Goal: Task Accomplishment & Management: Manage account settings

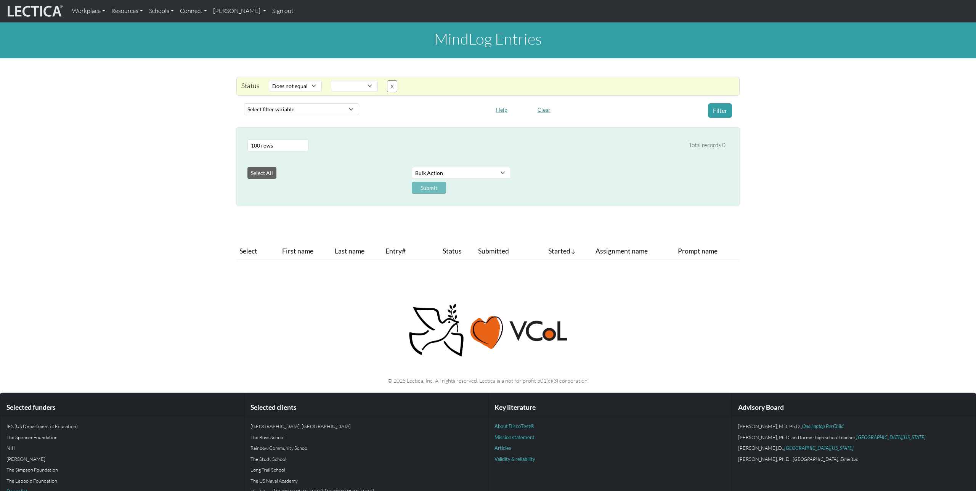
select select "not_iexact"
select select
select select "100"
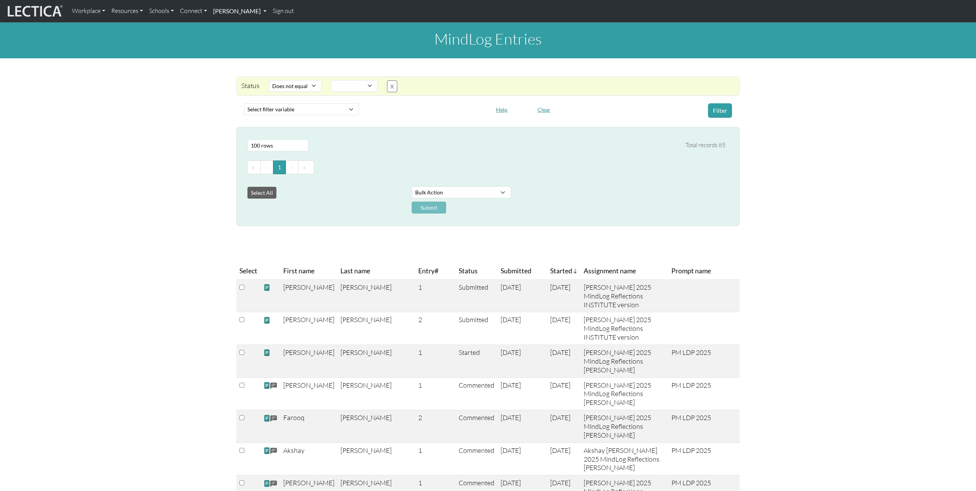
click at [241, 11] on link "[PERSON_NAME]" at bounding box center [239, 11] width 59 height 16
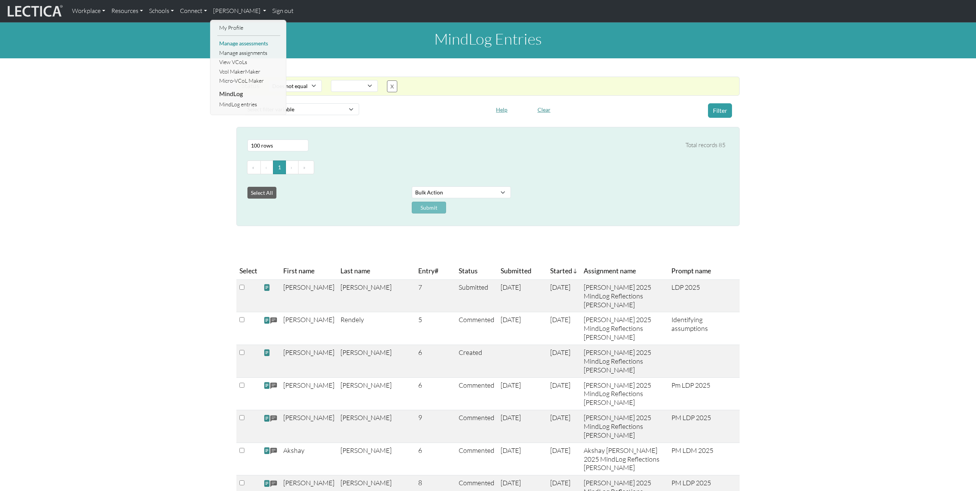
click at [243, 44] on link "Manage assessments" at bounding box center [248, 44] width 63 height 10
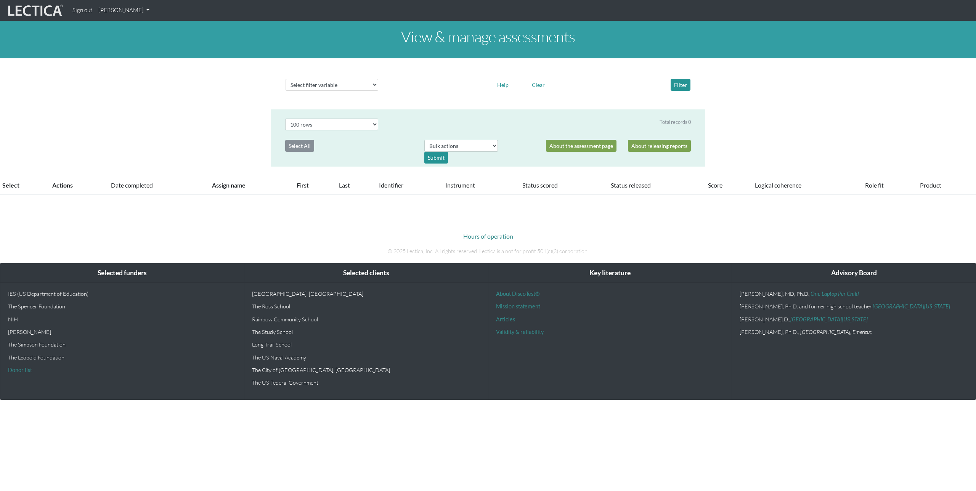
select select "100"
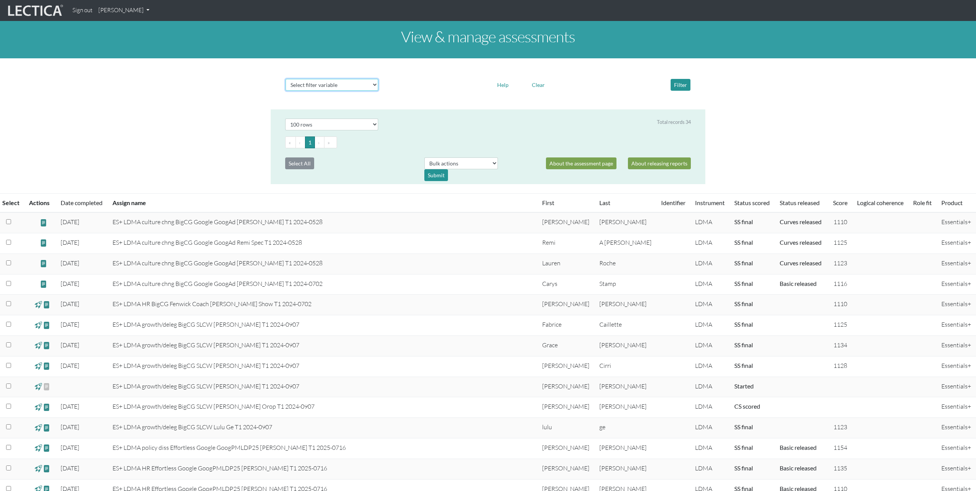
click at [367, 84] on select "Select filter variable Assignment name Date started Date completed First name G…" at bounding box center [331, 85] width 93 height 12
select select "assignment__name"
click at [285, 91] on select "Select filter variable Assignment name Date started Date completed First name G…" at bounding box center [331, 85] width 93 height 12
select select
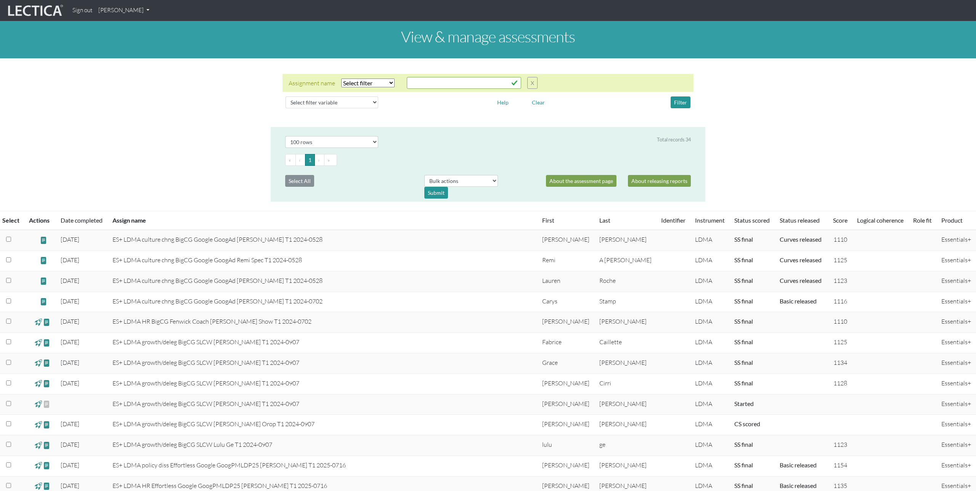
click at [390, 84] on select "Select filter Equals Does not equal Contains Does not contain Starts with Ends …" at bounding box center [367, 83] width 53 height 9
click at [341, 79] on select "Select filter Equals Does not equal Contains Does not contain Starts with Ends …" at bounding box center [367, 83] width 53 height 9
click at [384, 83] on select "Select filter Equals Does not equal Contains Does not contain Starts with Ends …" at bounding box center [367, 83] width 53 height 9
select select "icontains"
click at [341, 79] on select "Select filter Equals Does not equal Contains Does not contain Starts with Ends …" at bounding box center [367, 83] width 53 height 9
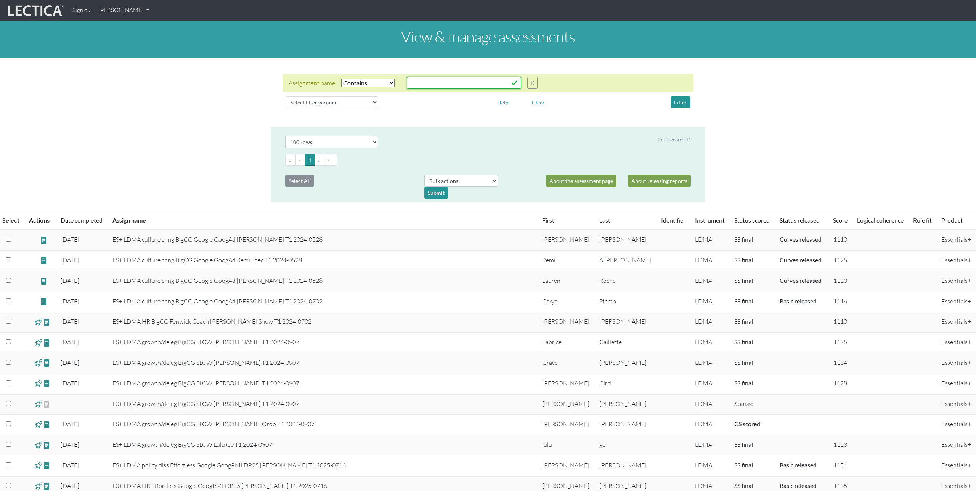
click at [422, 84] on input "text" at bounding box center [464, 83] width 114 height 12
type input "googpmldp25"
click at [683, 105] on button "Filter" at bounding box center [680, 102] width 20 height 12
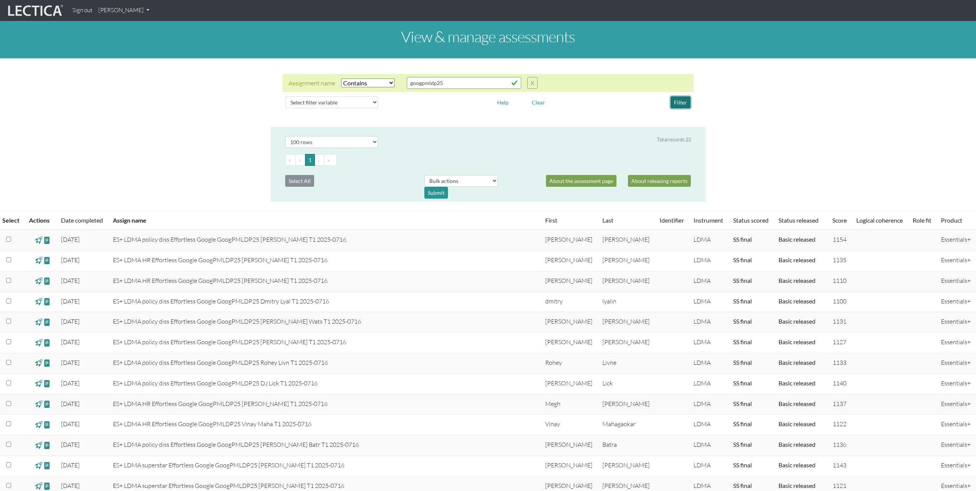
click at [678, 101] on button "Filter" at bounding box center [680, 102] width 20 height 12
click at [39, 241] on span at bounding box center [38, 240] width 7 height 9
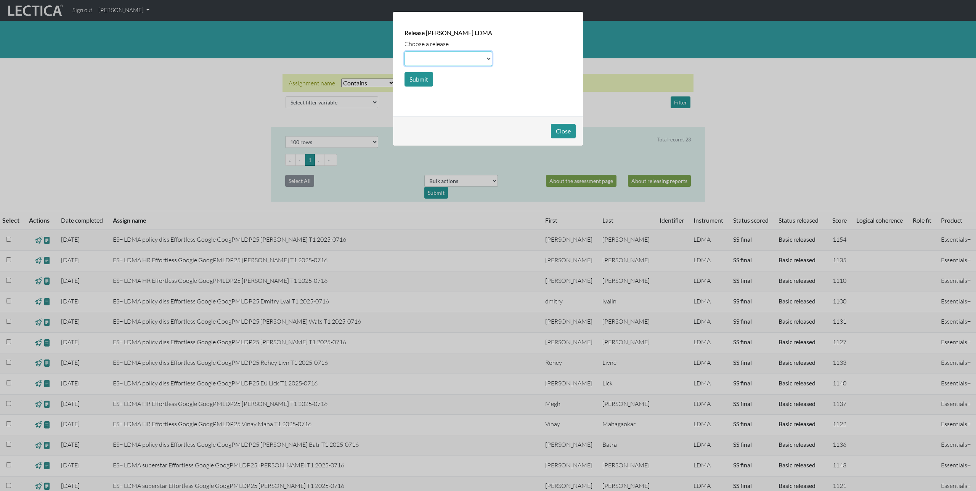
click at [462, 59] on select at bounding box center [448, 58] width 88 height 14
click at [481, 58] on select at bounding box center [448, 58] width 88 height 14
click at [460, 58] on select at bounding box center [448, 58] width 88 height 14
click at [445, 62] on select at bounding box center [448, 58] width 88 height 14
click at [457, 85] on form "Choose a release Submit" at bounding box center [448, 62] width 88 height 47
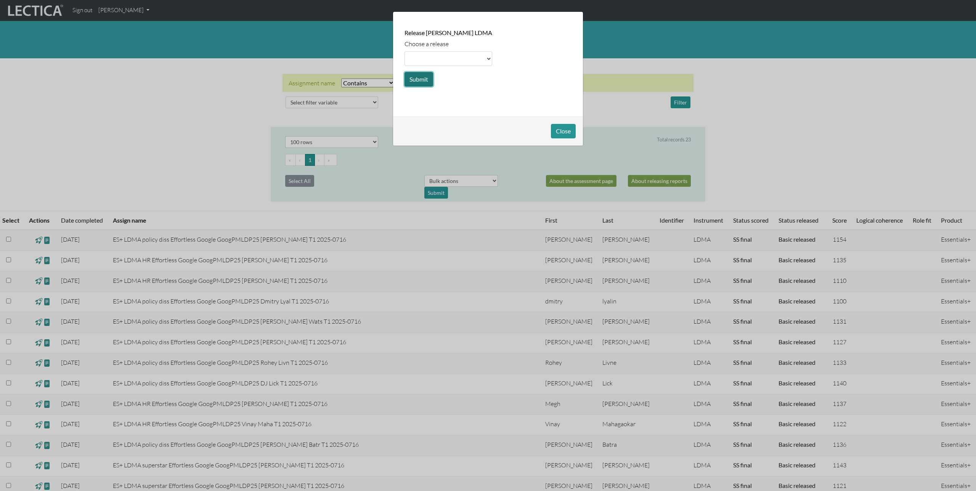
click at [429, 77] on button "Submit" at bounding box center [418, 79] width 29 height 14
click at [443, 58] on select at bounding box center [448, 58] width 88 height 14
click at [560, 128] on button "Close" at bounding box center [563, 131] width 25 height 14
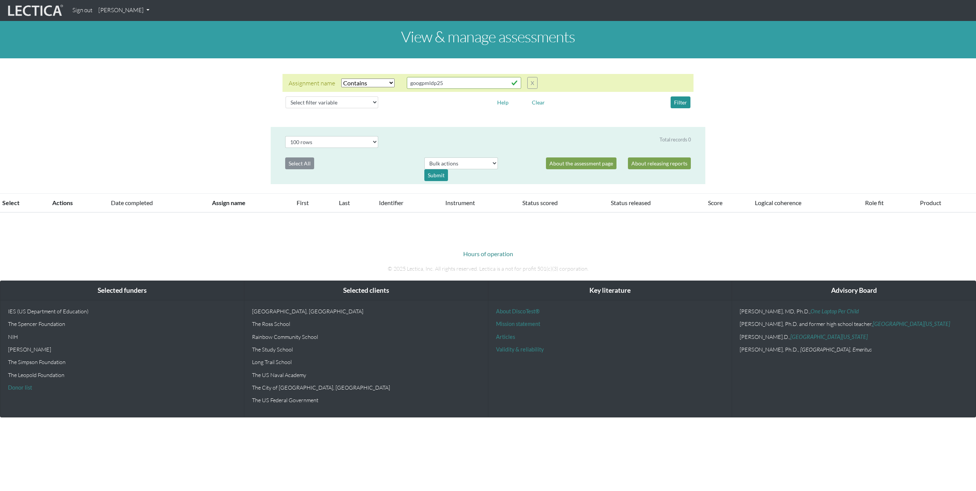
select select "icontains"
select select "100"
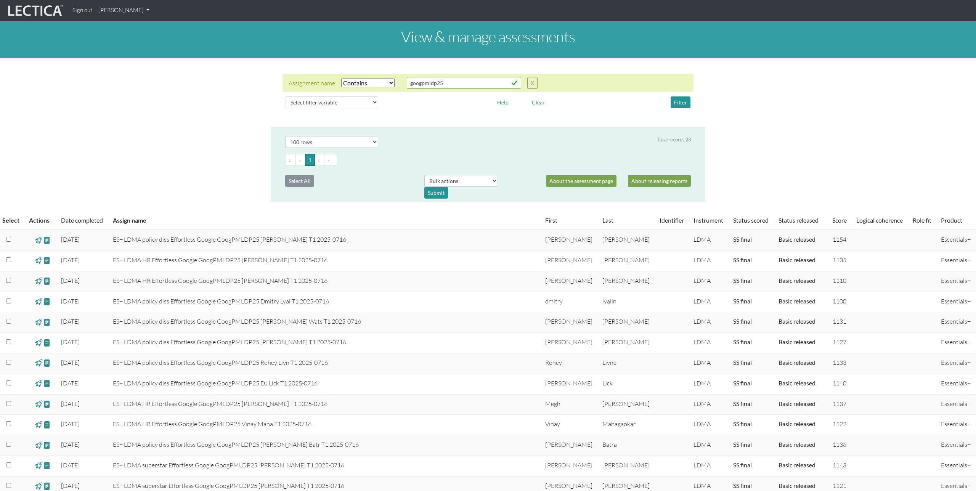
click at [38, 240] on span at bounding box center [38, 240] width 7 height 9
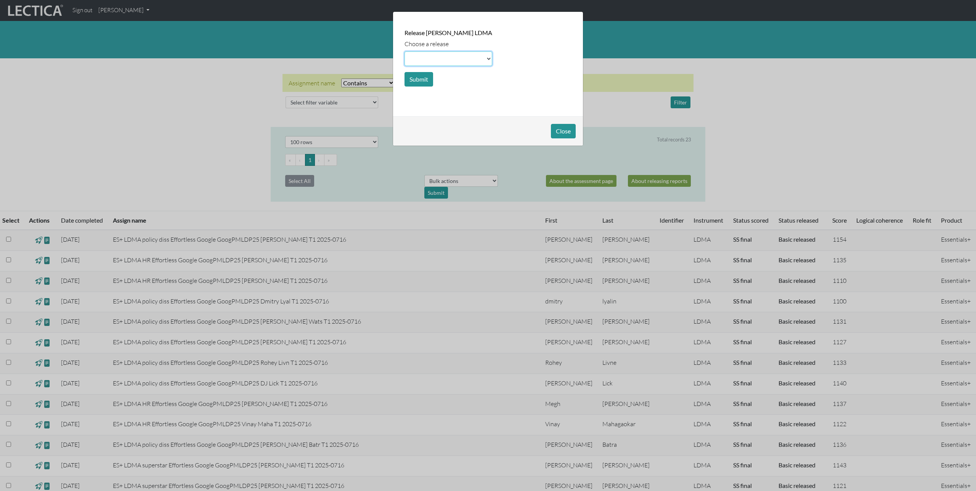
click at [457, 57] on select at bounding box center [448, 58] width 88 height 14
select select "scale"
click at [404, 51] on select at bounding box center [448, 58] width 88 height 14
click at [426, 79] on button "Submit" at bounding box center [418, 79] width 29 height 14
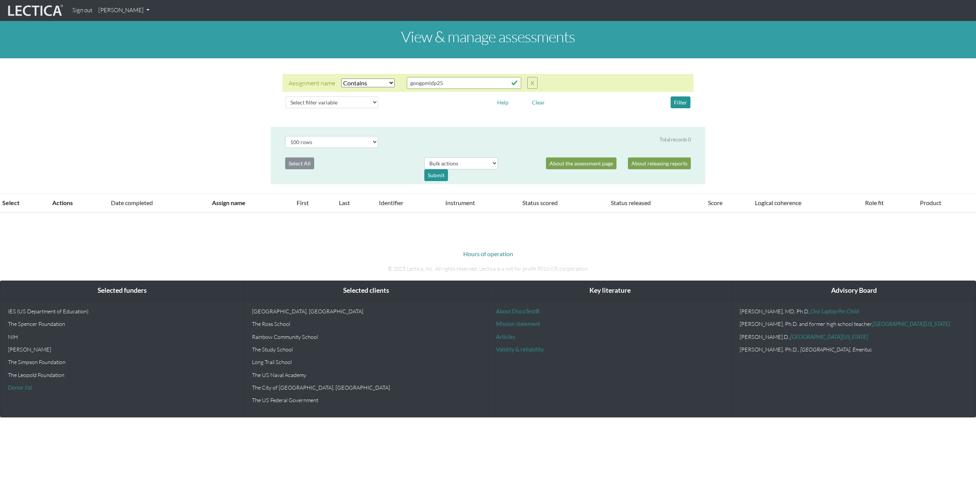
select select "icontains"
select select "100"
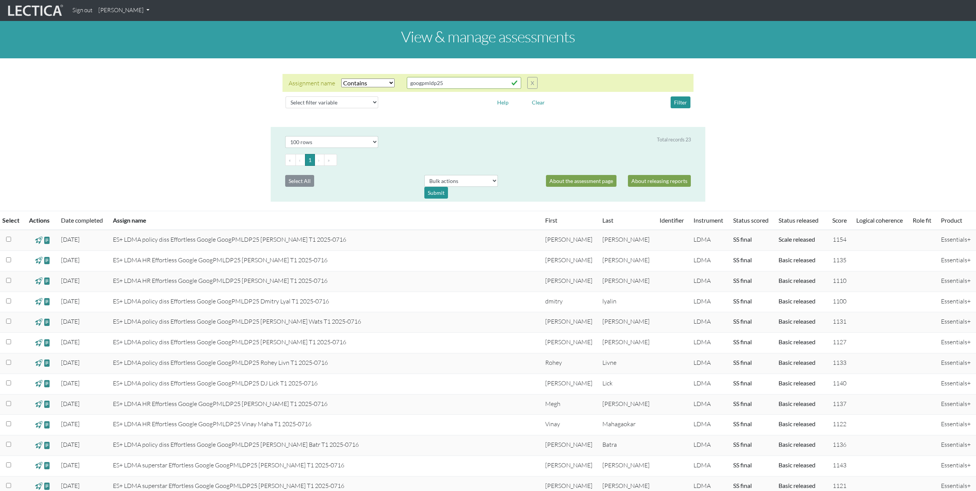
click at [39, 240] on span at bounding box center [38, 240] width 7 height 9
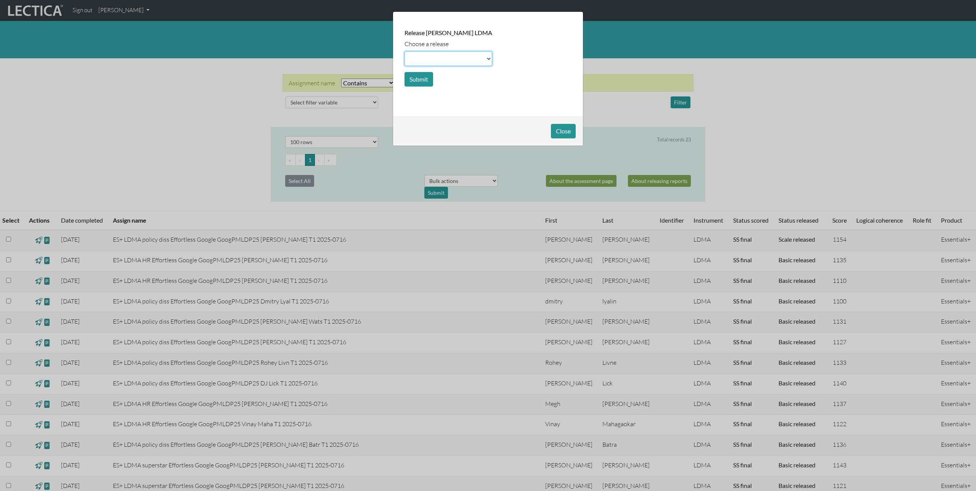
click at [450, 56] on select at bounding box center [448, 58] width 88 height 14
select select "score"
click at [404, 51] on select at bounding box center [448, 58] width 88 height 14
click at [416, 80] on button "Submit" at bounding box center [418, 79] width 29 height 14
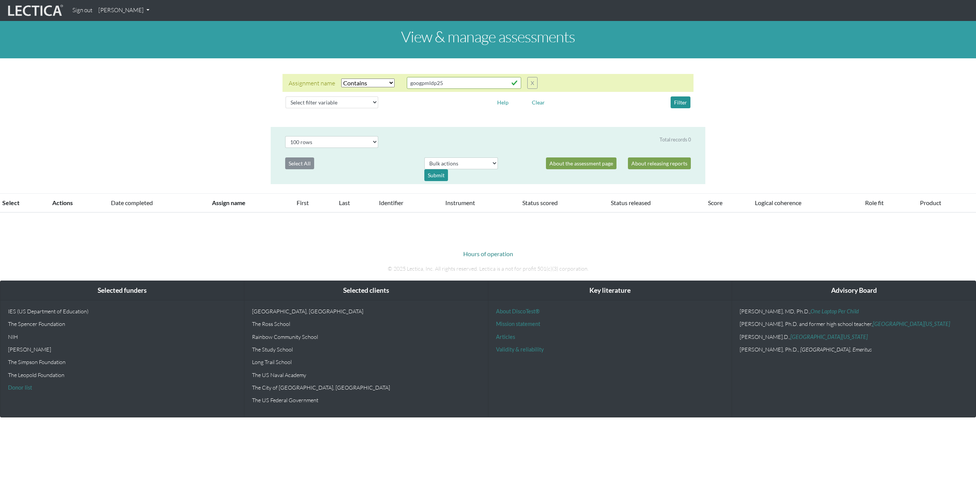
select select "icontains"
select select "100"
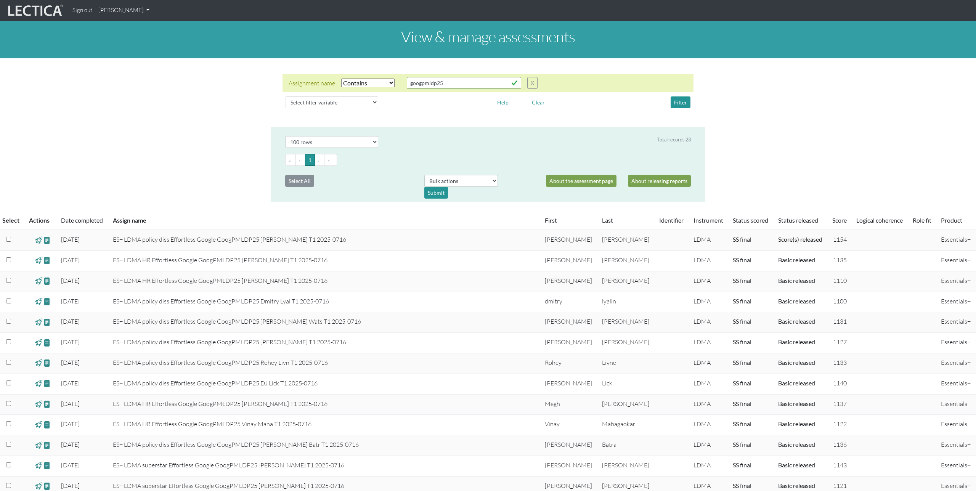
click at [40, 260] on span at bounding box center [38, 260] width 7 height 9
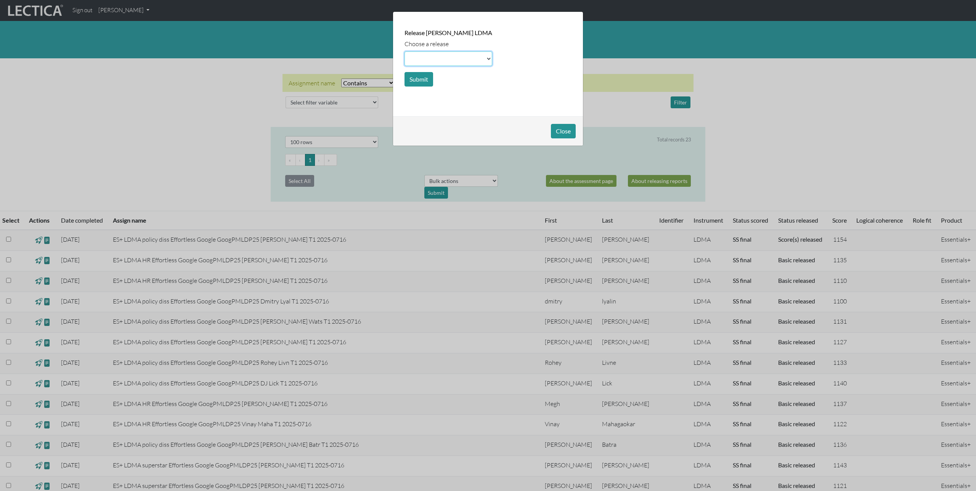
click at [439, 62] on select at bounding box center [448, 58] width 88 height 14
select select "scale"
click at [404, 51] on select at bounding box center [448, 58] width 88 height 14
click at [420, 80] on button "Submit" at bounding box center [418, 79] width 29 height 14
click at [417, 80] on button "Submit" at bounding box center [418, 79] width 29 height 14
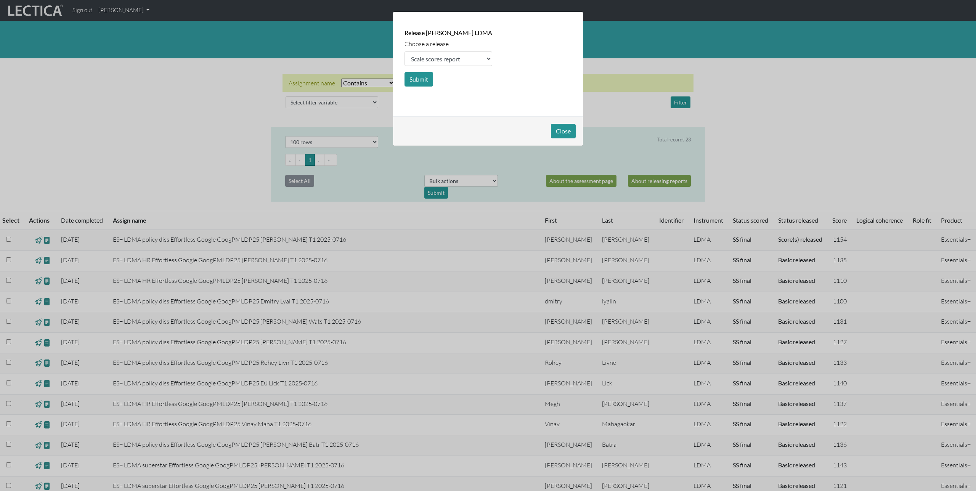
click at [459, 79] on form "Choose a release Submit" at bounding box center [448, 62] width 88 height 47
click at [412, 81] on button "Submit" at bounding box center [418, 79] width 29 height 14
click at [447, 52] on select at bounding box center [448, 58] width 88 height 14
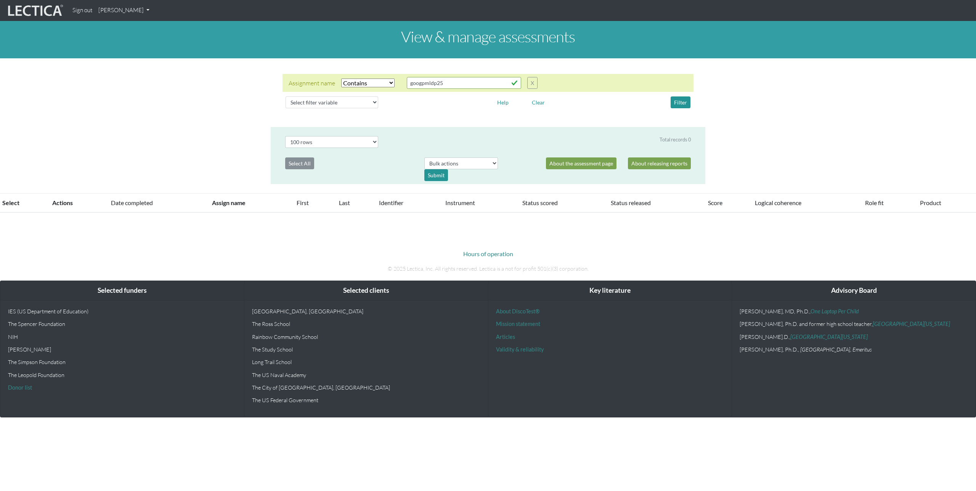
select select "icontains"
select select "100"
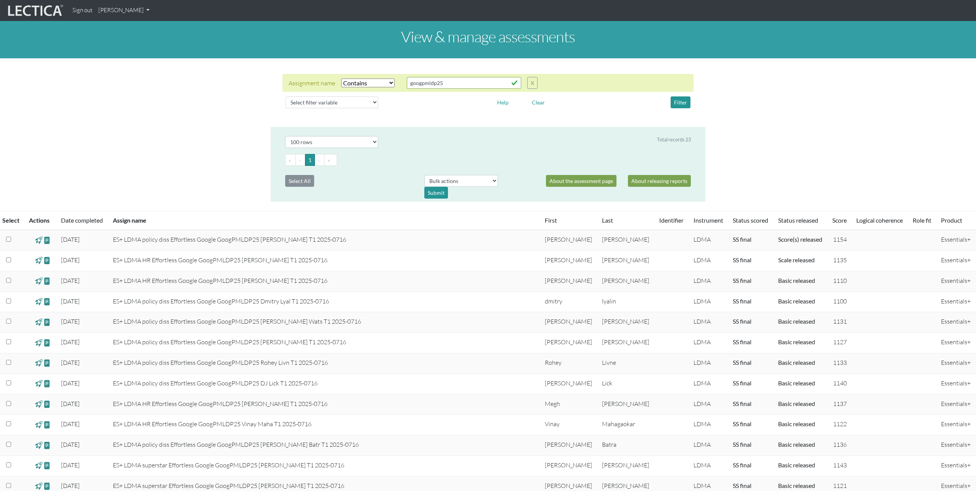
click at [41, 259] on span at bounding box center [38, 260] width 7 height 9
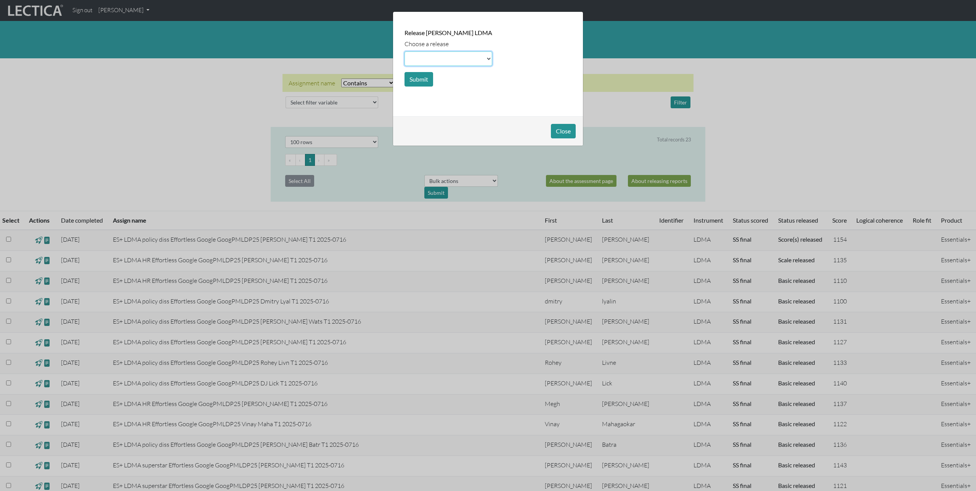
click at [452, 61] on select at bounding box center [448, 58] width 88 height 14
select select "score"
click at [404, 51] on select at bounding box center [448, 58] width 88 height 14
click at [413, 80] on button "Submit" at bounding box center [418, 79] width 29 height 14
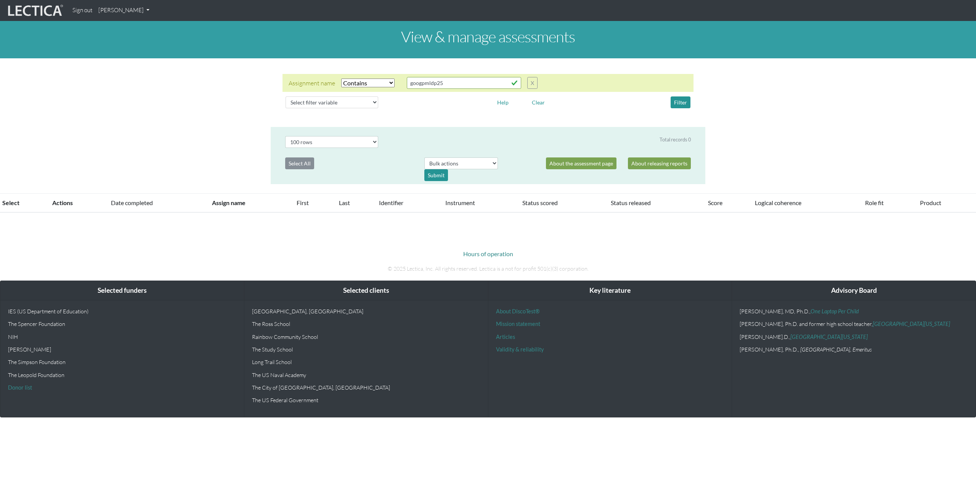
select select "icontains"
select select "100"
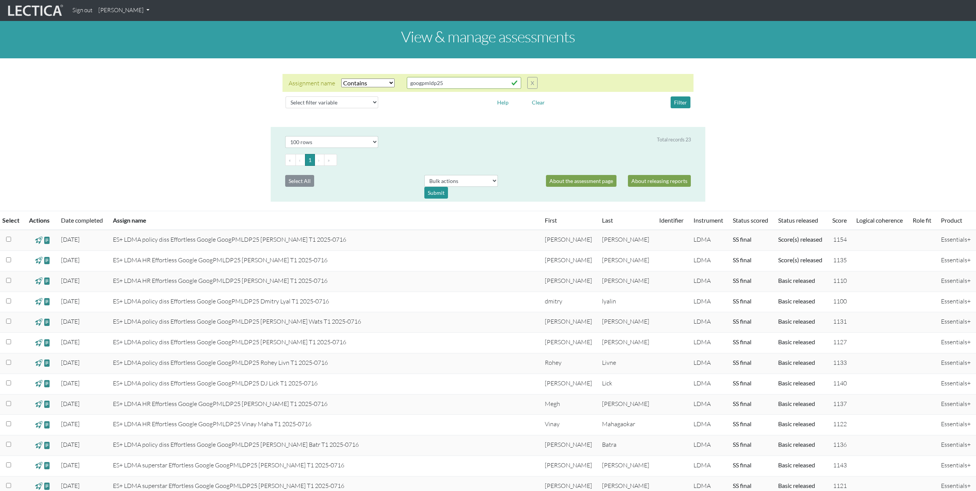
click at [39, 281] on span at bounding box center [38, 281] width 7 height 9
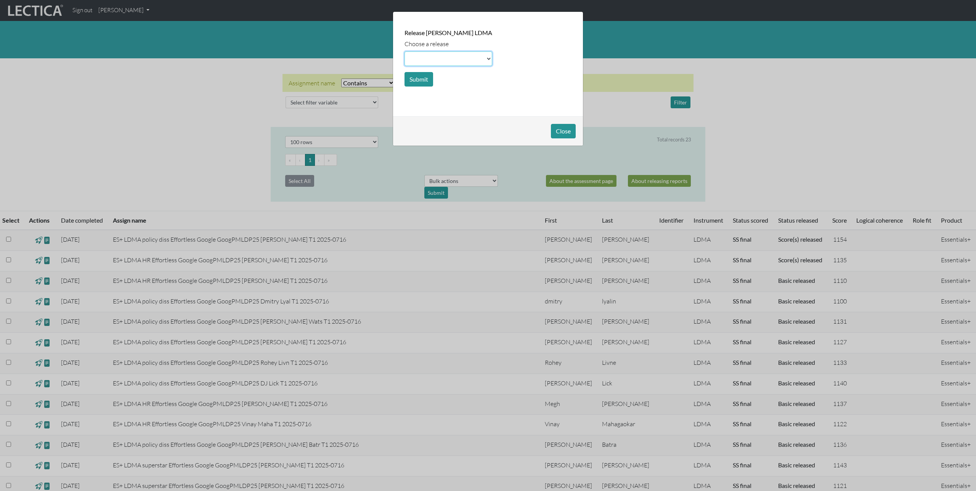
click at [417, 57] on select at bounding box center [448, 58] width 88 height 14
select select "scale"
click at [404, 51] on select at bounding box center [448, 58] width 88 height 14
click at [421, 79] on button "Submit" at bounding box center [418, 79] width 29 height 14
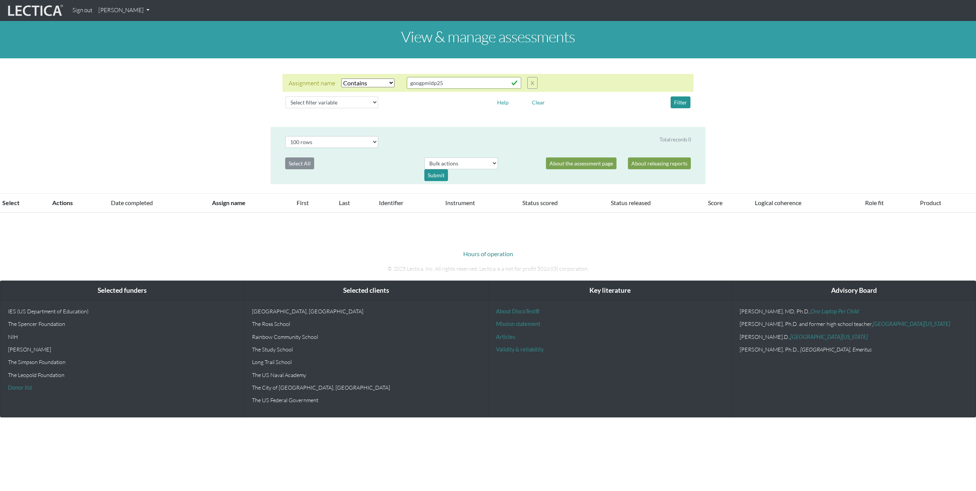
select select "icontains"
select select "100"
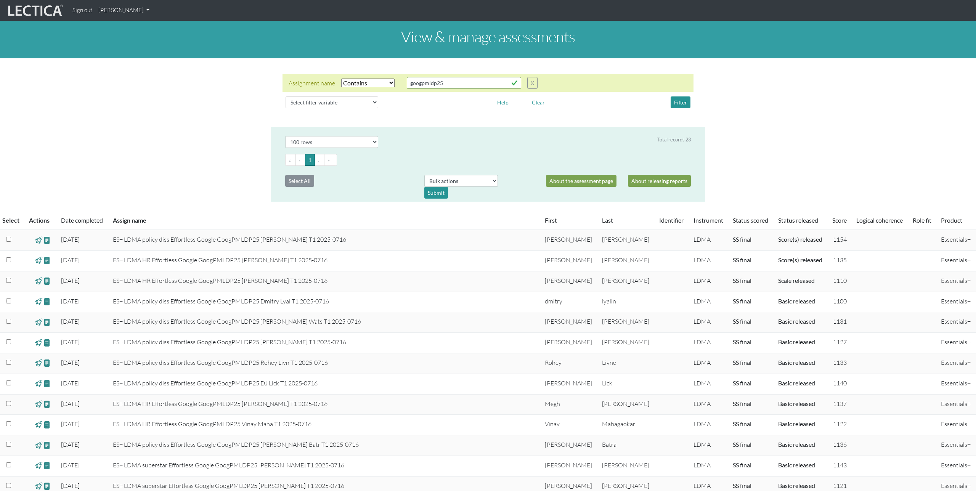
click at [41, 282] on span at bounding box center [38, 281] width 7 height 9
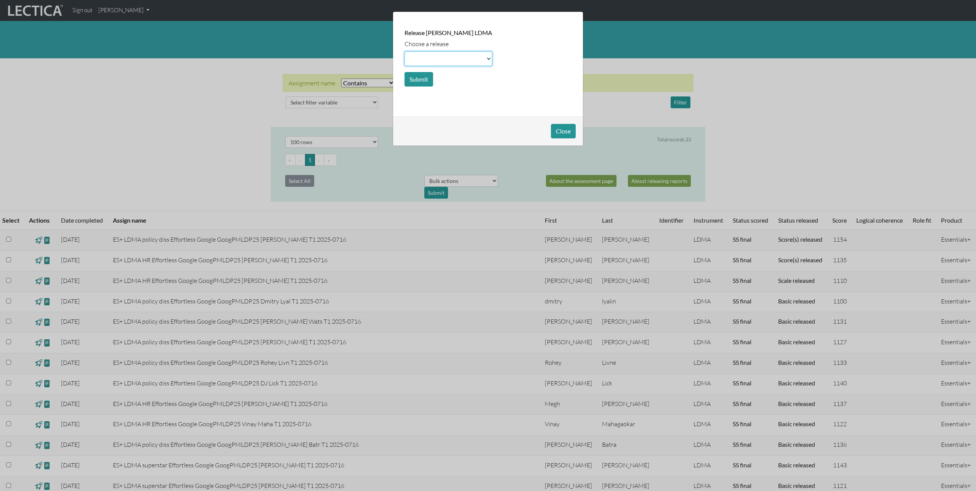
click at [453, 61] on select at bounding box center [448, 58] width 88 height 14
select select "score"
click at [404, 51] on select at bounding box center [448, 58] width 88 height 14
click at [424, 79] on button "Submit" at bounding box center [418, 79] width 29 height 14
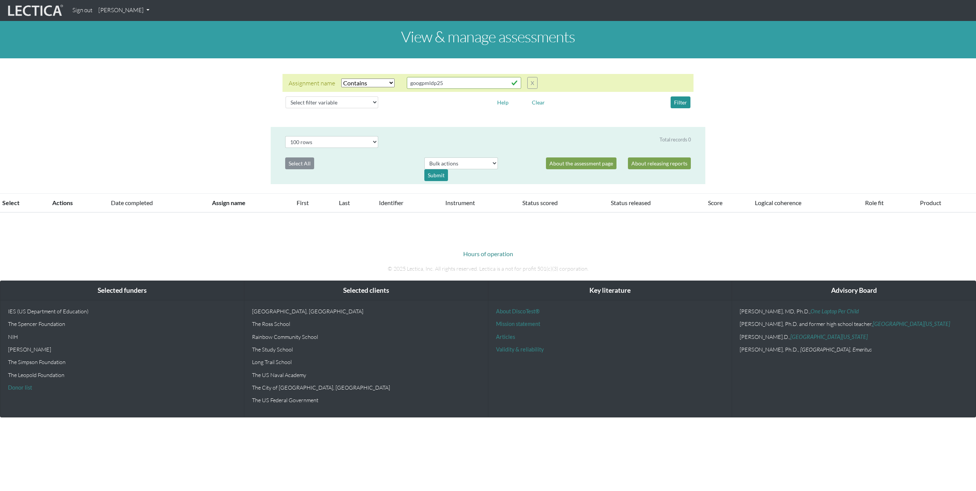
select select "icontains"
select select "100"
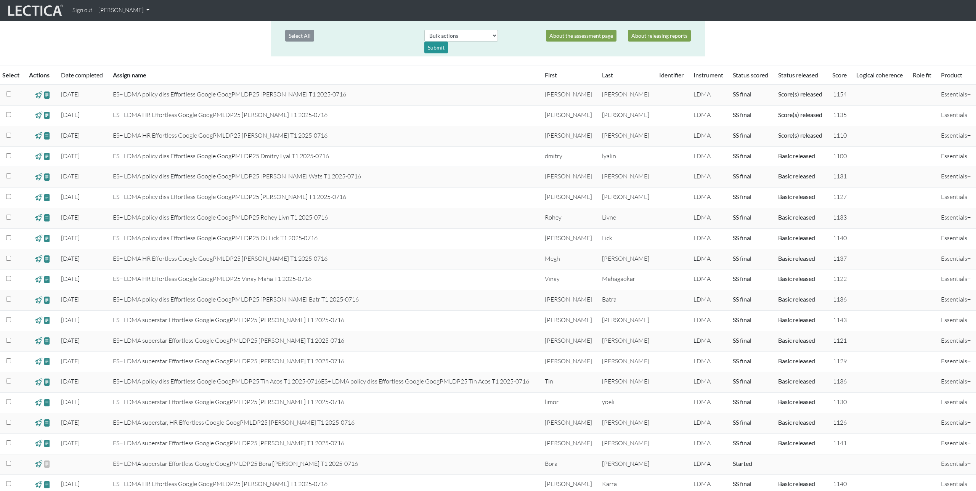
scroll to position [147, 0]
click at [40, 156] on span at bounding box center [38, 155] width 7 height 9
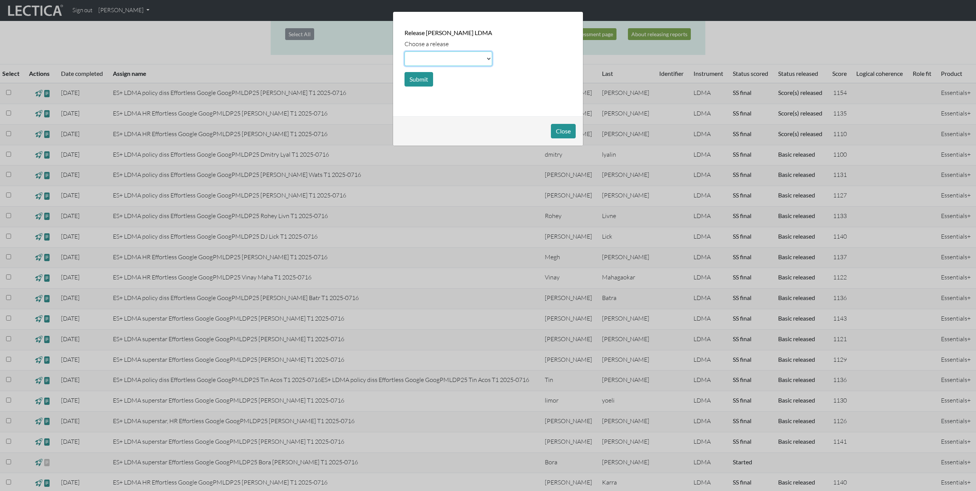
click at [453, 59] on select at bounding box center [448, 58] width 88 height 14
select select "scale"
click at [404, 51] on select at bounding box center [448, 58] width 88 height 14
click at [422, 77] on button "Submit" at bounding box center [418, 79] width 29 height 14
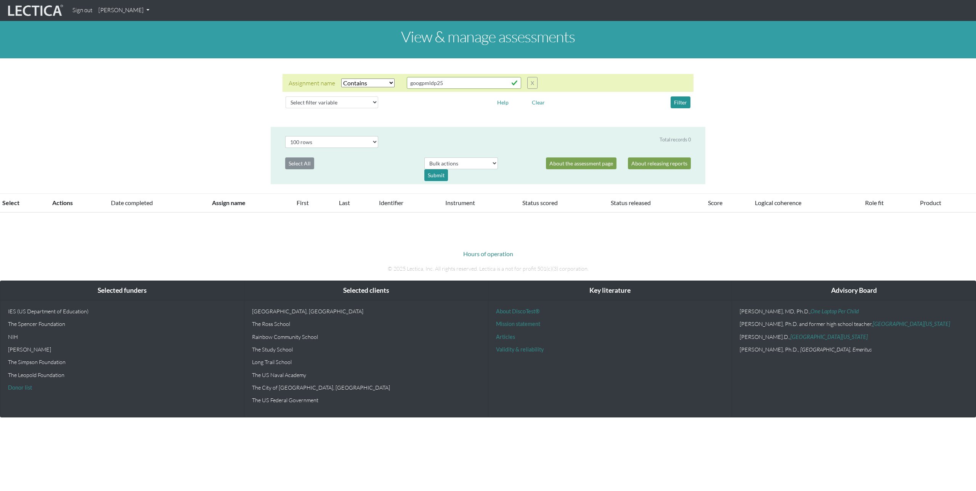
select select "icontains"
select select "100"
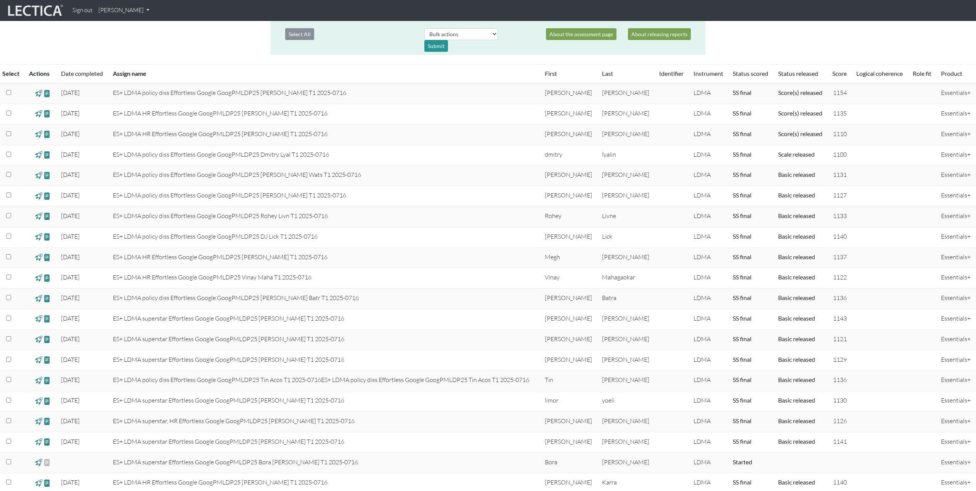
click at [41, 154] on span at bounding box center [38, 155] width 7 height 9
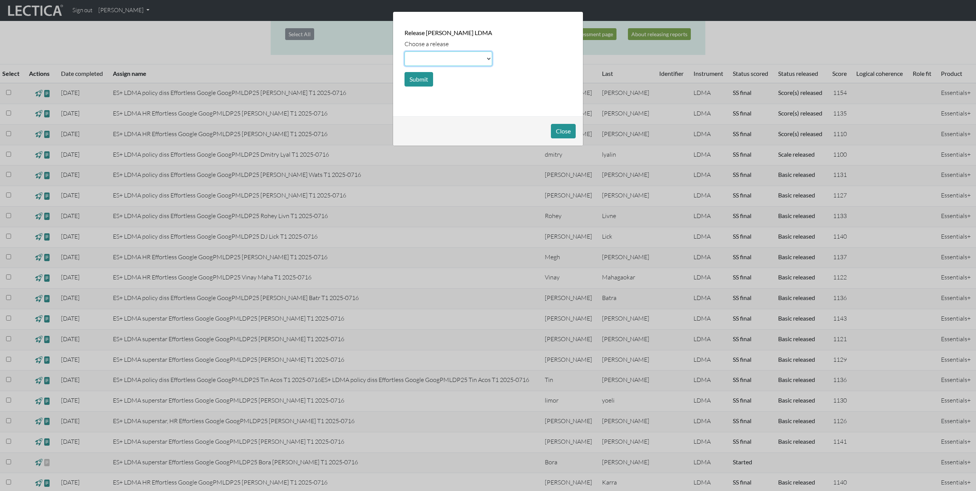
click at [442, 65] on select at bounding box center [448, 58] width 88 height 14
select select "score"
click at [404, 51] on select at bounding box center [448, 58] width 88 height 14
click at [427, 77] on button "Submit" at bounding box center [418, 79] width 29 height 14
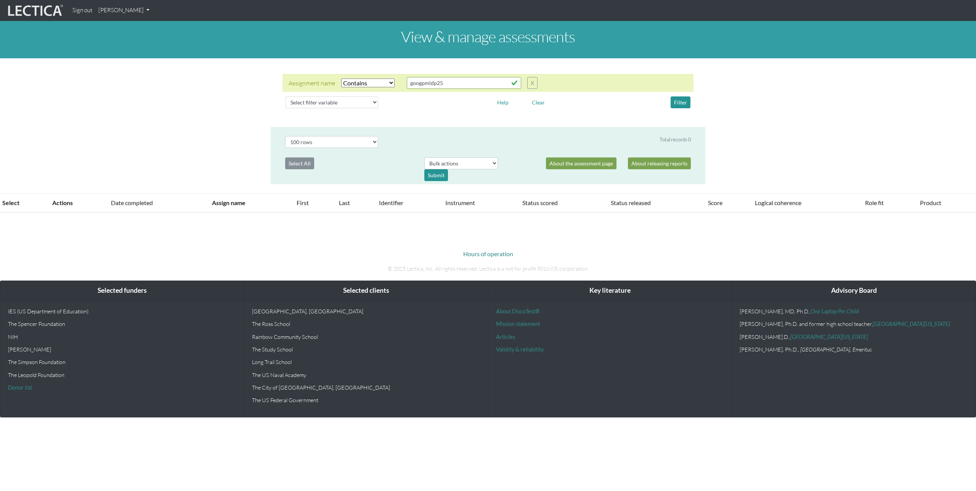
select select "icontains"
select select "100"
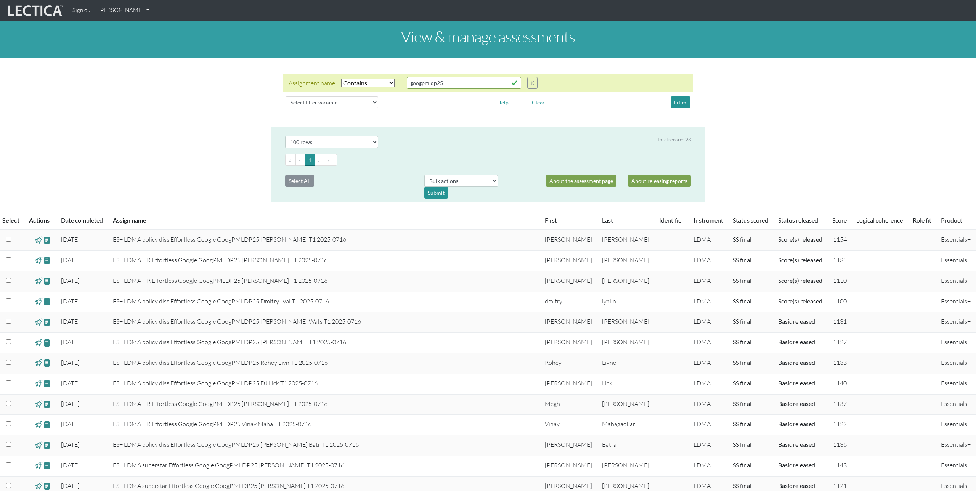
scroll to position [147, 0]
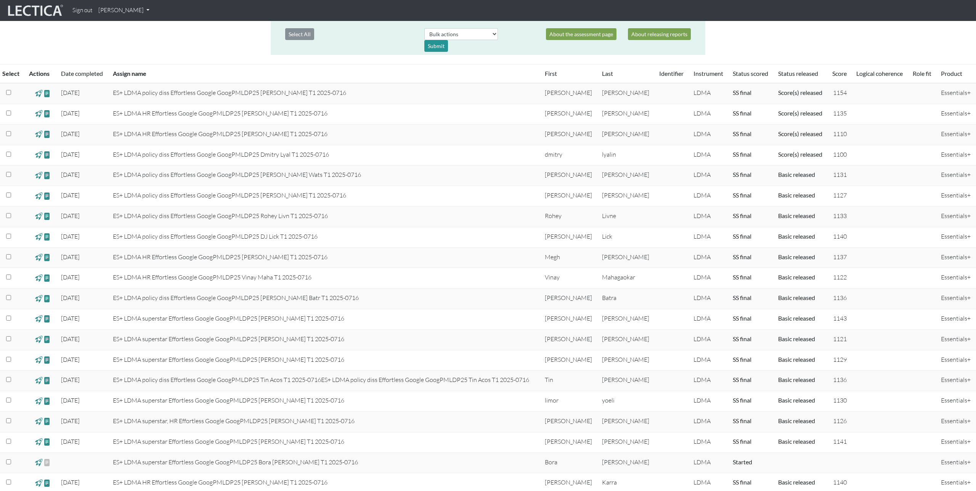
click at [38, 177] on span at bounding box center [38, 175] width 7 height 9
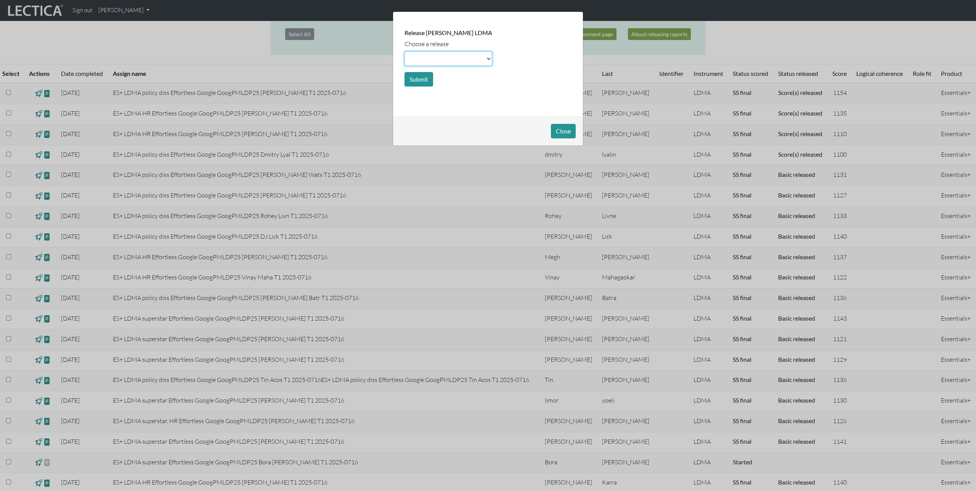
click at [447, 55] on select at bounding box center [448, 58] width 88 height 14
select select "scale"
click at [404, 51] on select at bounding box center [448, 58] width 88 height 14
click at [421, 77] on button "Submit" at bounding box center [418, 79] width 29 height 14
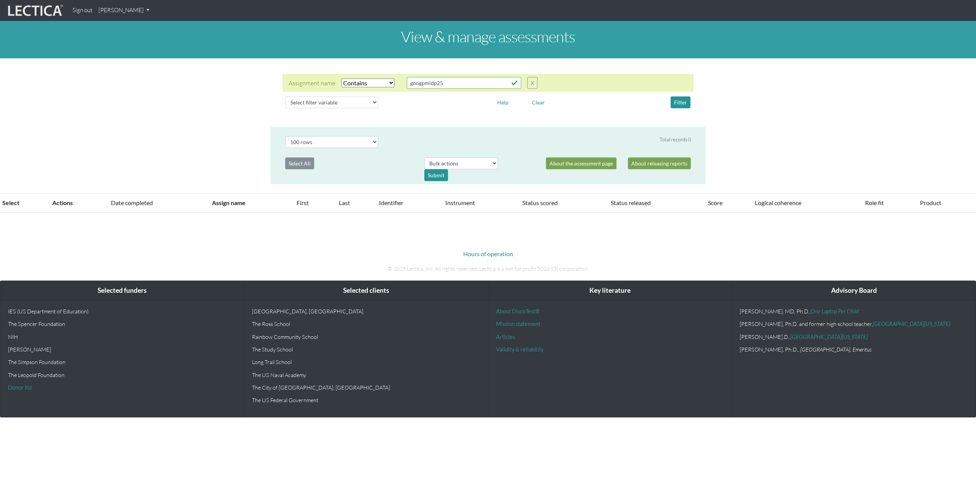
select select "icontains"
select select "100"
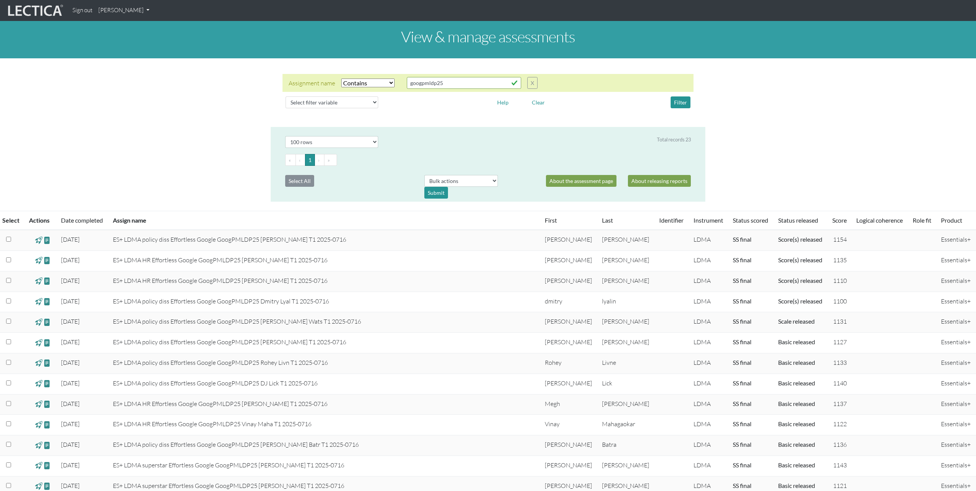
scroll to position [147, 0]
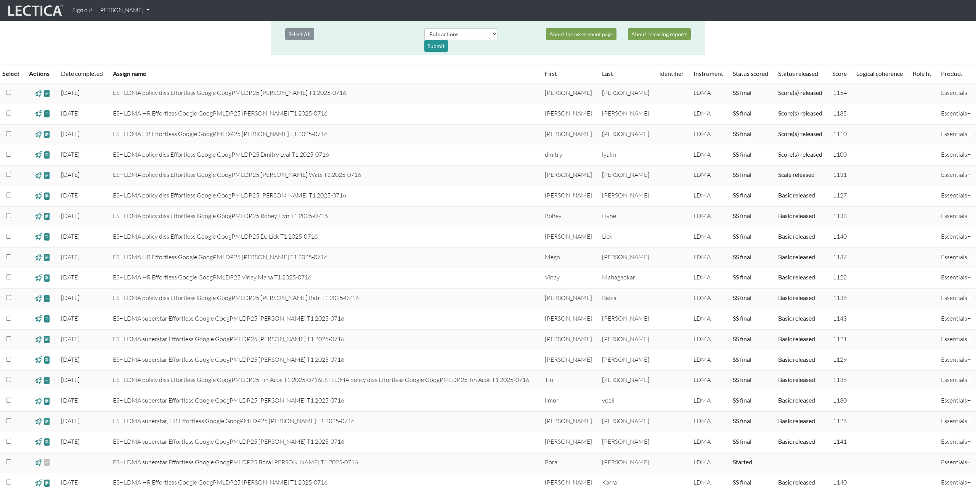
click at [40, 177] on span at bounding box center [38, 175] width 7 height 9
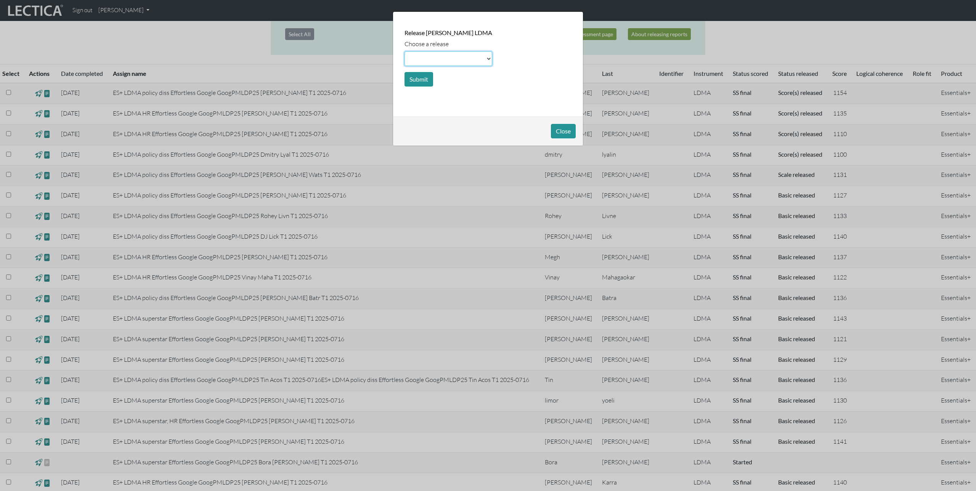
click at [441, 59] on select at bounding box center [448, 58] width 88 height 14
select select "score"
click at [404, 51] on select at bounding box center [448, 58] width 88 height 14
click at [420, 75] on button "Submit" at bounding box center [418, 79] width 29 height 14
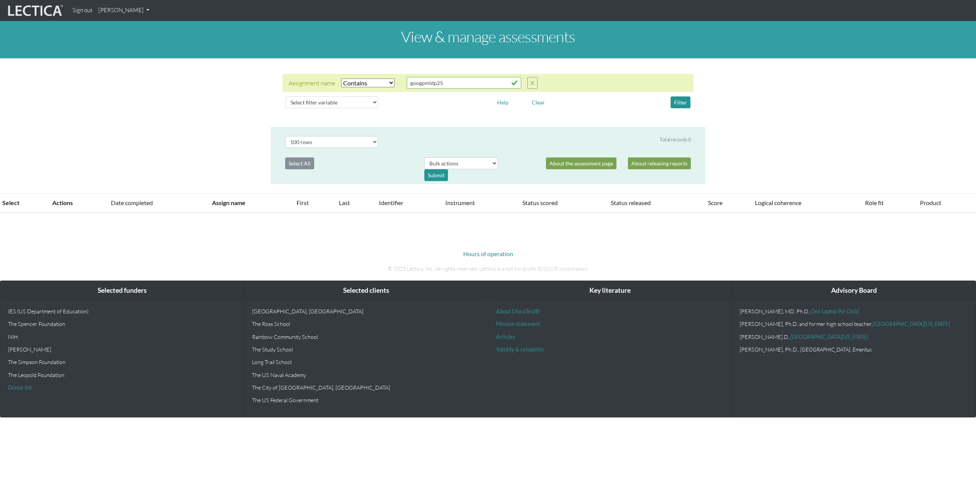
select select "icontains"
select select "100"
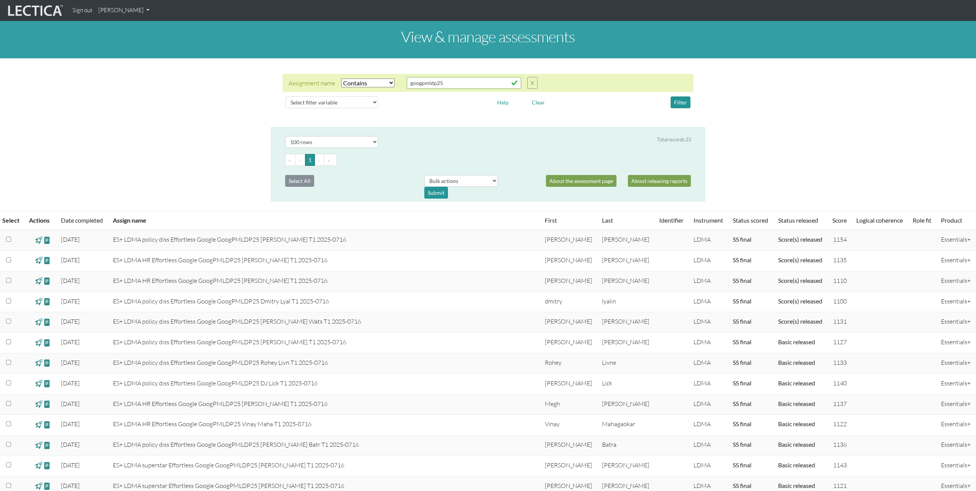
scroll to position [147, 0]
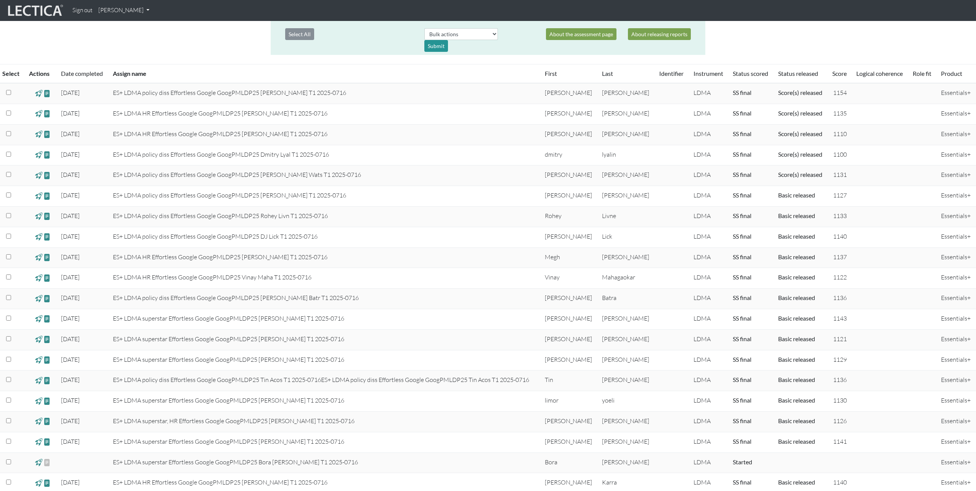
click at [40, 197] on span at bounding box center [38, 195] width 7 height 9
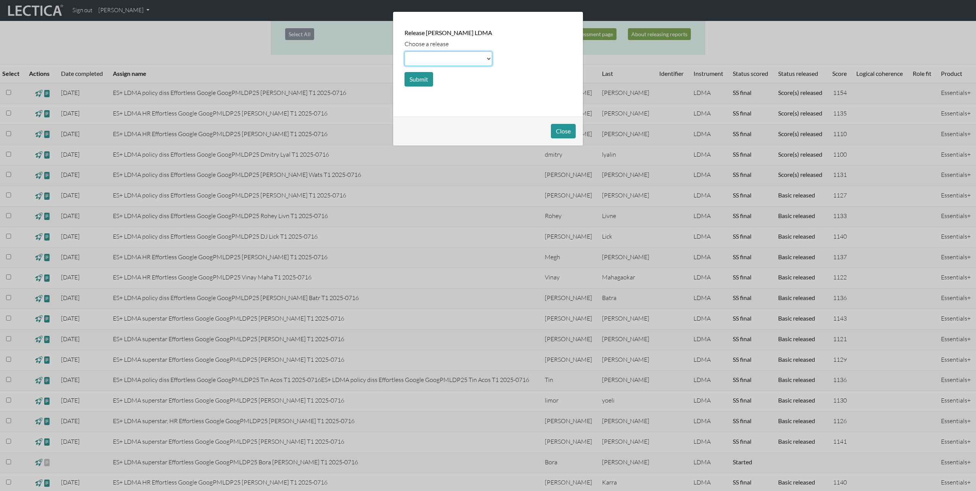
click at [450, 59] on select at bounding box center [448, 58] width 88 height 14
select select "scale"
click at [404, 51] on select at bounding box center [448, 58] width 88 height 14
click at [424, 77] on button "Submit" at bounding box center [418, 79] width 29 height 14
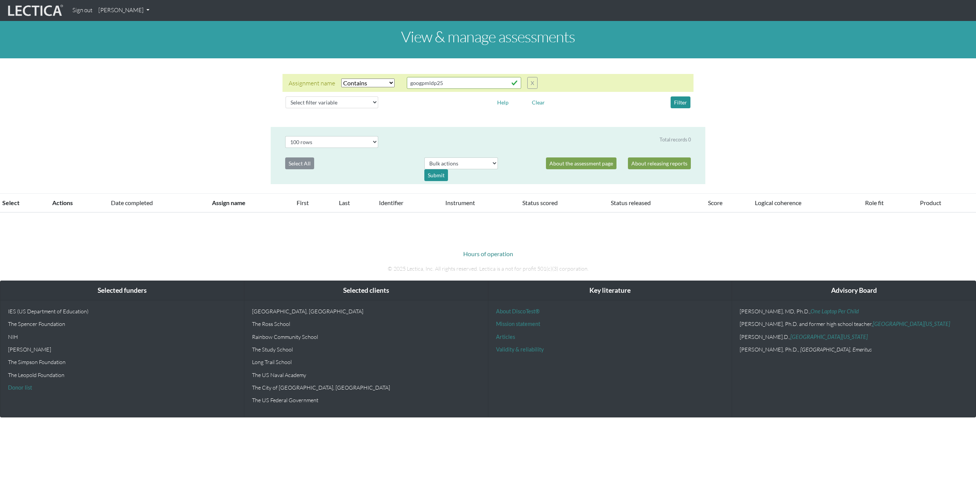
select select "icontains"
select select "100"
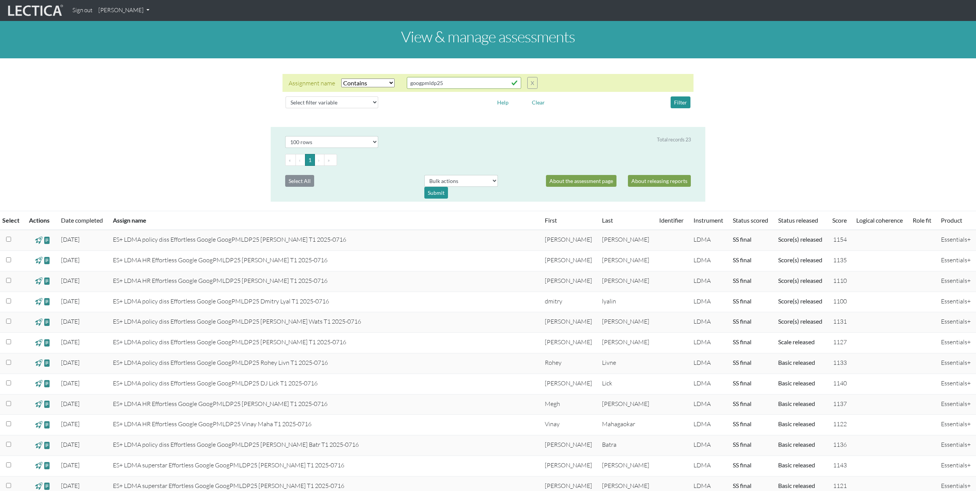
scroll to position [147, 0]
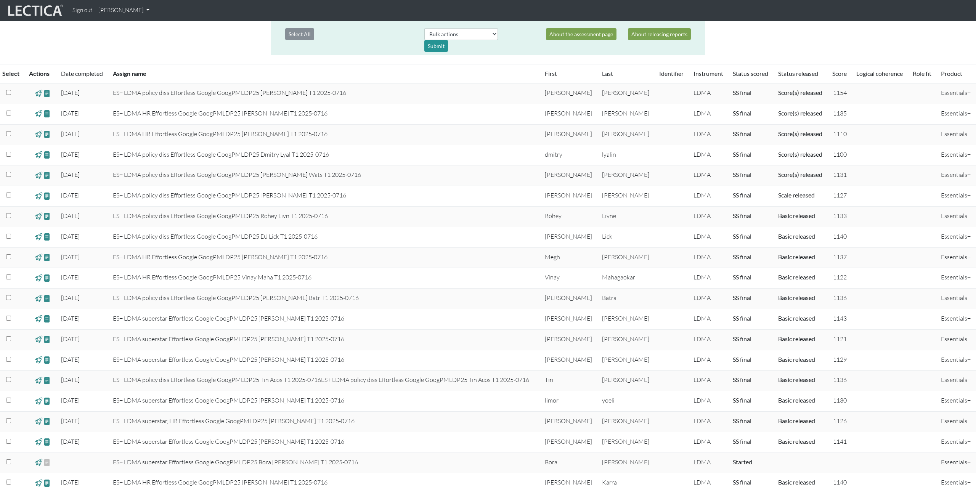
click at [40, 197] on span at bounding box center [38, 195] width 7 height 9
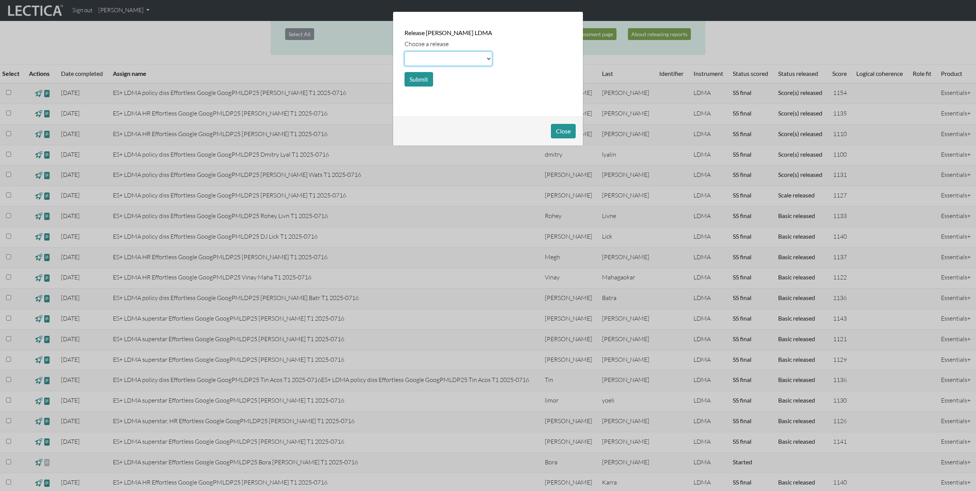
click at [482, 58] on select at bounding box center [448, 58] width 88 height 14
select select "score"
click at [404, 51] on select at bounding box center [448, 58] width 88 height 14
click at [423, 79] on button "Submit" at bounding box center [418, 79] width 29 height 14
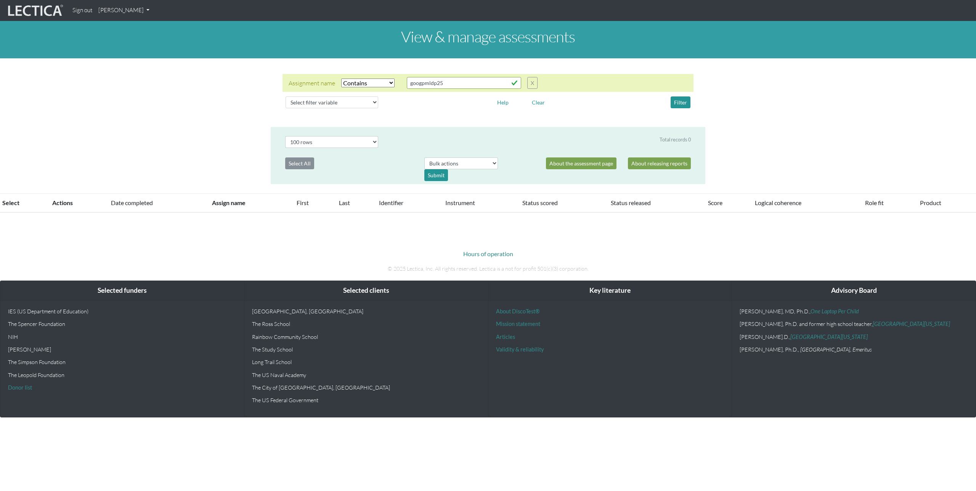
select select "icontains"
select select "100"
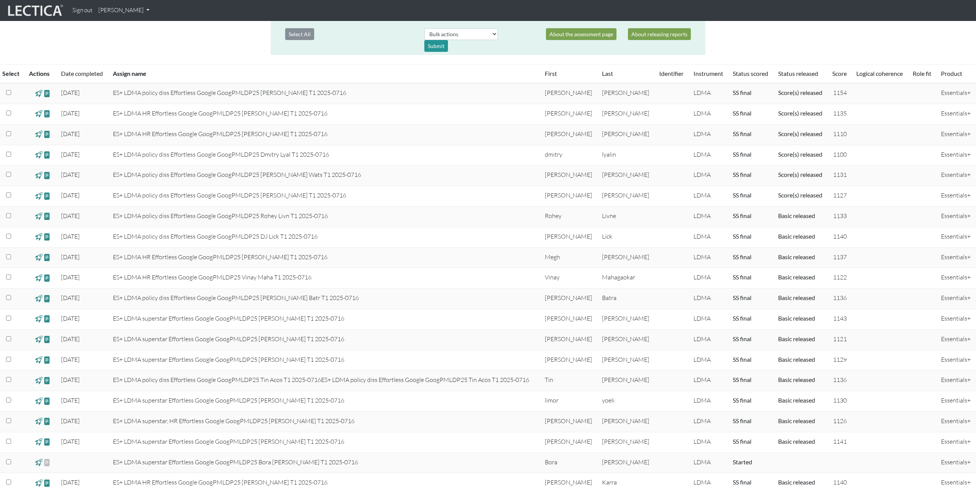
click at [38, 218] on span at bounding box center [38, 216] width 7 height 9
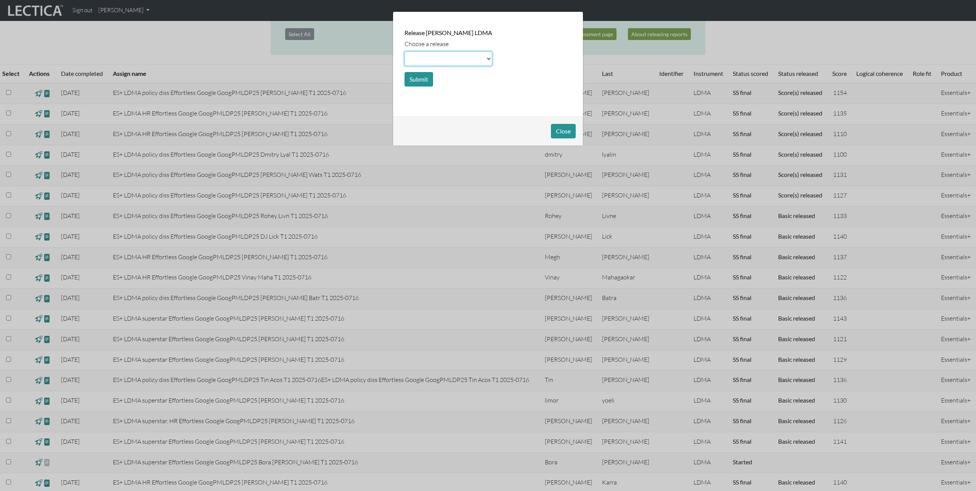
click at [441, 60] on select at bounding box center [448, 58] width 88 height 14
select select "scale"
click at [404, 51] on select at bounding box center [448, 58] width 88 height 14
click at [424, 76] on button "Submit" at bounding box center [418, 79] width 29 height 14
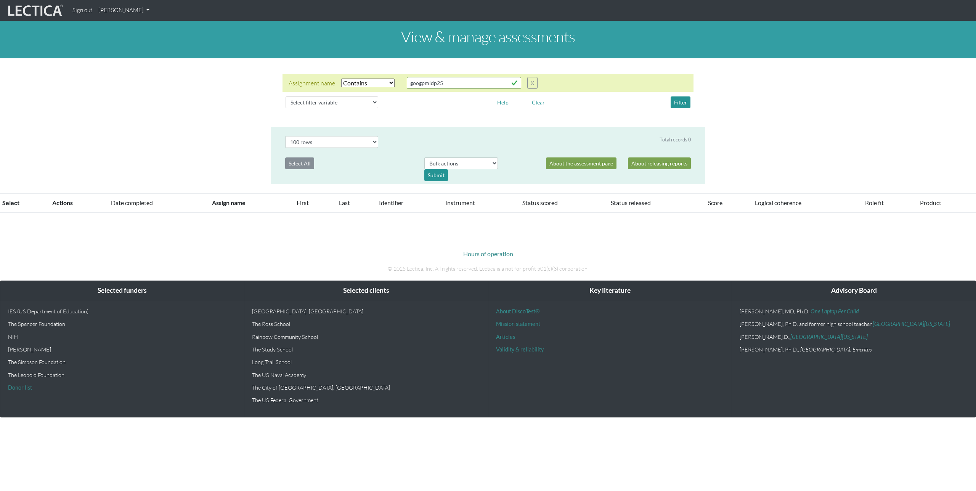
select select "icontains"
select select "100"
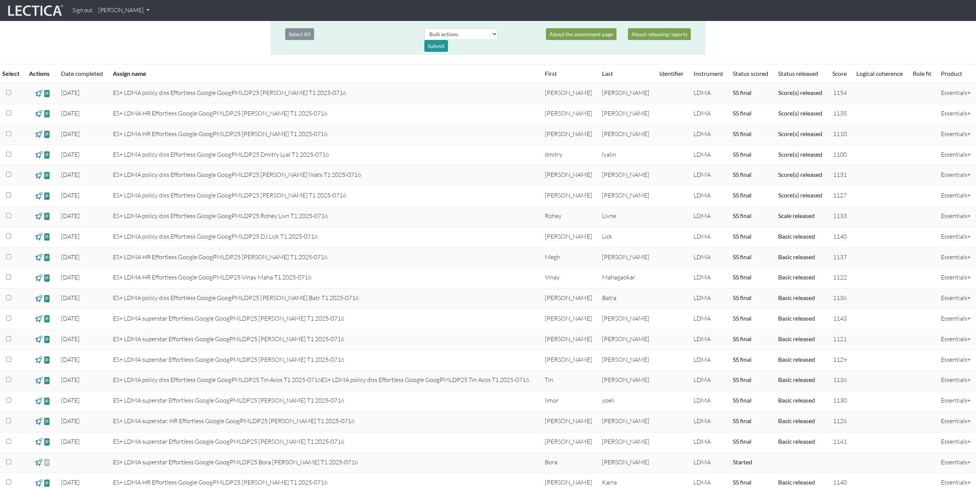
click at [38, 216] on span at bounding box center [38, 216] width 7 height 9
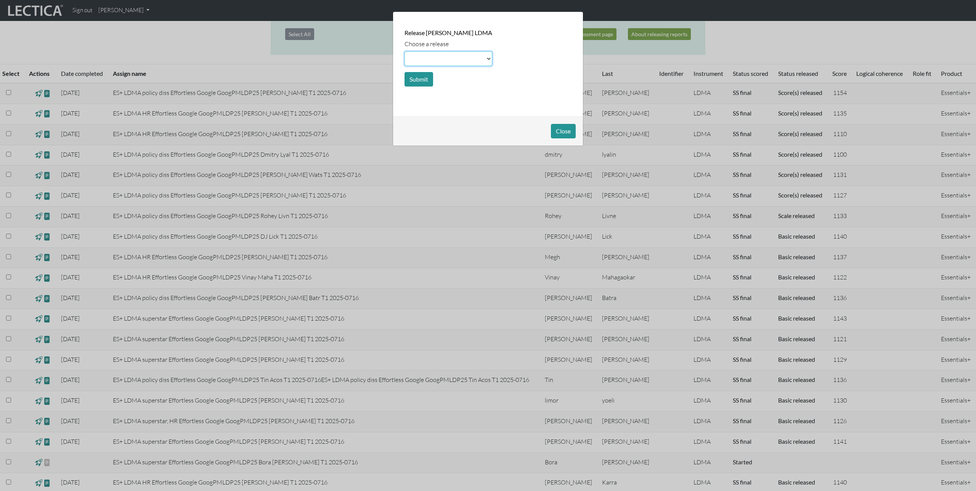
click at [452, 57] on select at bounding box center [448, 58] width 88 height 14
select select "score"
click at [404, 51] on select at bounding box center [448, 58] width 88 height 14
click at [416, 82] on button "Submit" at bounding box center [418, 79] width 29 height 14
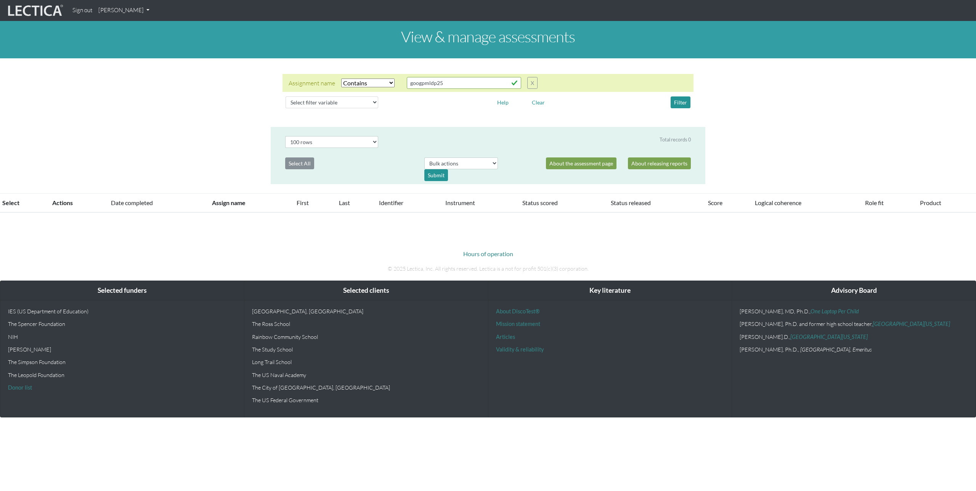
select select "icontains"
select select "100"
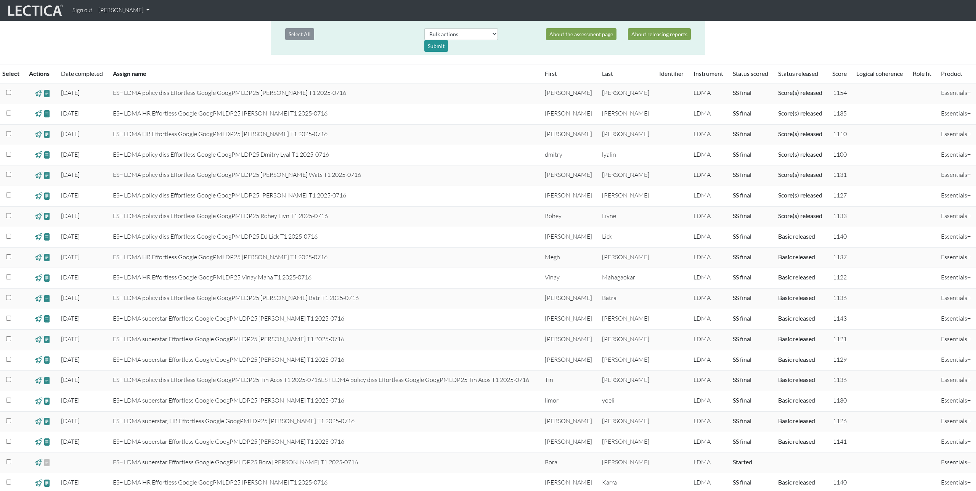
click at [38, 237] on span at bounding box center [38, 236] width 7 height 9
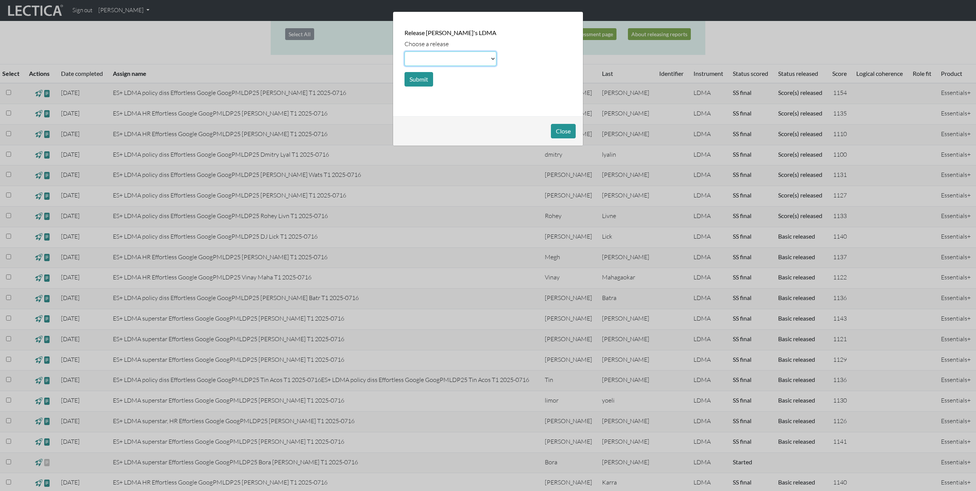
click at [433, 55] on select at bounding box center [450, 58] width 92 height 14
select select "scale"
click at [404, 51] on select at bounding box center [450, 58] width 92 height 14
click at [419, 79] on button "Submit" at bounding box center [418, 79] width 29 height 14
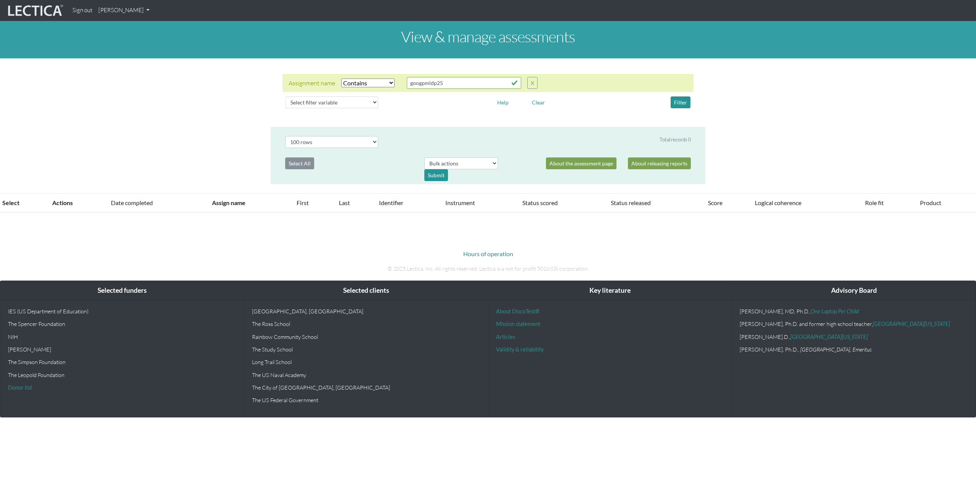
select select "icontains"
select select "100"
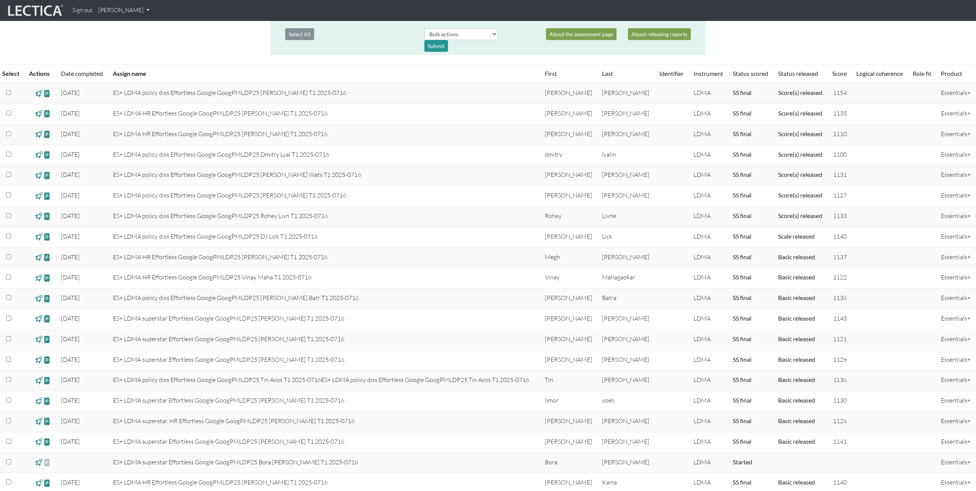
click at [40, 236] on span at bounding box center [38, 236] width 7 height 9
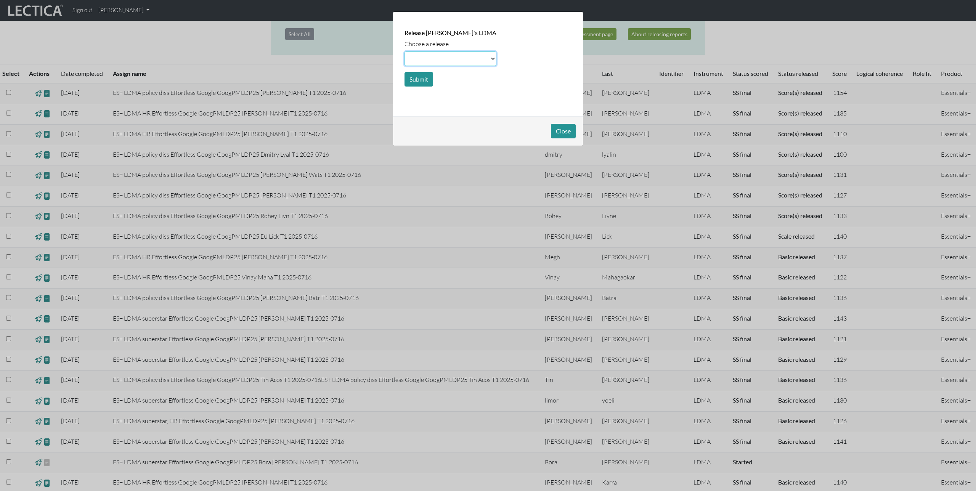
click at [441, 58] on select at bounding box center [450, 58] width 92 height 14
select select "score"
click at [404, 51] on select at bounding box center [450, 58] width 92 height 14
click at [418, 78] on button "Submit" at bounding box center [418, 79] width 29 height 14
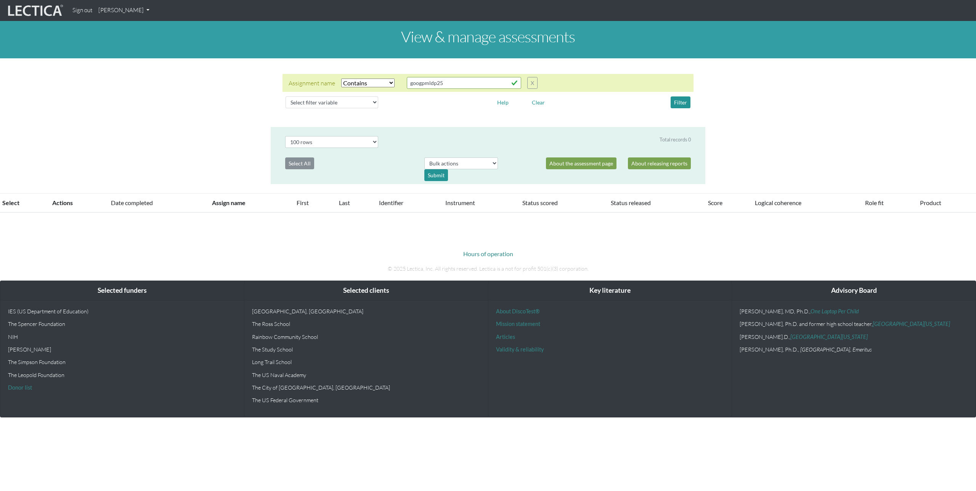
select select "icontains"
select select "100"
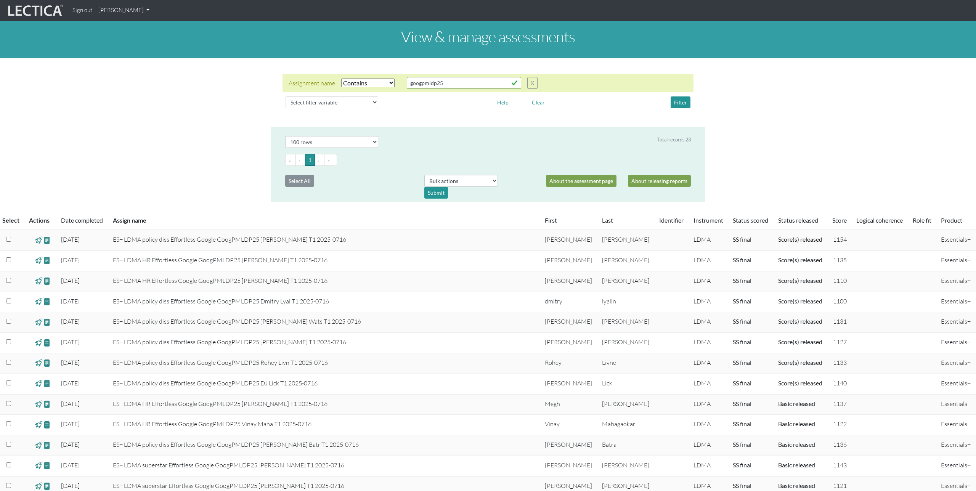
scroll to position [147, 0]
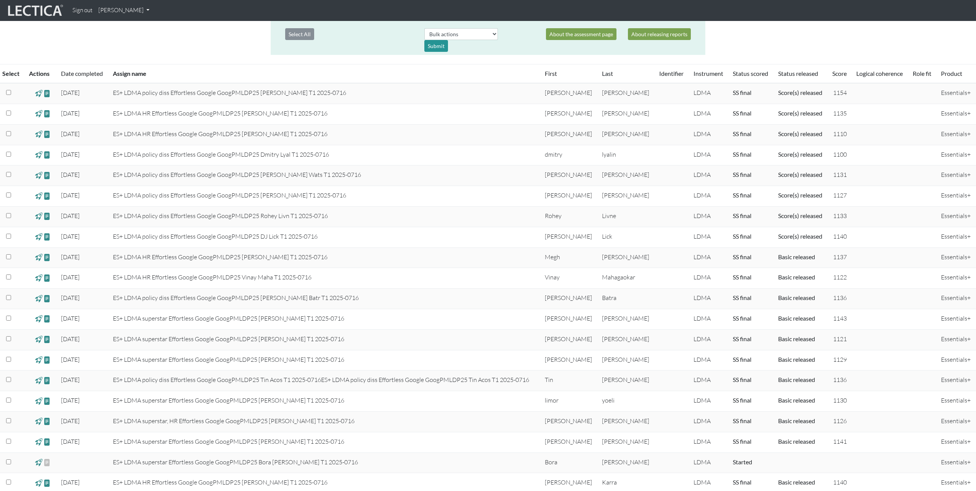
click at [40, 258] on span at bounding box center [38, 257] width 7 height 9
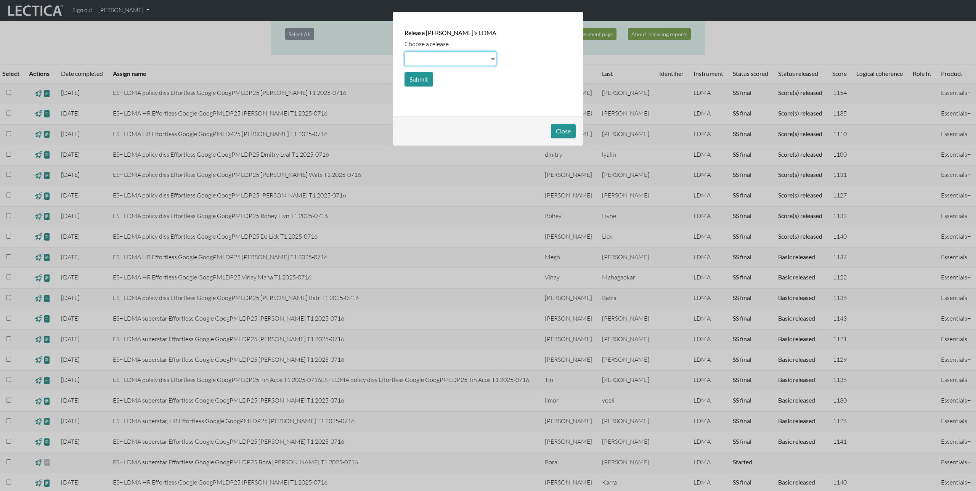
click at [443, 54] on select at bounding box center [450, 58] width 92 height 14
select select "scale"
click at [404, 51] on select at bounding box center [450, 58] width 92 height 14
click at [418, 80] on button "Submit" at bounding box center [418, 79] width 29 height 14
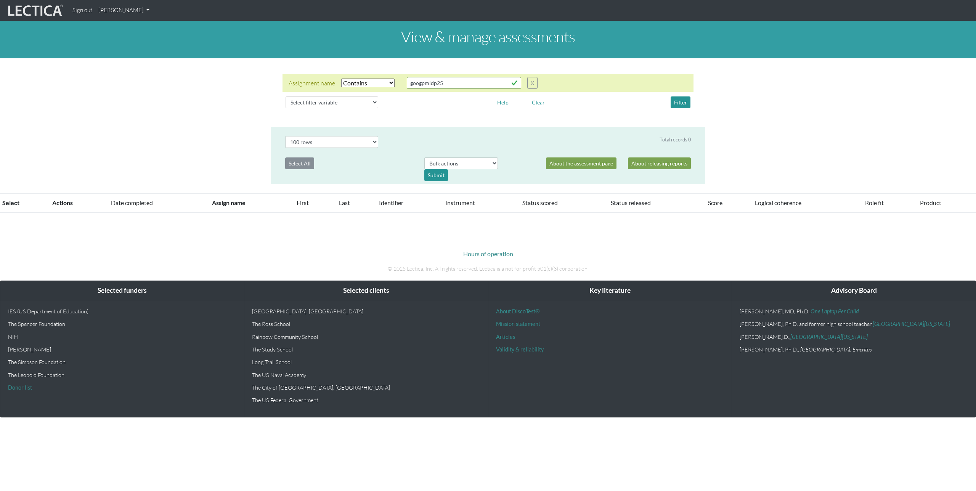
select select "icontains"
select select "100"
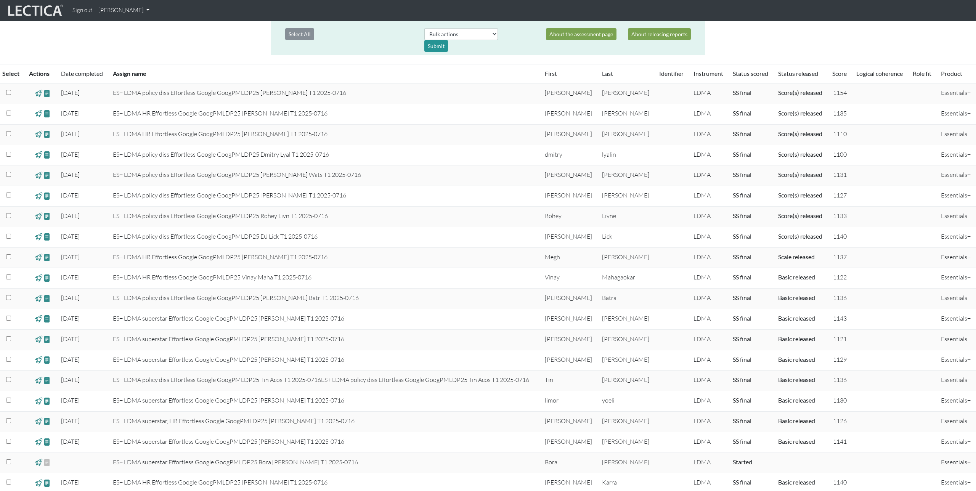
click at [41, 256] on span at bounding box center [38, 257] width 7 height 9
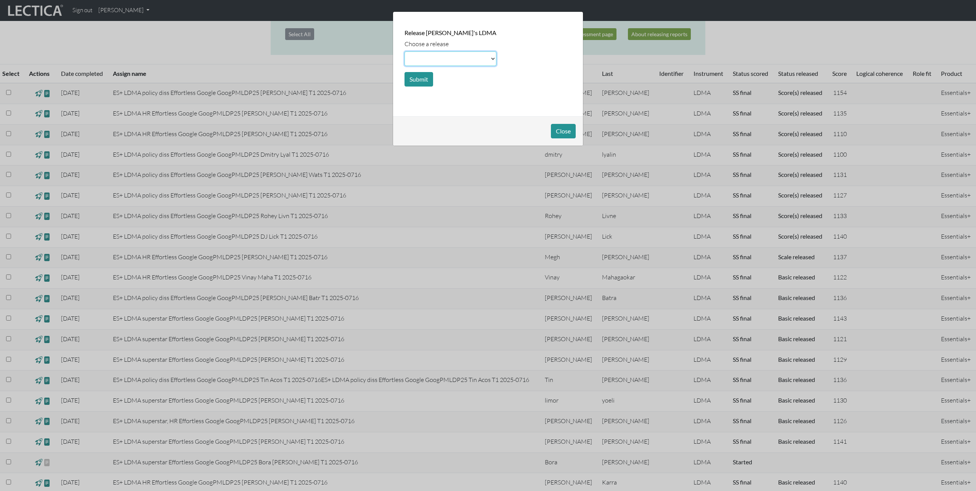
click at [462, 59] on select at bounding box center [450, 58] width 92 height 14
select select "score"
click at [404, 51] on select at bounding box center [450, 58] width 92 height 14
click at [412, 81] on button "Submit" at bounding box center [418, 79] width 29 height 14
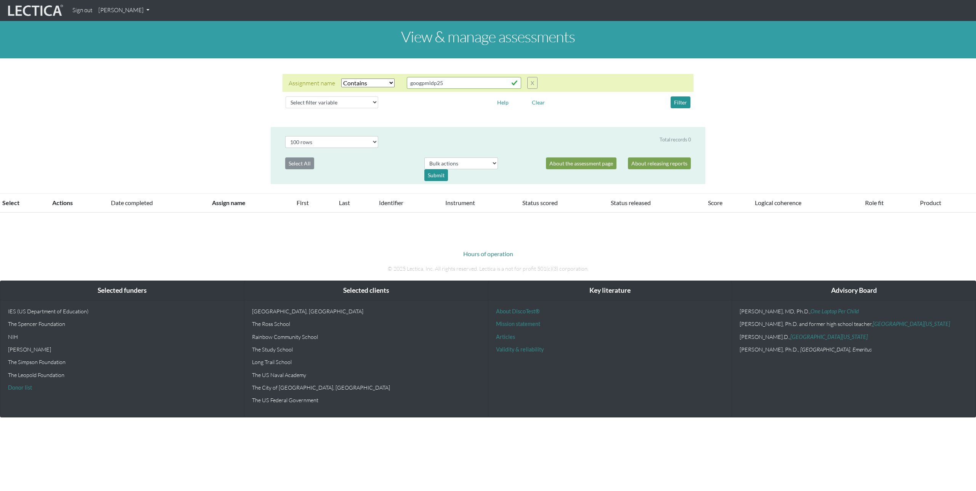
select select "icontains"
select select "100"
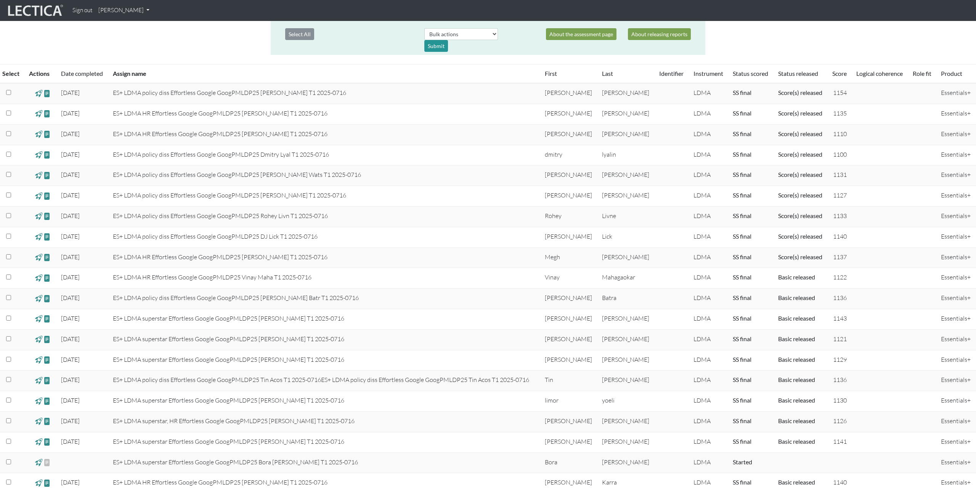
click at [39, 277] on span at bounding box center [38, 277] width 7 height 9
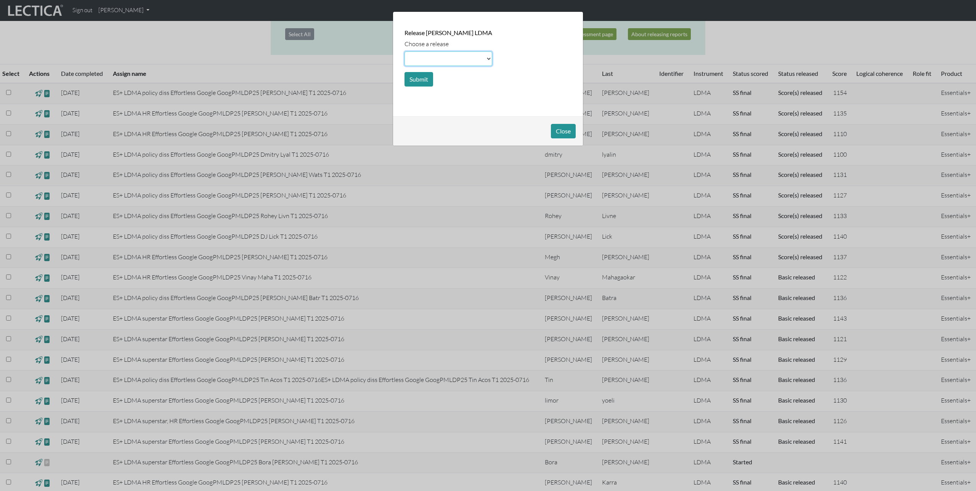
click at [461, 58] on select at bounding box center [448, 58] width 88 height 14
select select "scale"
click at [404, 51] on select at bounding box center [448, 58] width 88 height 14
click at [424, 80] on button "Submit" at bounding box center [418, 79] width 29 height 14
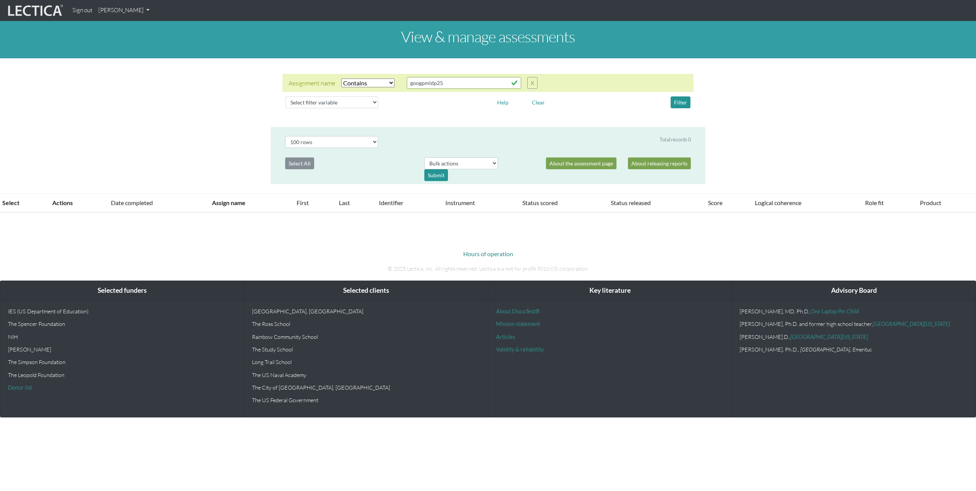
select select "icontains"
select select "100"
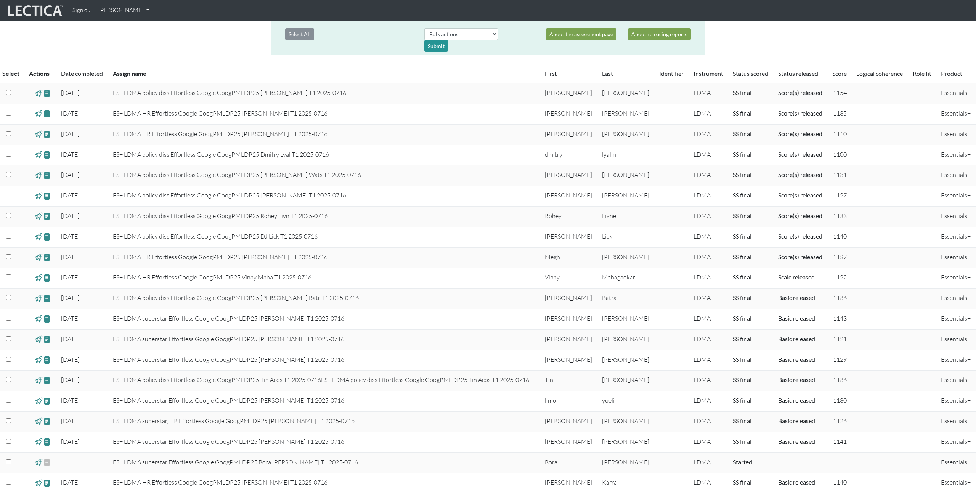
click at [38, 277] on span at bounding box center [38, 277] width 7 height 9
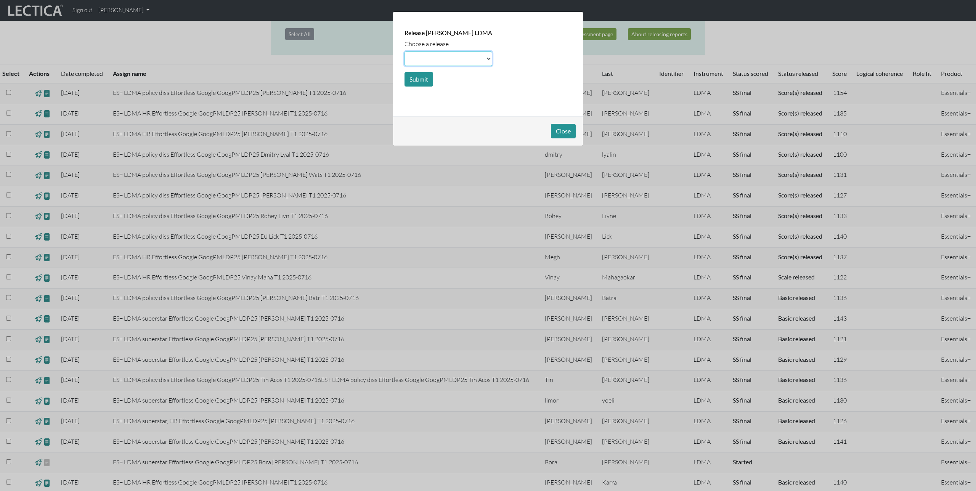
click at [453, 60] on select at bounding box center [448, 58] width 88 height 14
select select "score"
click at [404, 51] on select at bounding box center [448, 58] width 88 height 14
click at [420, 80] on button "Submit" at bounding box center [418, 79] width 29 height 14
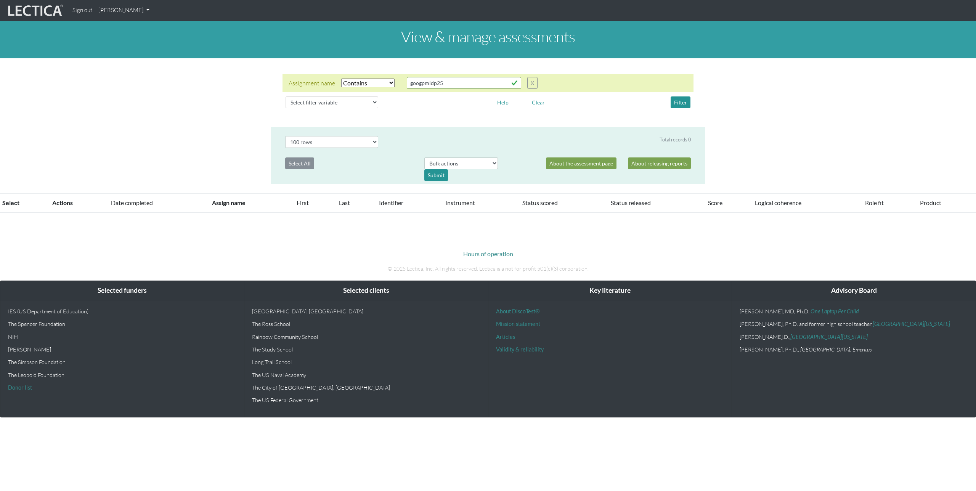
select select "icontains"
select select "100"
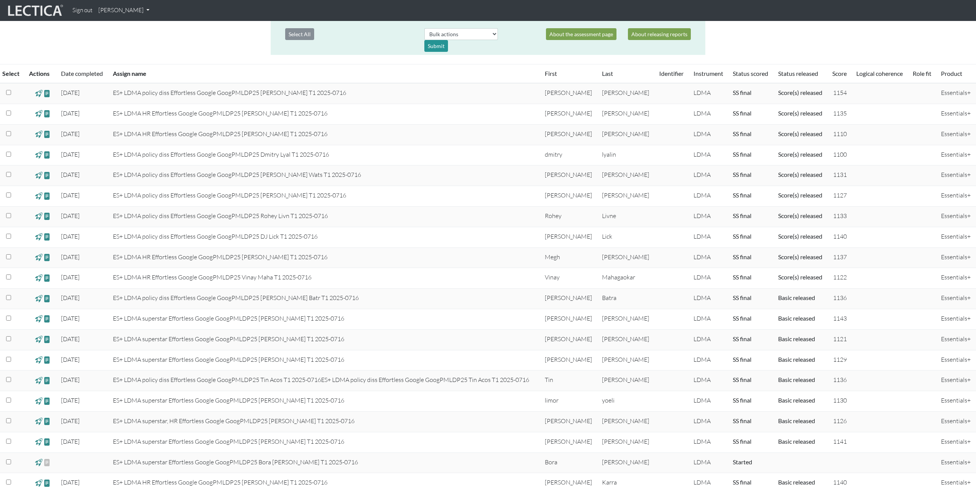
click at [40, 299] on span at bounding box center [38, 298] width 7 height 9
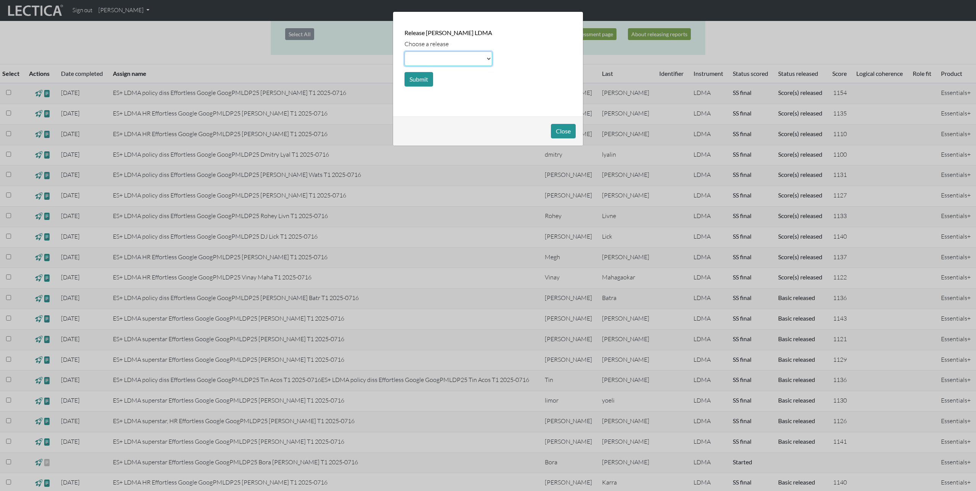
click at [444, 57] on select at bounding box center [448, 58] width 88 height 14
select select "scale"
click at [404, 51] on select at bounding box center [448, 58] width 88 height 14
click at [430, 75] on button "Submit" at bounding box center [418, 79] width 29 height 14
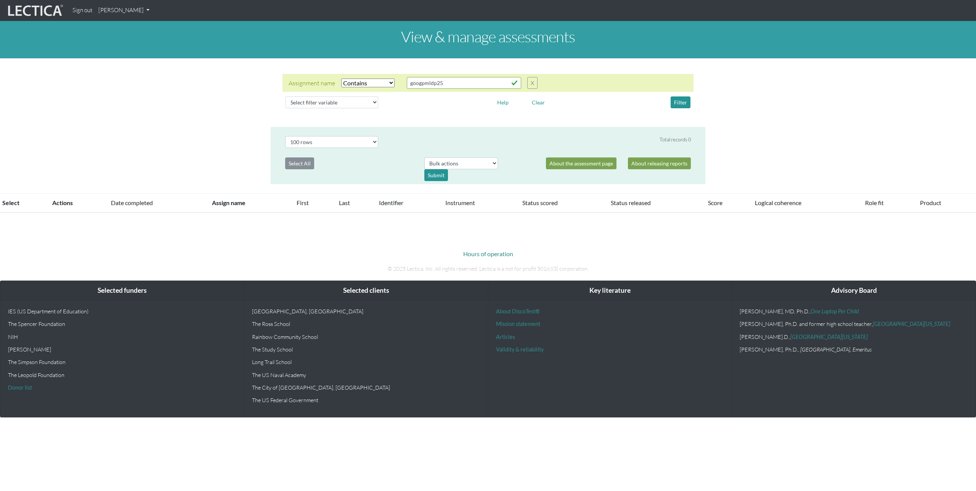
select select "icontains"
select select "100"
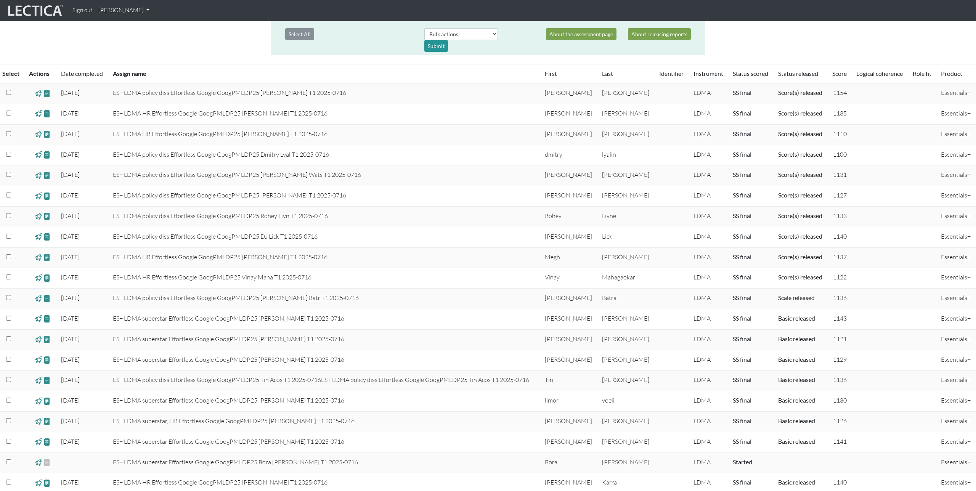
click at [37, 300] on span at bounding box center [38, 298] width 7 height 9
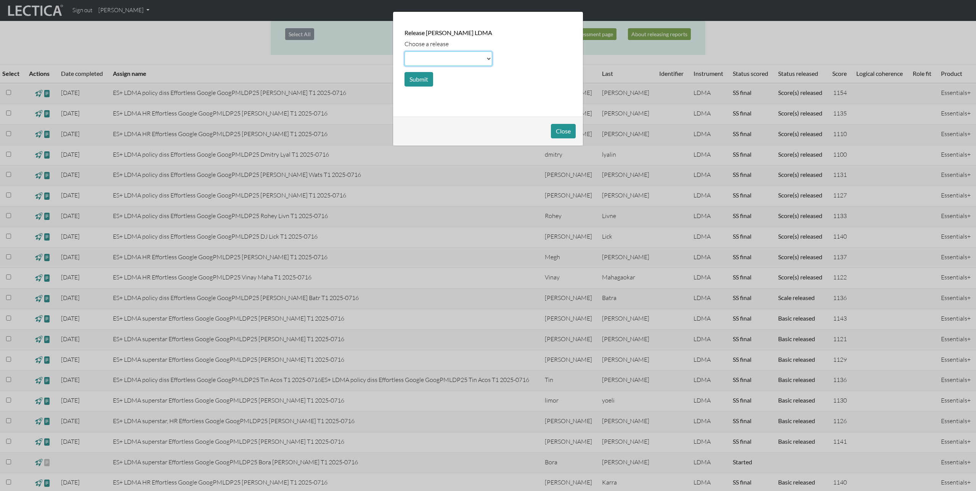
click at [442, 55] on select at bounding box center [448, 58] width 88 height 14
select select "score"
click at [404, 51] on select at bounding box center [448, 58] width 88 height 14
click at [415, 77] on button "Submit" at bounding box center [418, 79] width 29 height 14
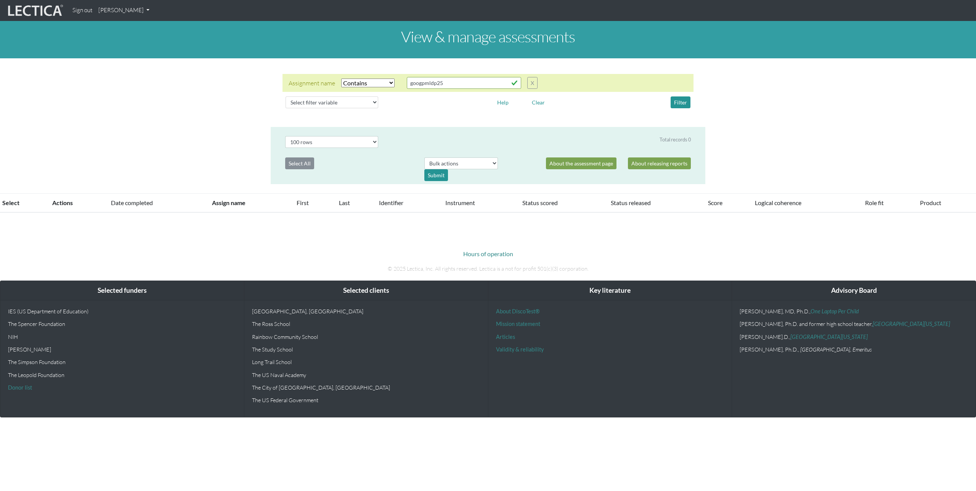
select select "icontains"
select select "100"
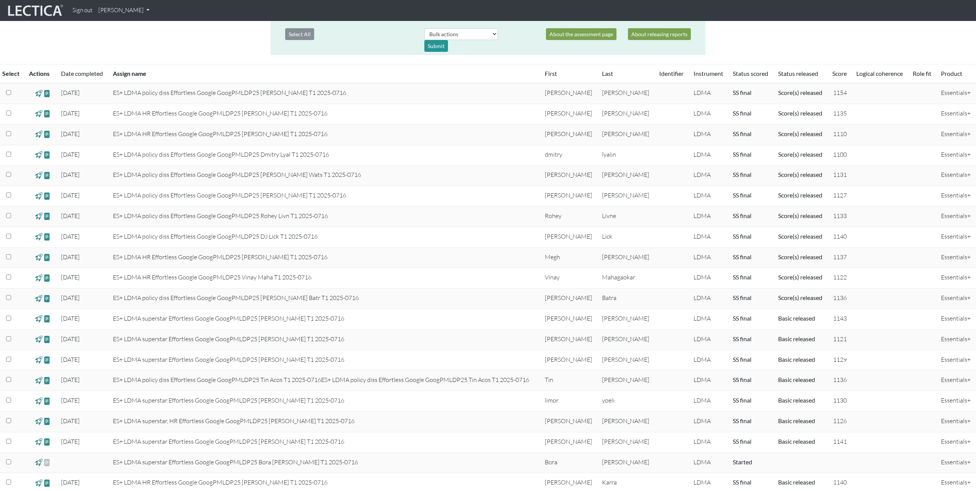
click at [40, 321] on span at bounding box center [38, 318] width 7 height 9
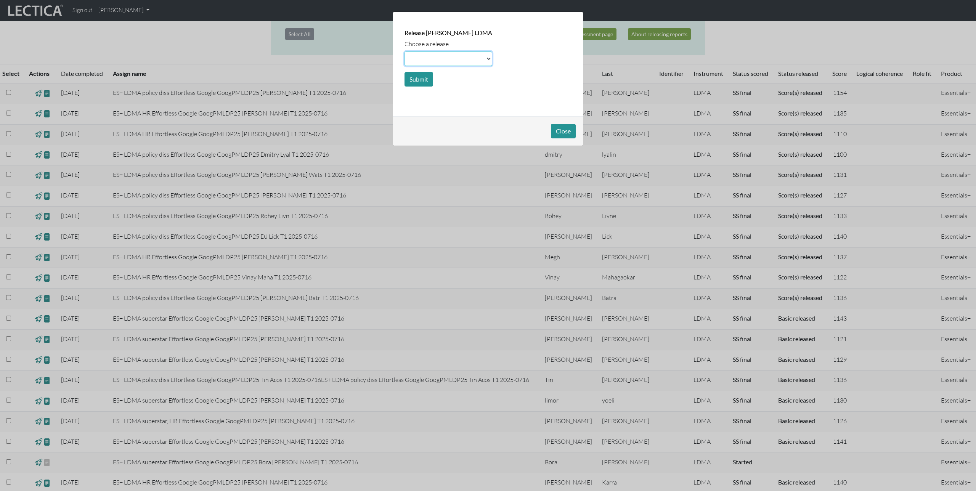
click at [434, 60] on select at bounding box center [448, 58] width 88 height 14
select select "scale"
click at [404, 51] on select at bounding box center [448, 58] width 88 height 14
click at [424, 79] on button "Submit" at bounding box center [418, 79] width 29 height 14
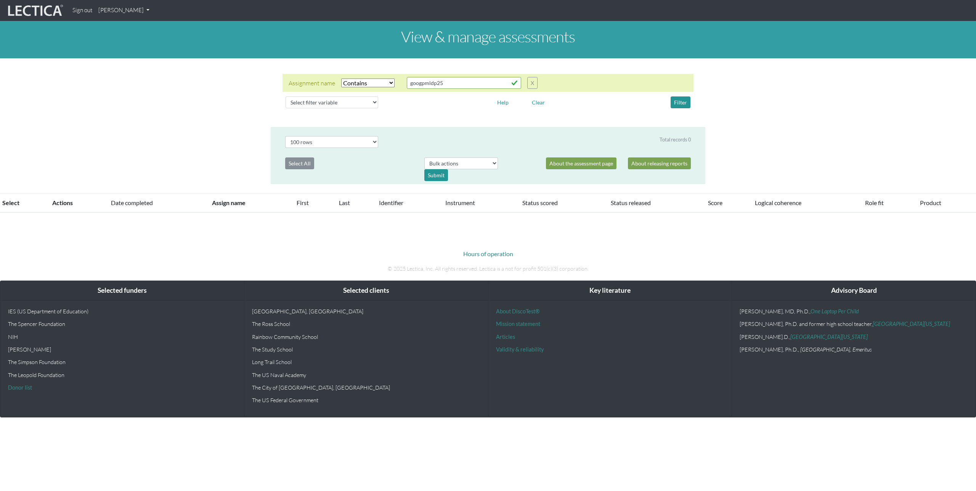
select select "icontains"
select select "100"
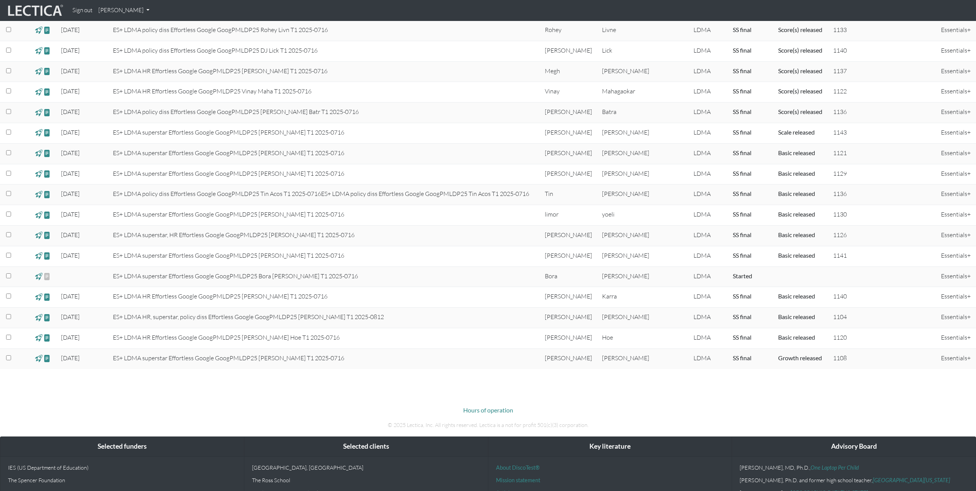
scroll to position [336, 0]
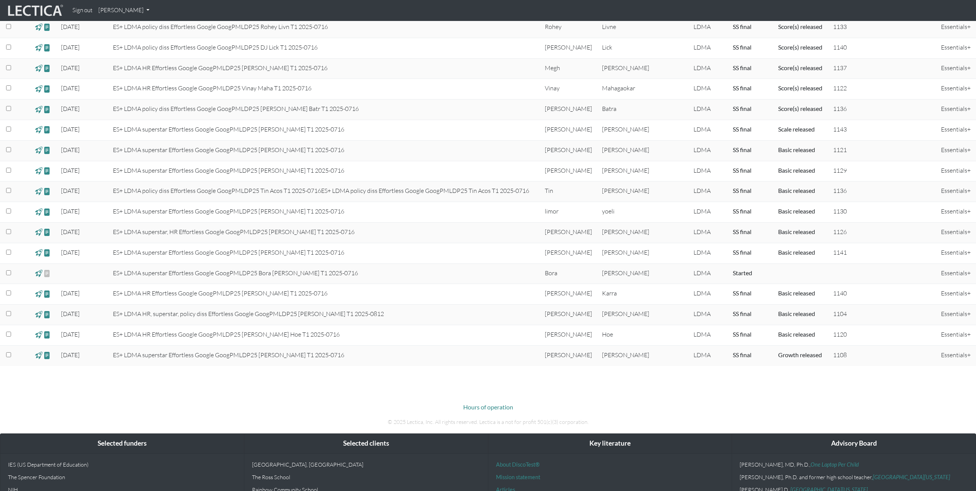
click at [41, 129] on span at bounding box center [38, 129] width 7 height 9
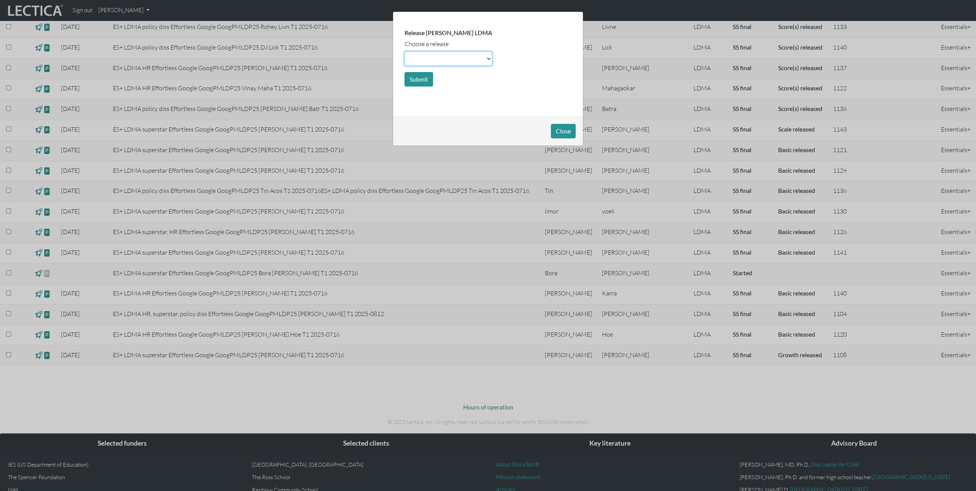
click at [457, 56] on select at bounding box center [448, 58] width 88 height 14
select select "score"
click at [404, 51] on select at bounding box center [448, 58] width 88 height 14
click at [416, 80] on button "Submit" at bounding box center [418, 79] width 29 height 14
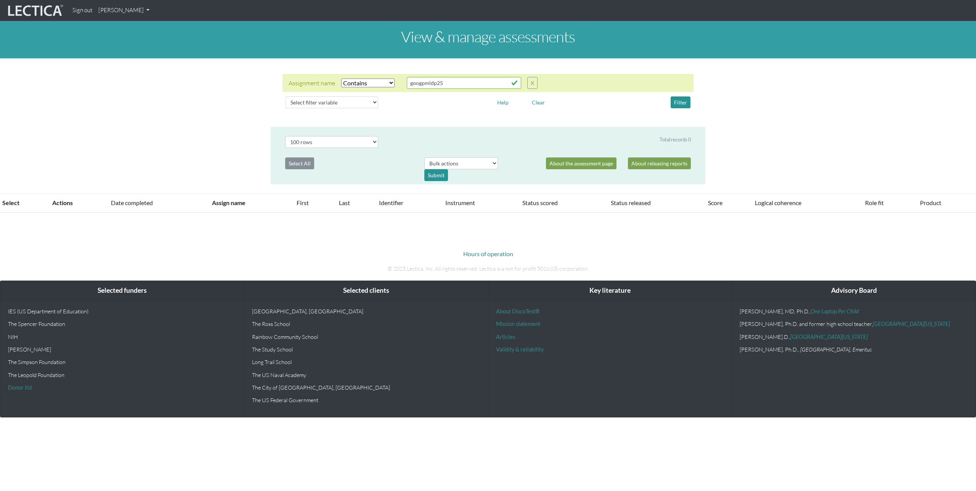
select select "icontains"
select select "100"
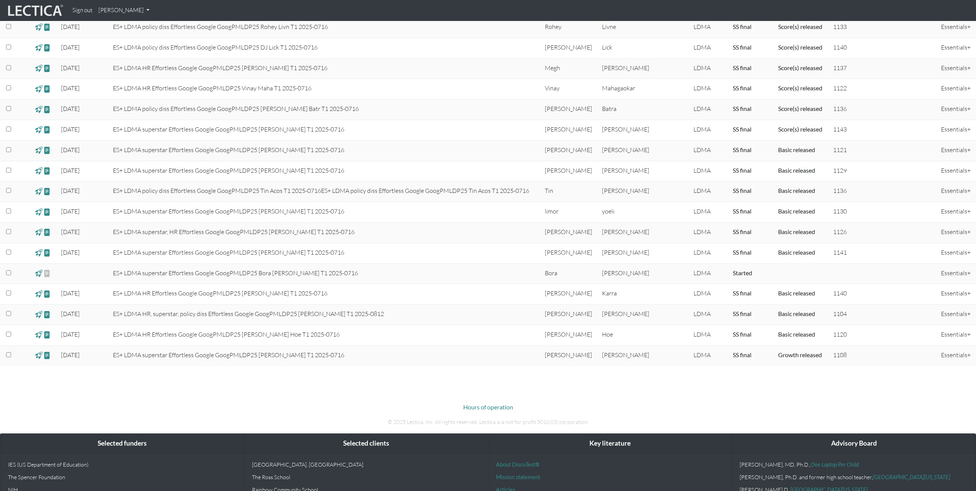
click at [40, 152] on span at bounding box center [38, 150] width 7 height 9
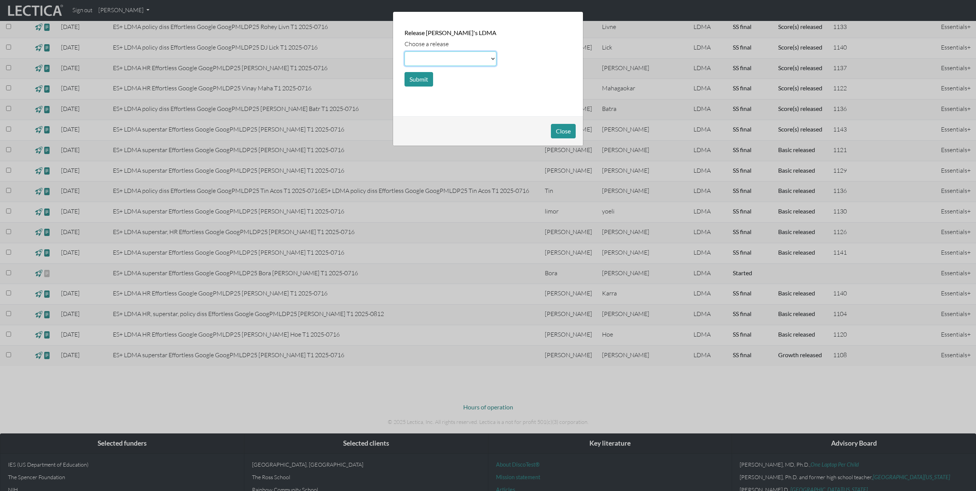
click at [446, 54] on select at bounding box center [450, 58] width 92 height 14
select select "scale"
click at [404, 51] on select at bounding box center [450, 58] width 92 height 14
click at [422, 75] on button "Submit" at bounding box center [418, 79] width 29 height 14
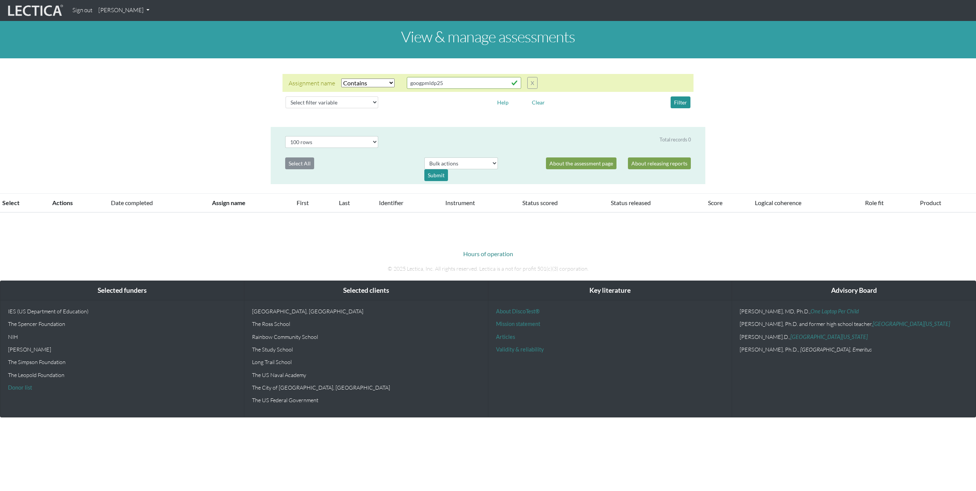
select select "icontains"
select select "100"
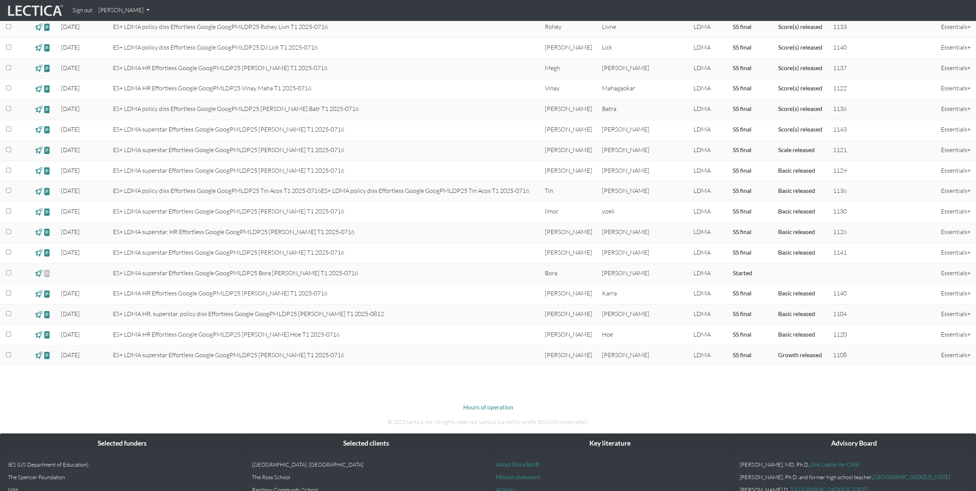
click at [36, 151] on span at bounding box center [38, 150] width 7 height 9
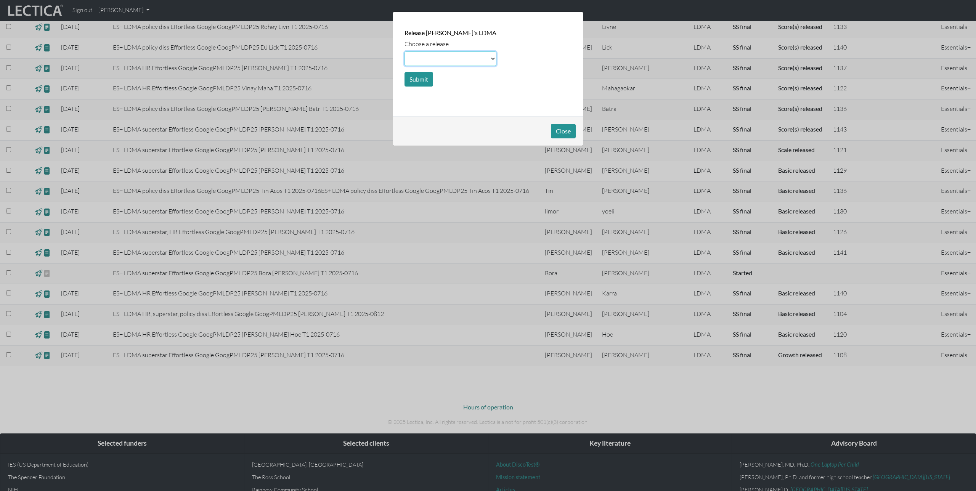
click at [447, 58] on select at bounding box center [450, 58] width 92 height 14
select select "score"
click at [404, 51] on select at bounding box center [450, 58] width 92 height 14
click at [418, 78] on button "Submit" at bounding box center [418, 79] width 29 height 14
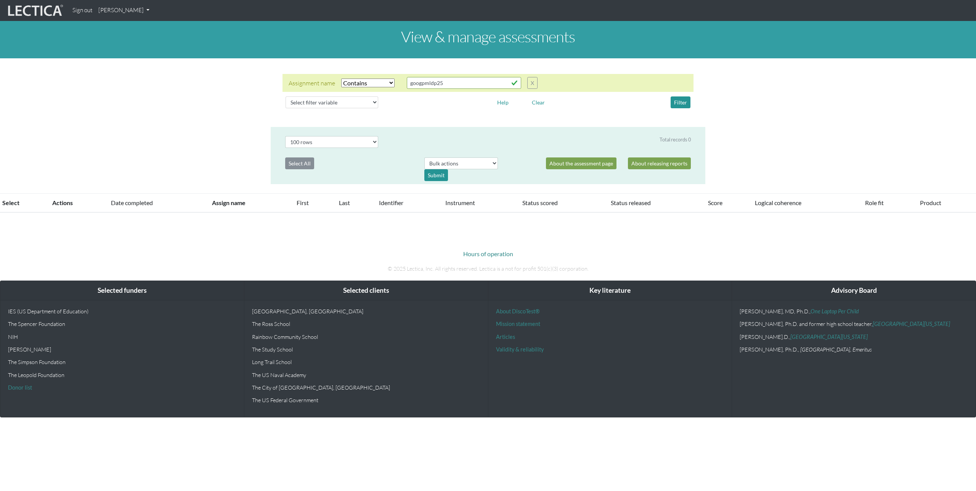
select select "icontains"
select select "100"
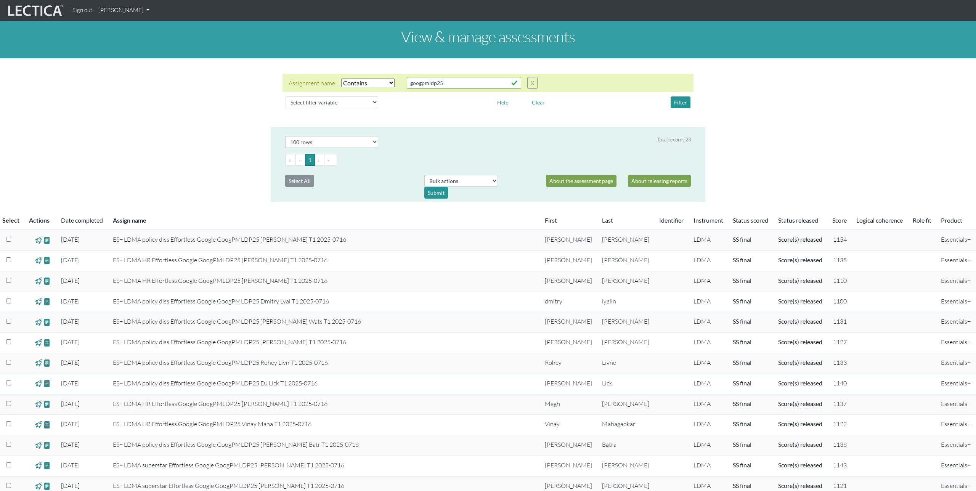
scroll to position [336, 0]
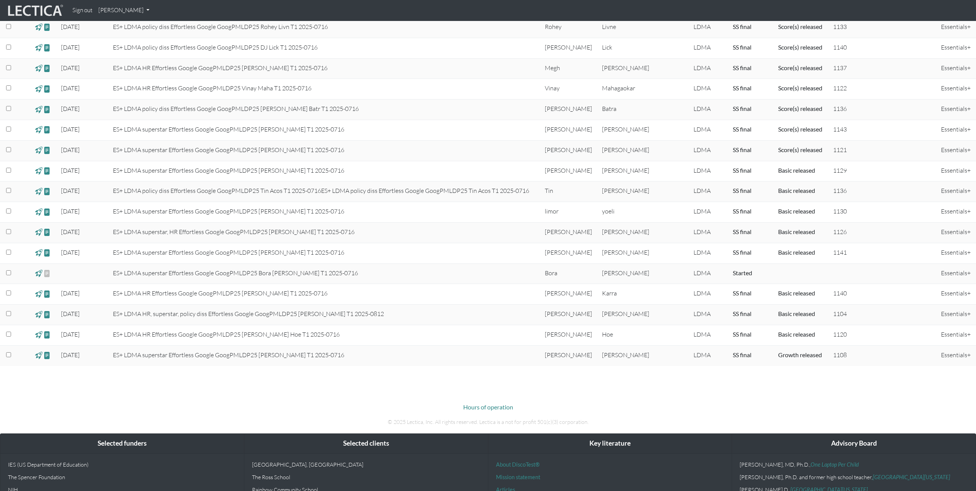
click at [40, 172] on span at bounding box center [38, 171] width 7 height 9
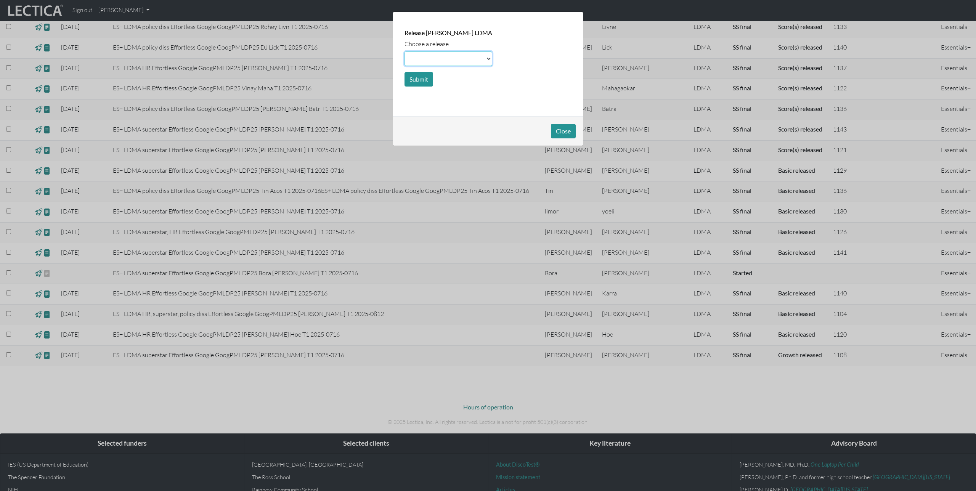
click at [443, 61] on select at bounding box center [448, 58] width 88 height 14
select select "scale"
click at [404, 51] on select at bounding box center [448, 58] width 88 height 14
click at [423, 77] on button "Submit" at bounding box center [418, 79] width 29 height 14
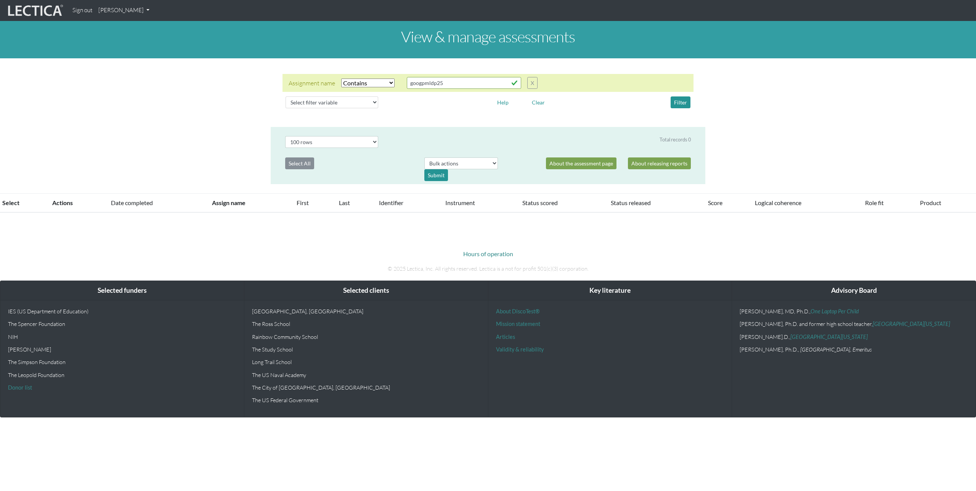
select select "icontains"
select select "100"
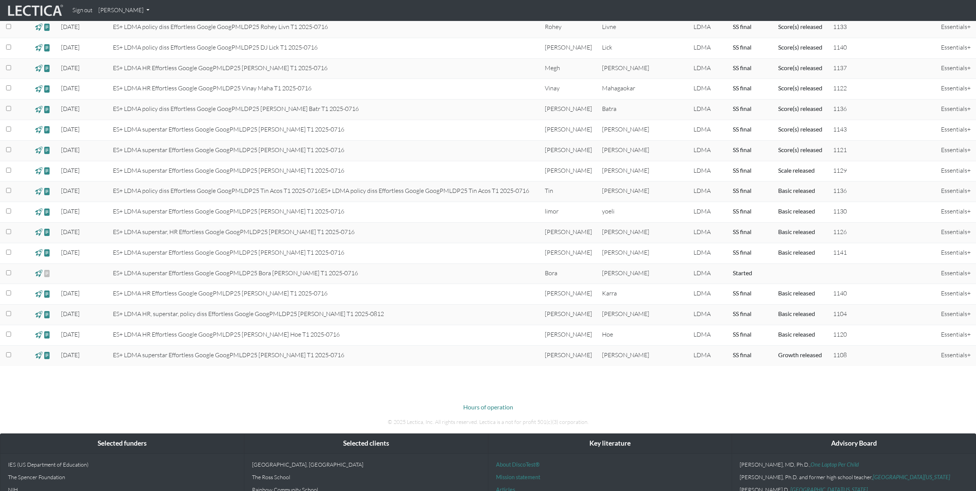
click at [39, 171] on span at bounding box center [38, 171] width 7 height 9
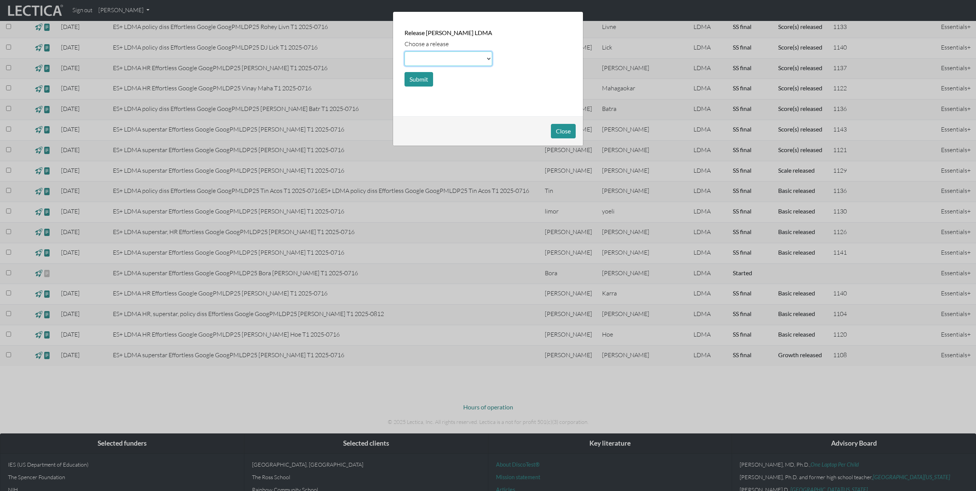
click at [441, 61] on select at bounding box center [448, 58] width 88 height 14
select select "score"
click at [404, 51] on select at bounding box center [448, 58] width 88 height 14
click at [417, 79] on button "Submit" at bounding box center [418, 79] width 29 height 14
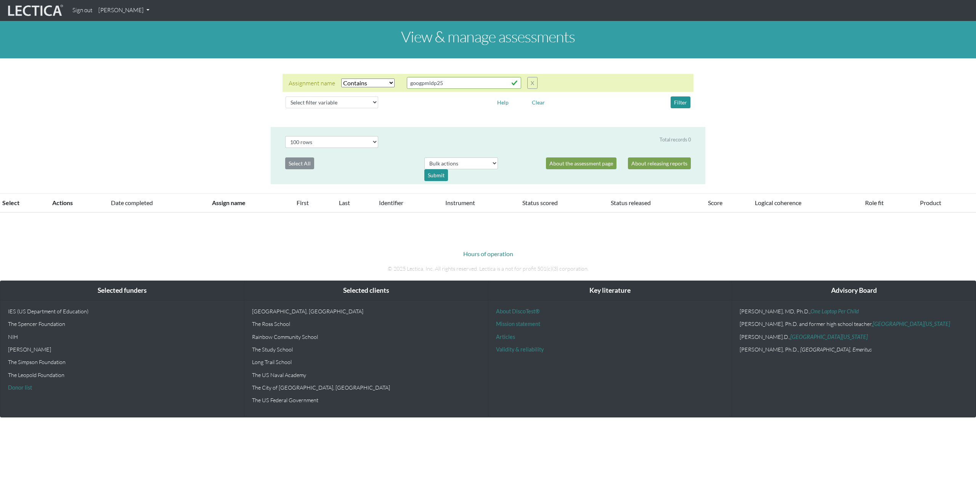
select select "icontains"
select select "100"
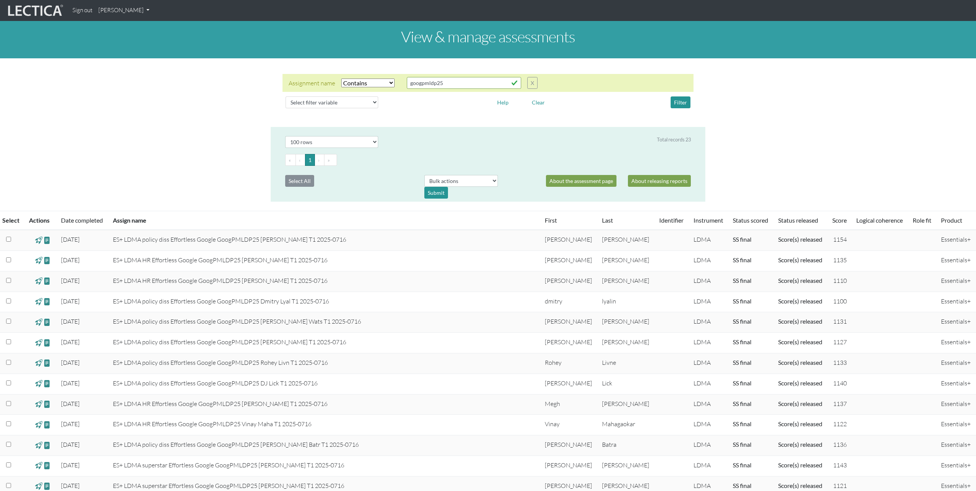
scroll to position [336, 0]
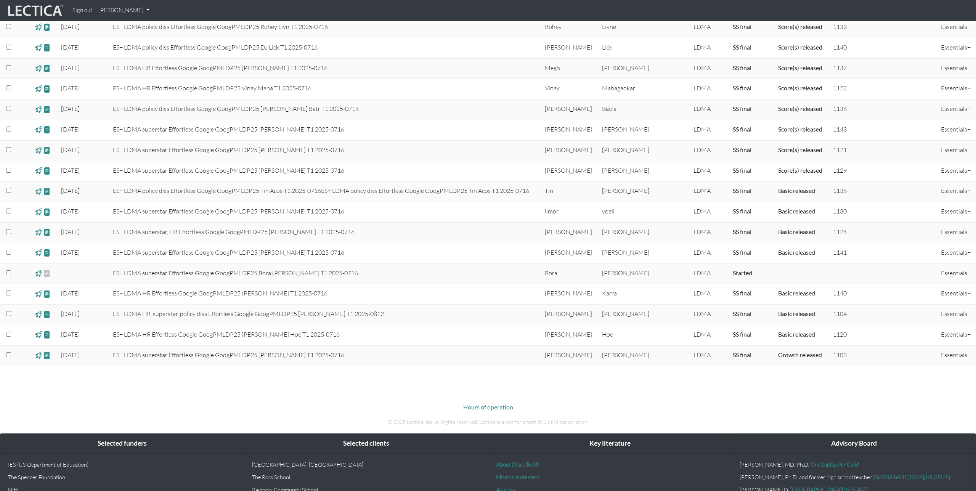
click at [39, 192] on span at bounding box center [38, 191] width 7 height 9
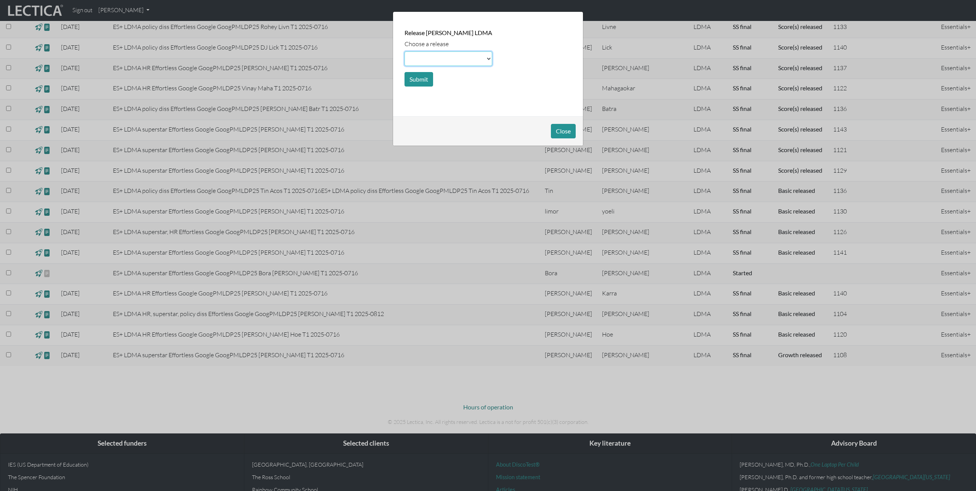
click at [440, 58] on select at bounding box center [448, 58] width 88 height 14
select select "scale"
click at [404, 51] on select at bounding box center [448, 58] width 88 height 14
click at [416, 79] on button "Submit" at bounding box center [418, 79] width 29 height 14
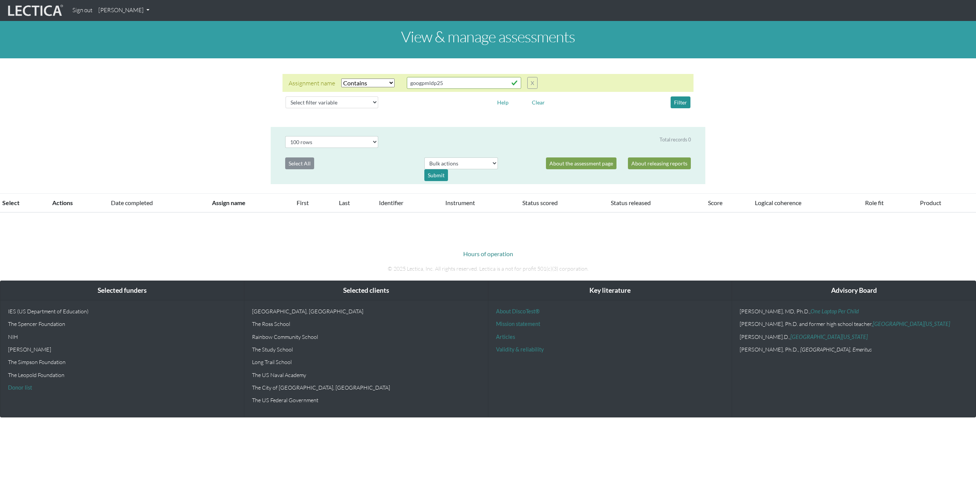
select select "icontains"
select select "100"
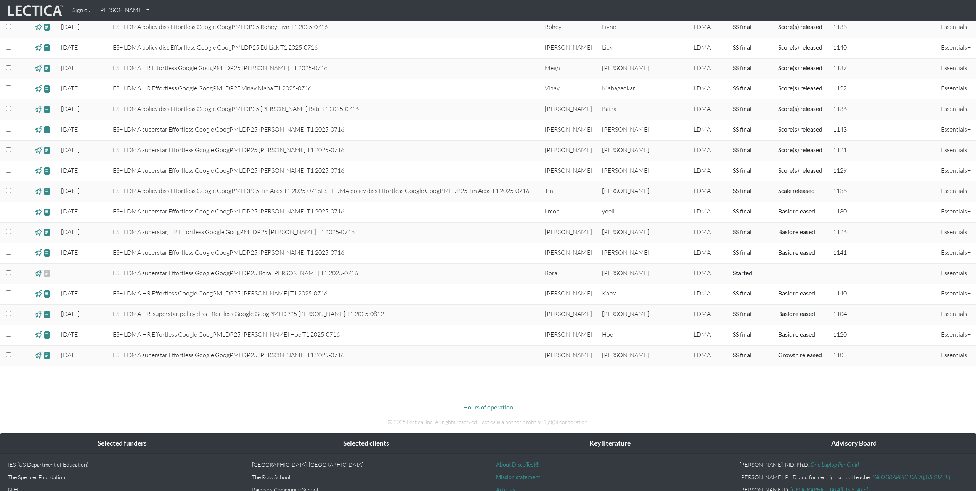
click at [39, 190] on span at bounding box center [38, 191] width 7 height 9
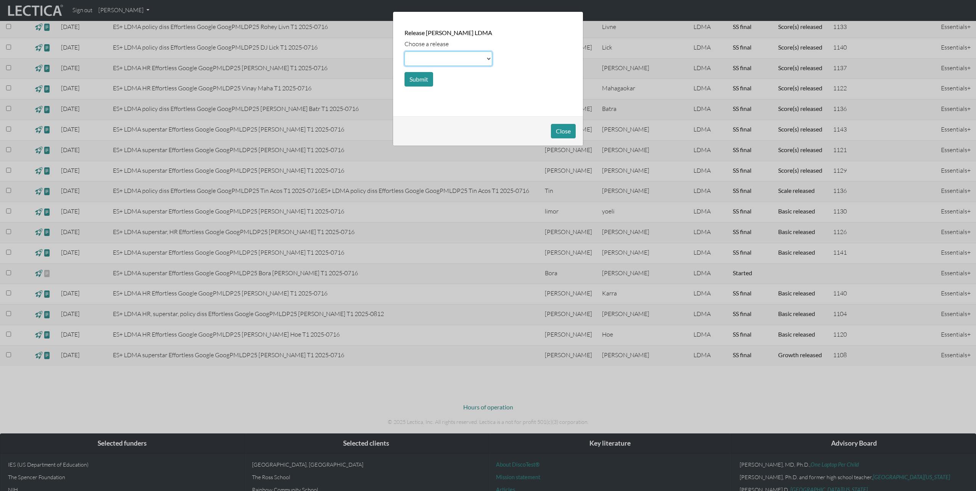
click at [431, 58] on select at bounding box center [448, 58] width 88 height 14
select select "score"
click at [404, 51] on select at bounding box center [448, 58] width 88 height 14
click at [416, 79] on button "Submit" at bounding box center [418, 79] width 29 height 14
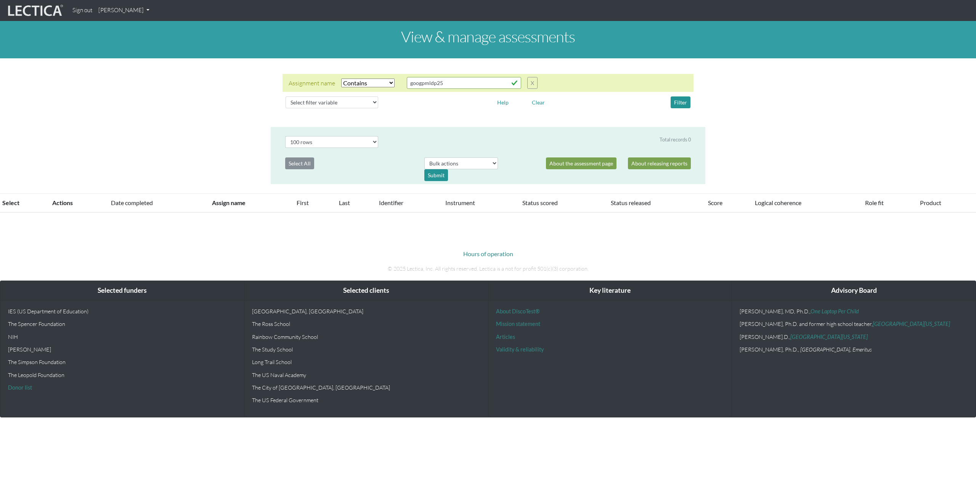
select select "icontains"
select select "100"
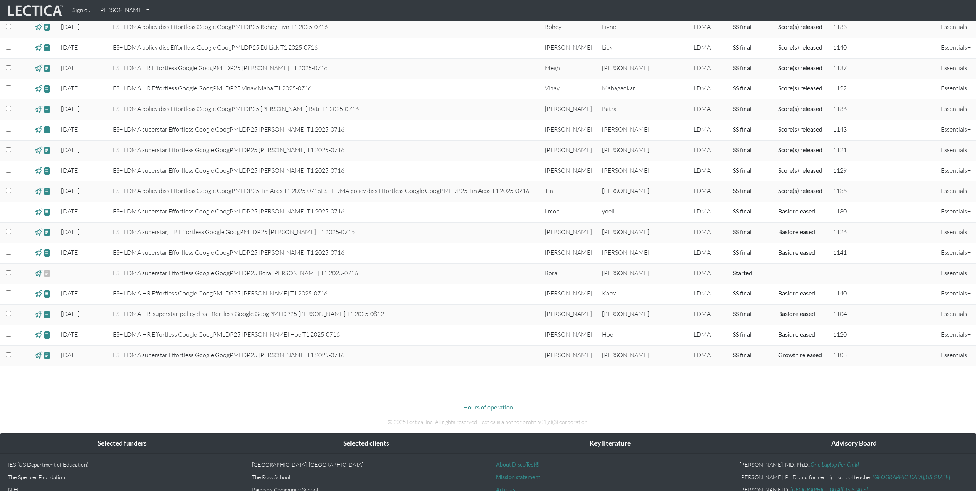
click at [40, 212] on span at bounding box center [38, 211] width 7 height 9
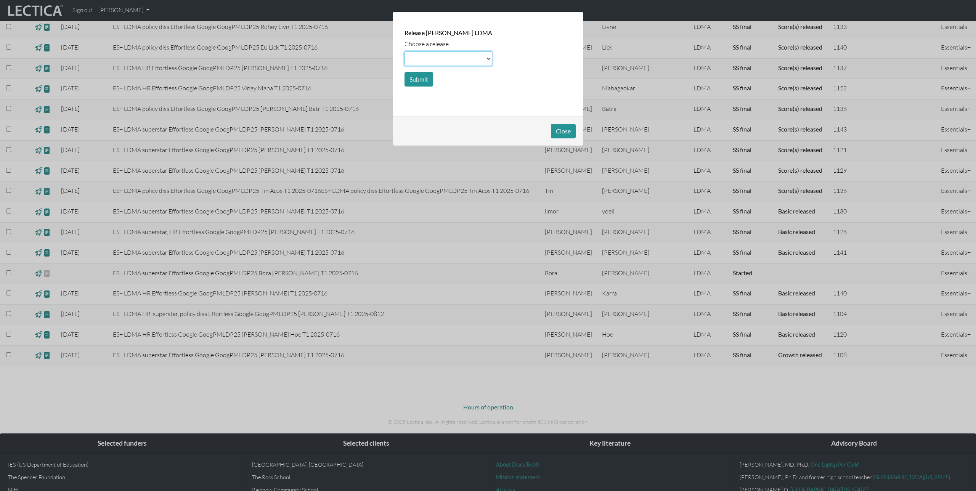
click at [429, 61] on select at bounding box center [448, 58] width 88 height 14
select select "scale"
click at [404, 51] on select at bounding box center [448, 58] width 88 height 14
click at [420, 78] on button "Submit" at bounding box center [418, 79] width 29 height 14
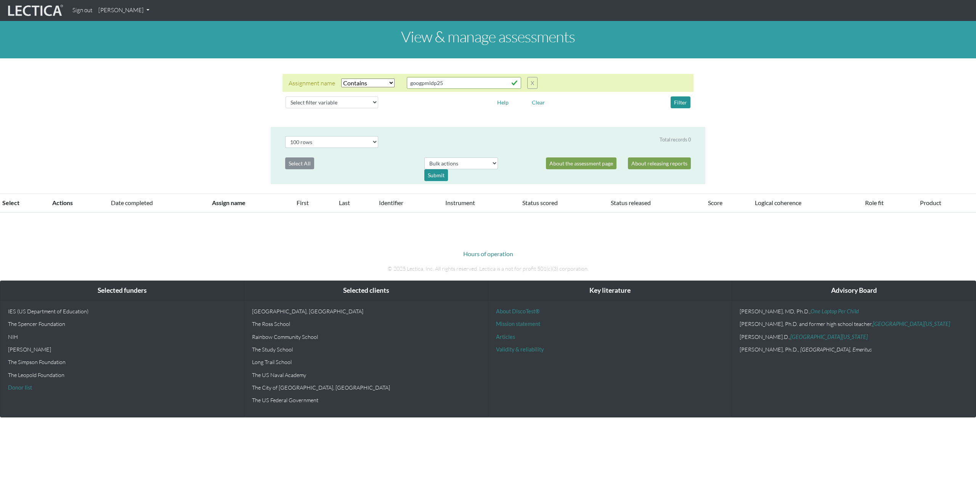
select select "icontains"
select select "100"
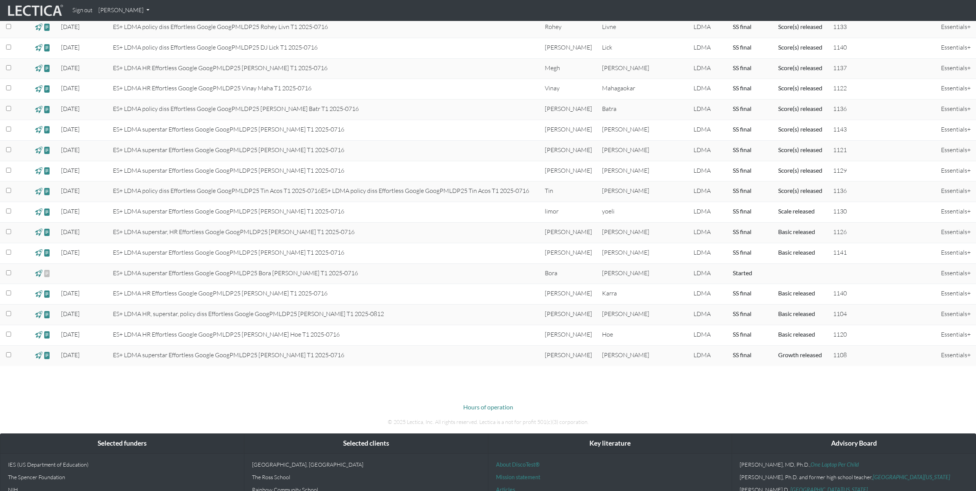
click at [40, 212] on span at bounding box center [38, 211] width 7 height 9
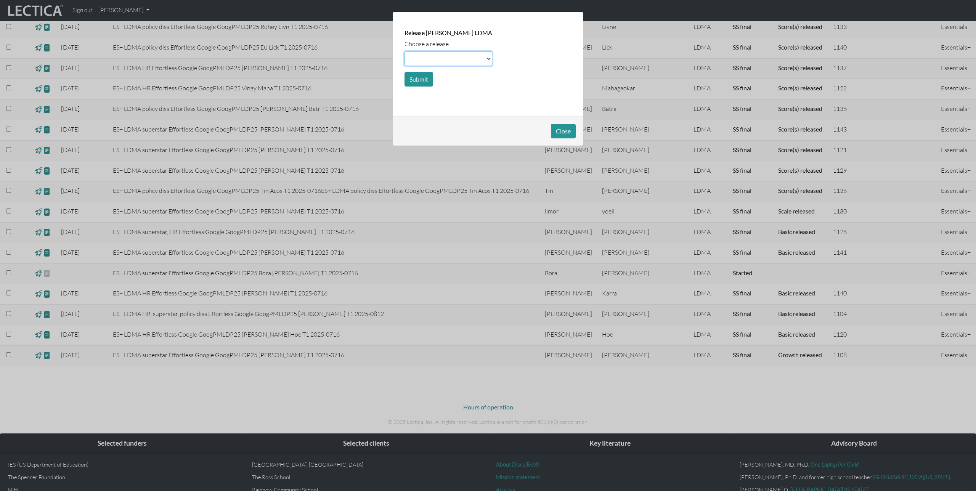
click at [450, 60] on select at bounding box center [448, 58] width 88 height 14
select select "score"
click at [404, 51] on select at bounding box center [448, 58] width 88 height 14
click at [413, 77] on button "Submit" at bounding box center [418, 79] width 29 height 14
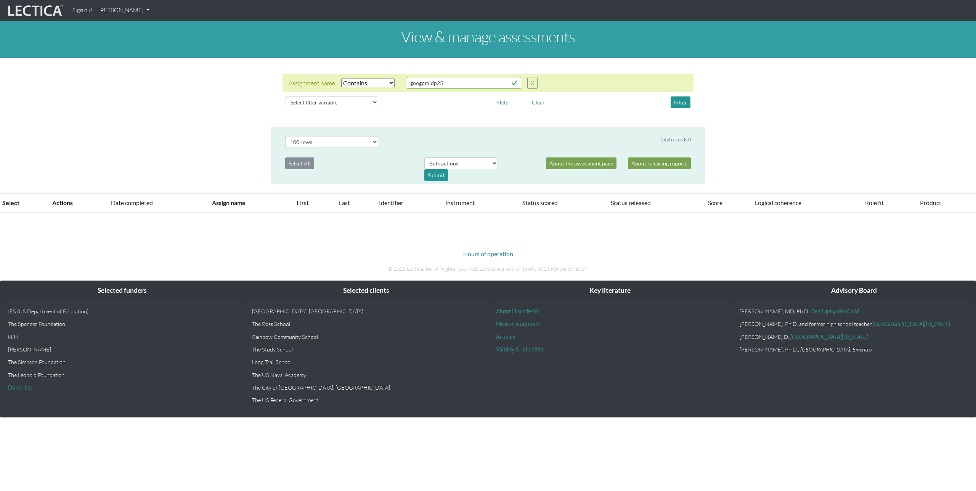
select select "icontains"
select select "100"
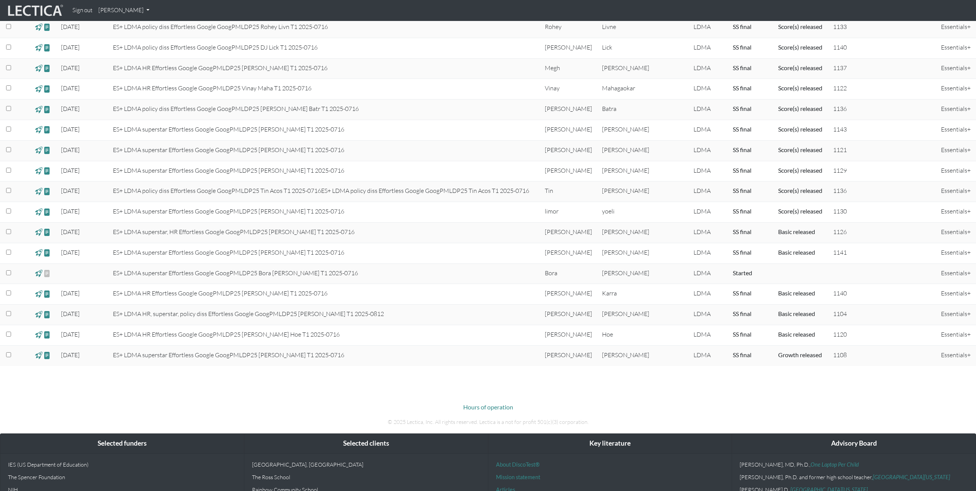
click at [42, 229] on span at bounding box center [38, 232] width 7 height 9
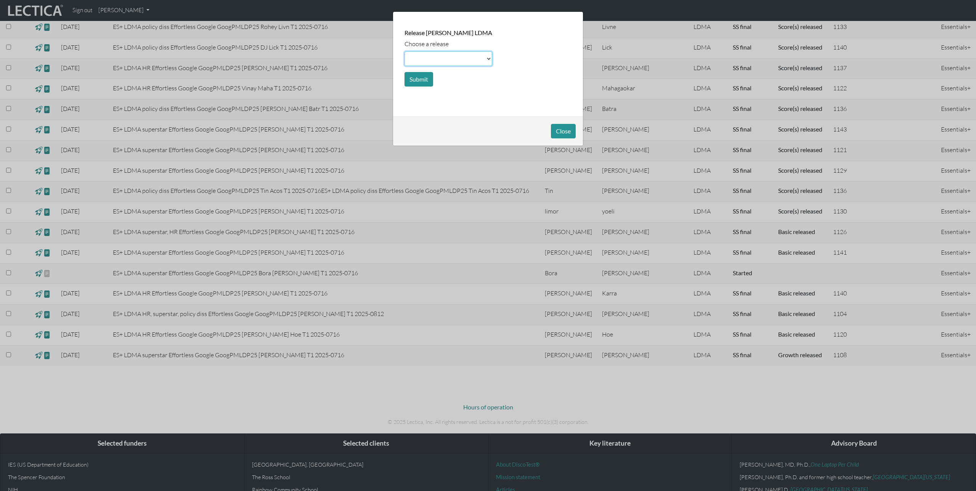
click at [455, 55] on select at bounding box center [448, 58] width 88 height 14
select select "scale"
click at [404, 51] on select at bounding box center [448, 58] width 88 height 14
click at [418, 81] on button "Submit" at bounding box center [418, 79] width 29 height 14
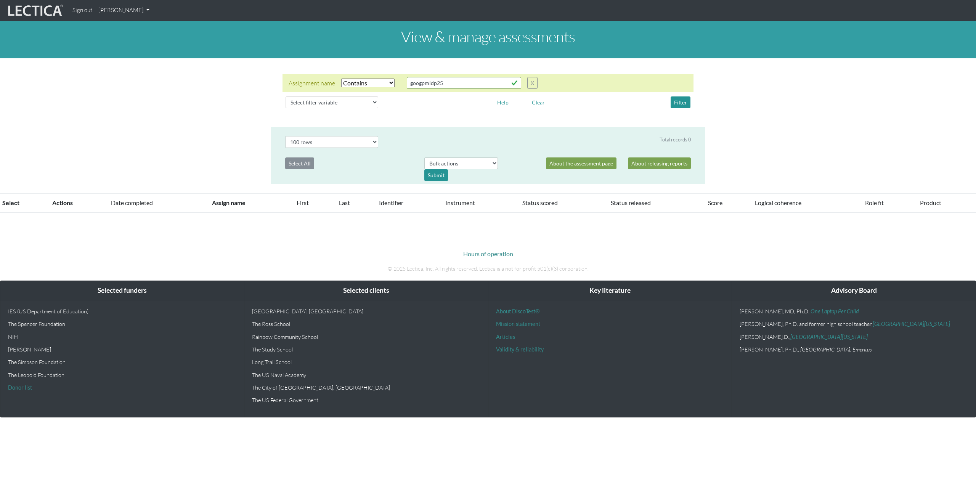
select select "icontains"
select select "100"
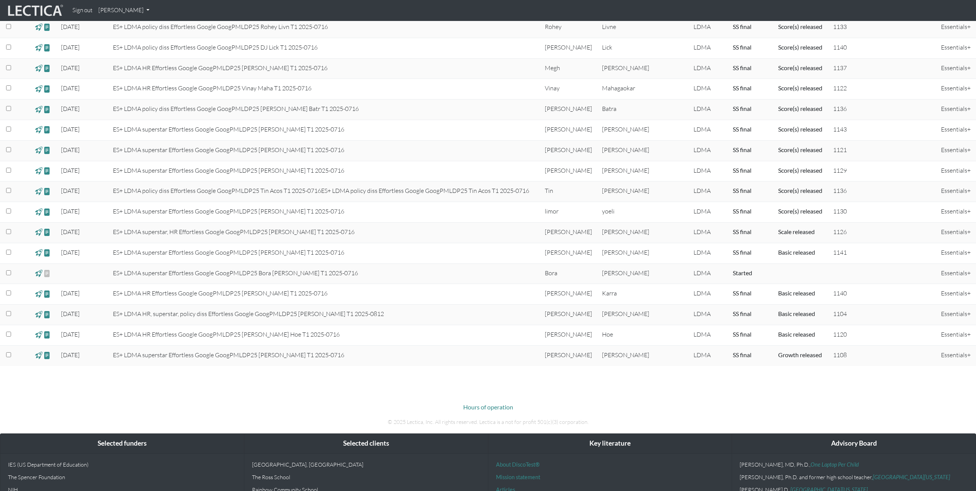
click at [38, 231] on span at bounding box center [38, 232] width 7 height 9
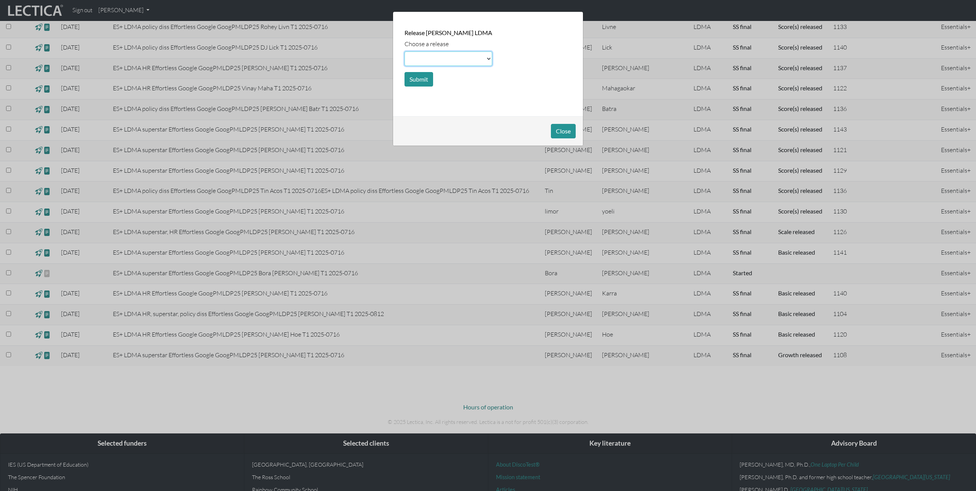
click at [436, 61] on select at bounding box center [448, 58] width 88 height 14
select select "score"
click at [404, 51] on select at bounding box center [448, 58] width 88 height 14
click at [413, 76] on button "Submit" at bounding box center [418, 79] width 29 height 14
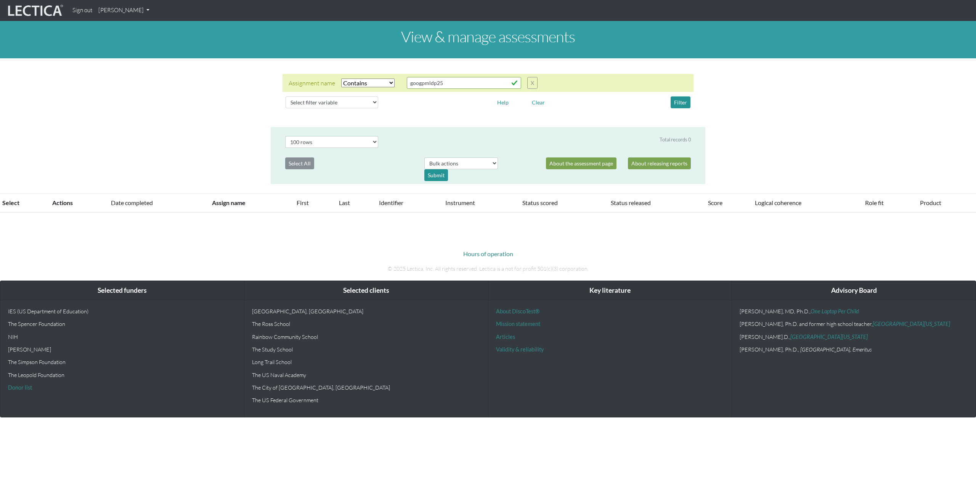
select select "icontains"
select select "100"
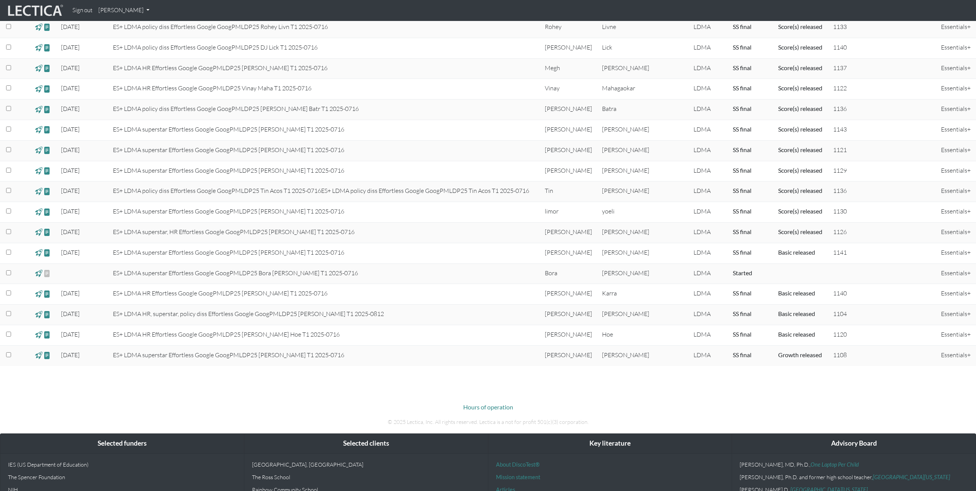
click at [40, 253] on span at bounding box center [38, 252] width 7 height 9
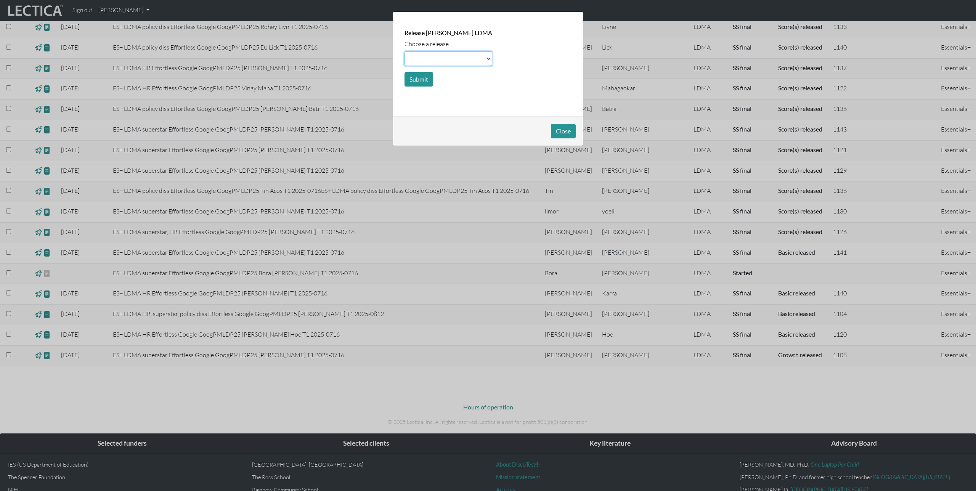
click at [421, 60] on select at bounding box center [448, 58] width 88 height 14
select select "scale"
click at [404, 51] on select at bounding box center [448, 58] width 88 height 14
click at [422, 77] on button "Submit" at bounding box center [418, 79] width 29 height 14
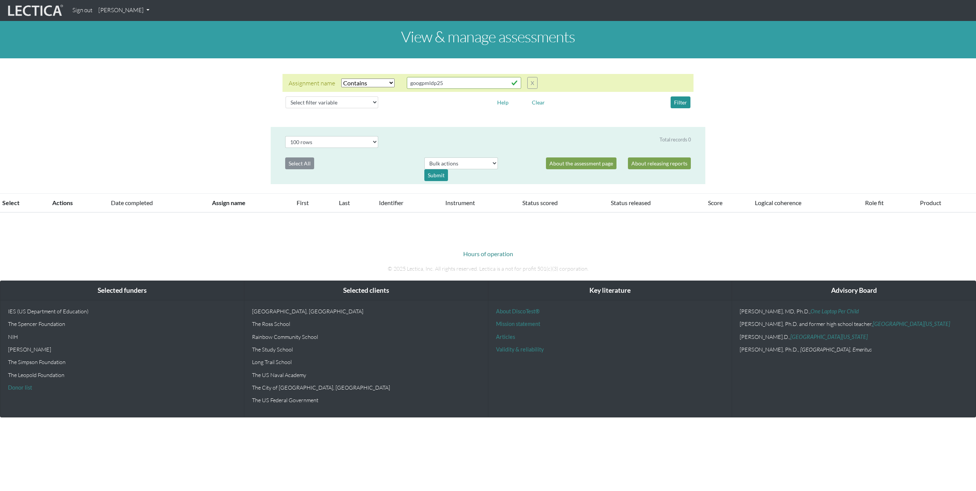
select select "icontains"
select select "100"
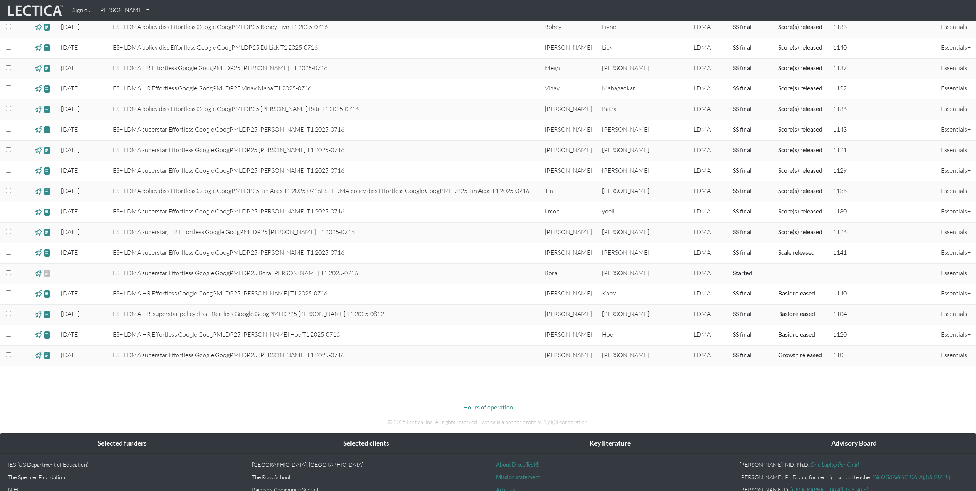
click at [41, 252] on span at bounding box center [38, 252] width 7 height 9
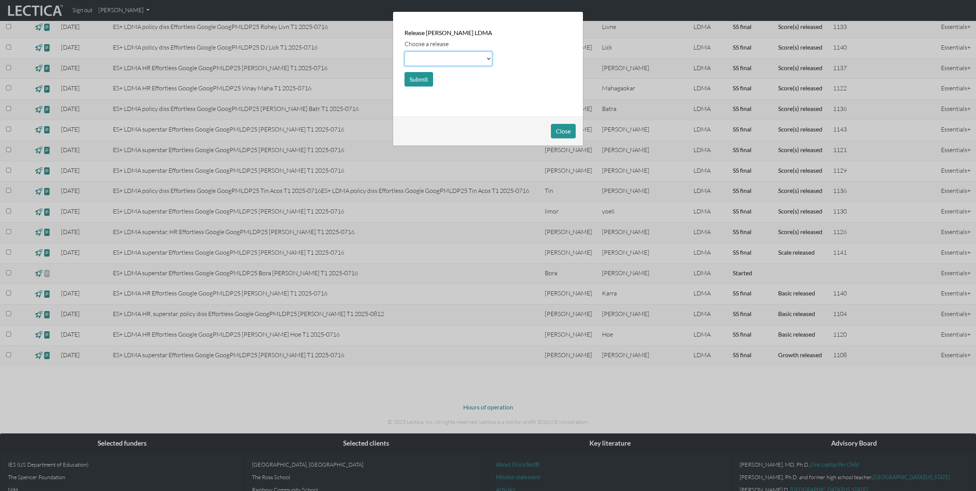
click at [468, 63] on select at bounding box center [448, 58] width 88 height 14
select select "score"
click at [404, 51] on select at bounding box center [448, 58] width 88 height 14
click at [422, 79] on button "Submit" at bounding box center [418, 79] width 29 height 14
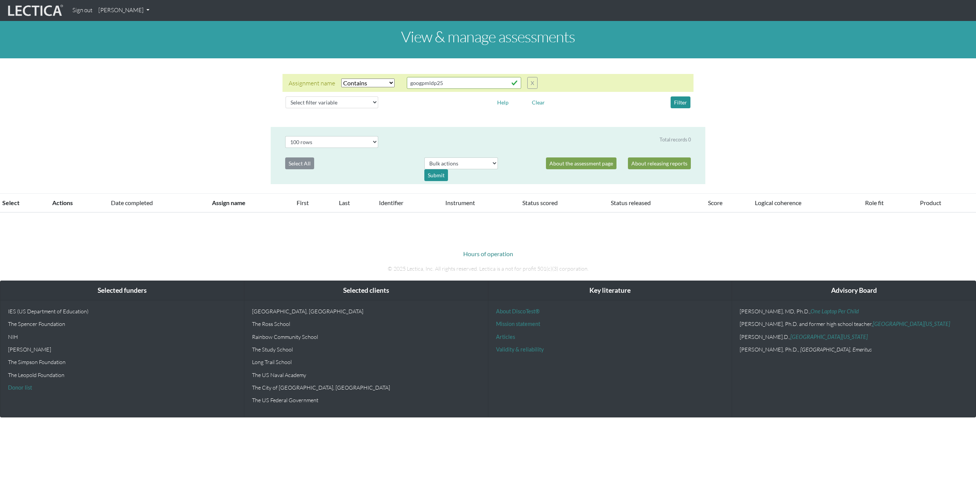
select select "icontains"
select select "100"
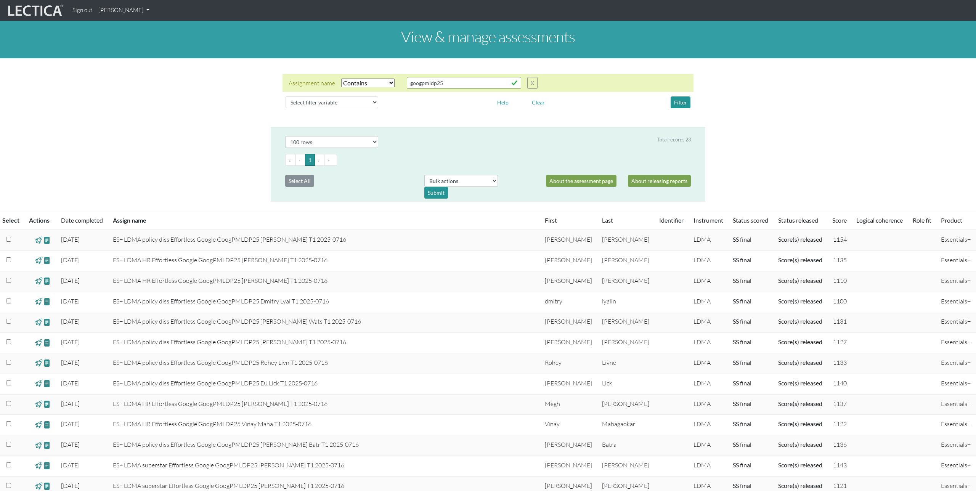
scroll to position [336, 0]
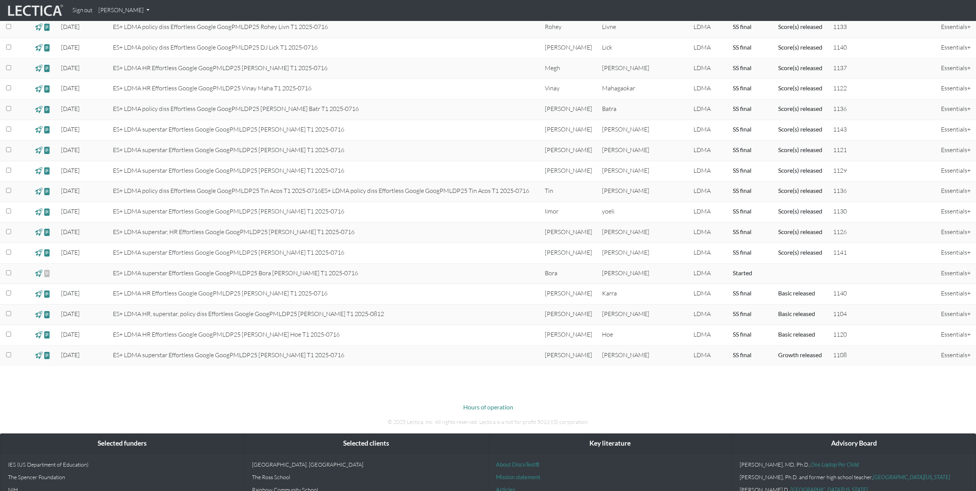
click at [38, 294] on span at bounding box center [38, 293] width 7 height 9
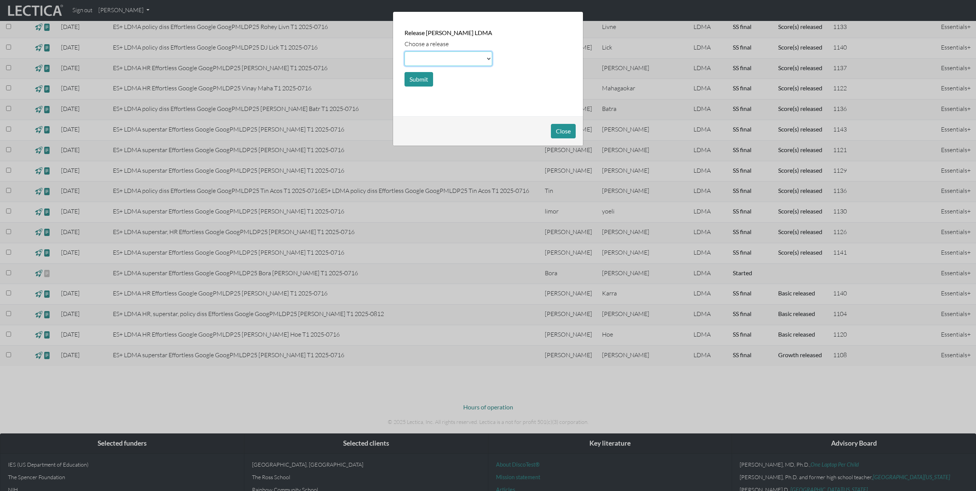
click at [434, 61] on select at bounding box center [448, 58] width 88 height 14
select select "scale"
click at [404, 51] on select at bounding box center [448, 58] width 88 height 14
click at [416, 80] on button "Submit" at bounding box center [418, 79] width 29 height 14
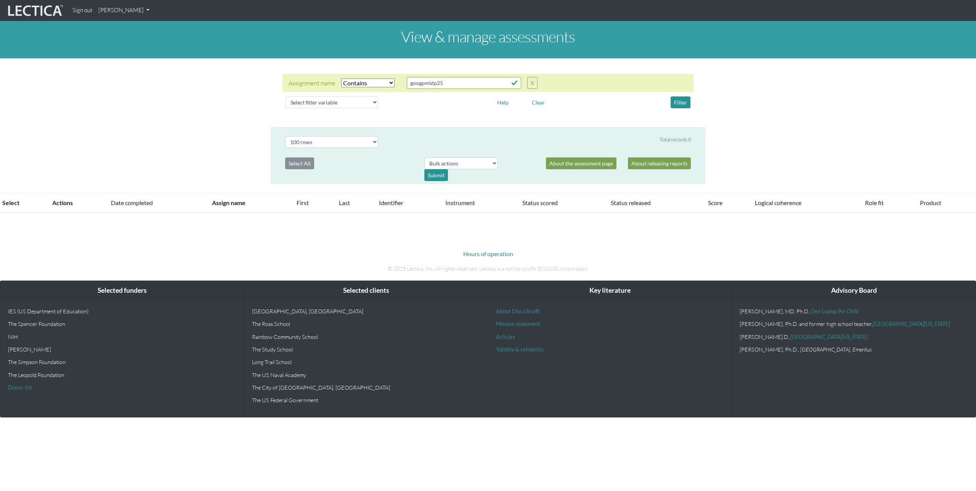
select select "icontains"
select select "100"
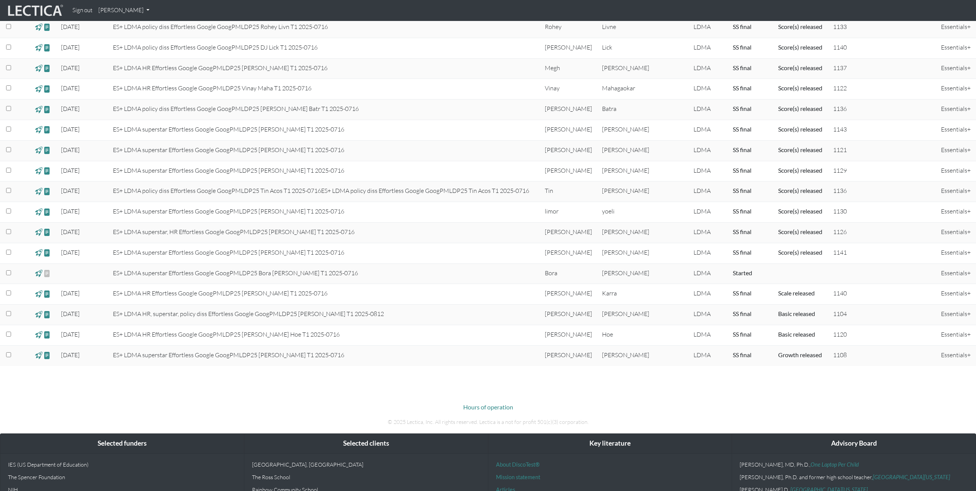
click at [39, 295] on span at bounding box center [38, 293] width 7 height 9
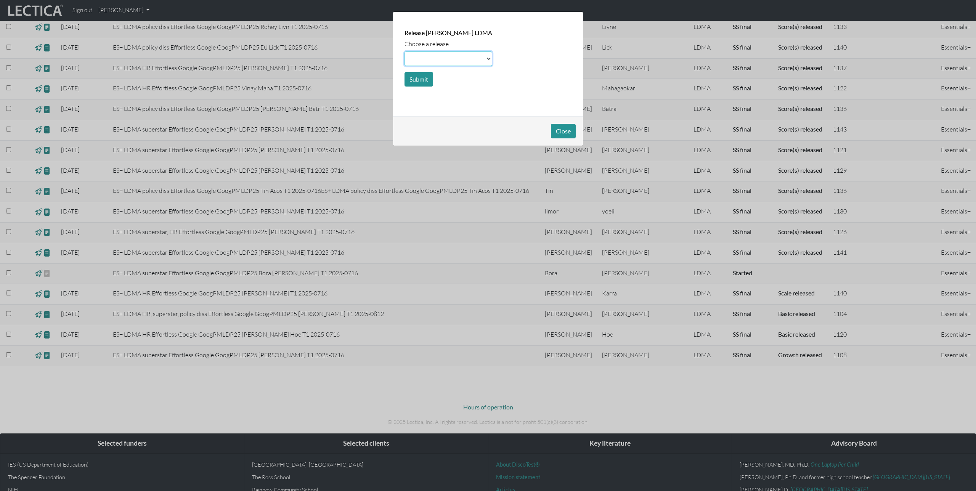
click at [430, 57] on select at bounding box center [448, 58] width 88 height 14
select select "score"
click at [404, 51] on select at bounding box center [448, 58] width 88 height 14
click at [422, 76] on button "Submit" at bounding box center [418, 79] width 29 height 14
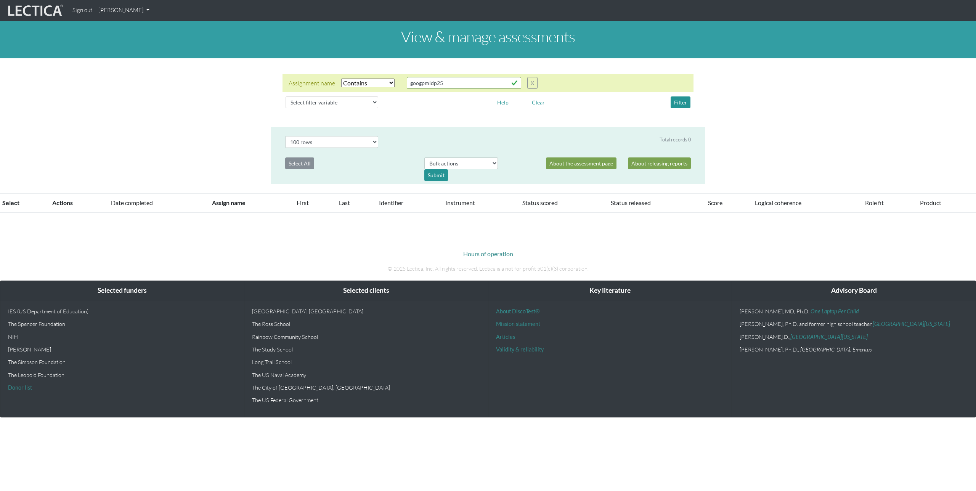
select select "icontains"
select select "100"
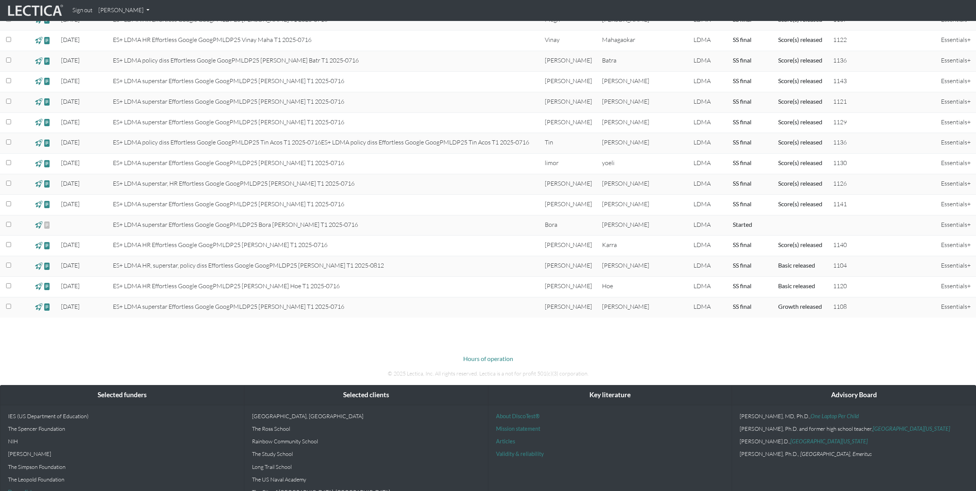
scroll to position [399, 0]
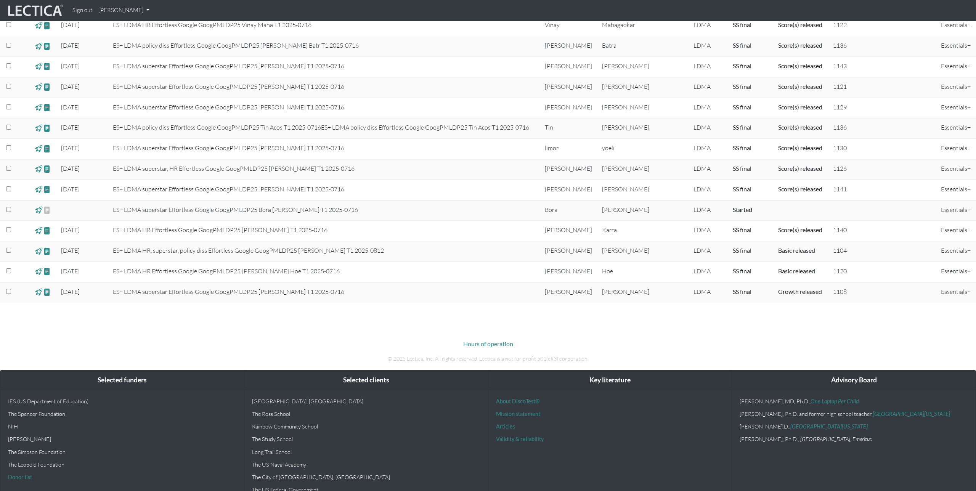
click at [40, 253] on span at bounding box center [38, 251] width 7 height 9
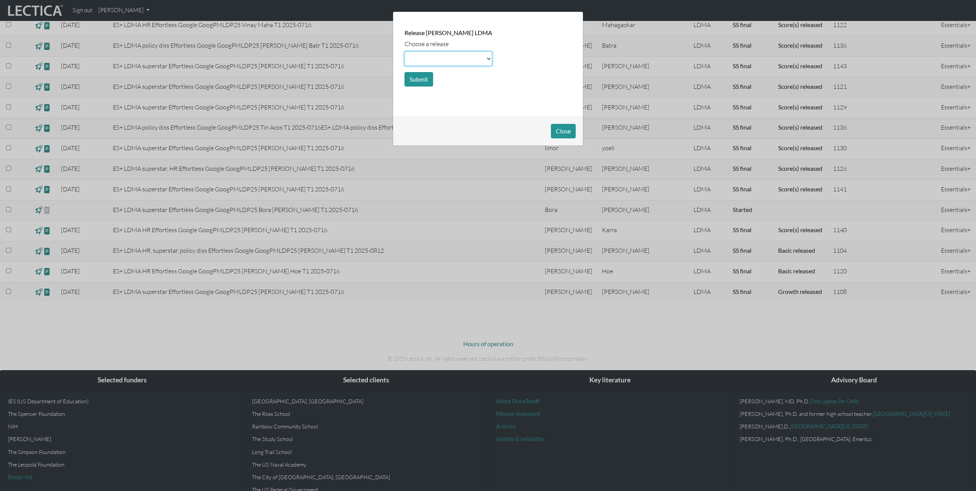
click at [444, 59] on select at bounding box center [448, 58] width 88 height 14
select select "scale"
click at [404, 51] on select at bounding box center [448, 58] width 88 height 14
click at [421, 76] on button "Submit" at bounding box center [418, 79] width 29 height 14
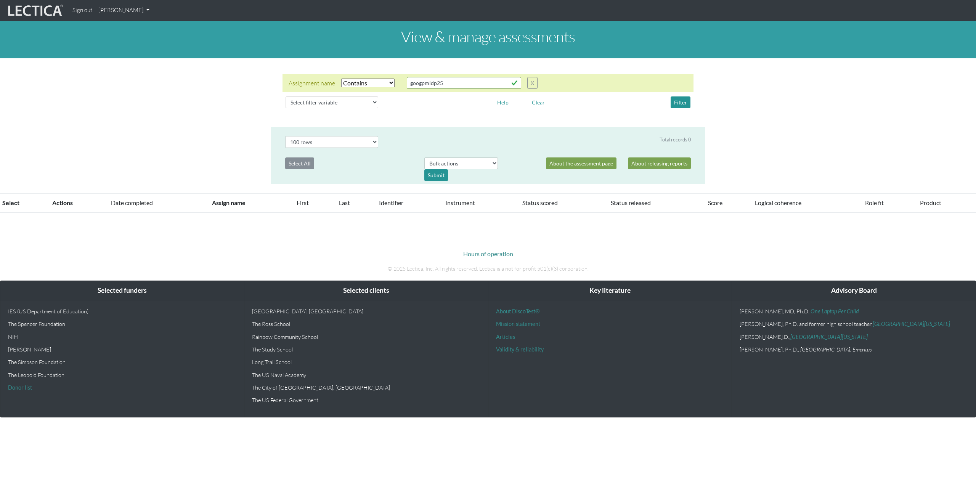
select select "icontains"
select select "100"
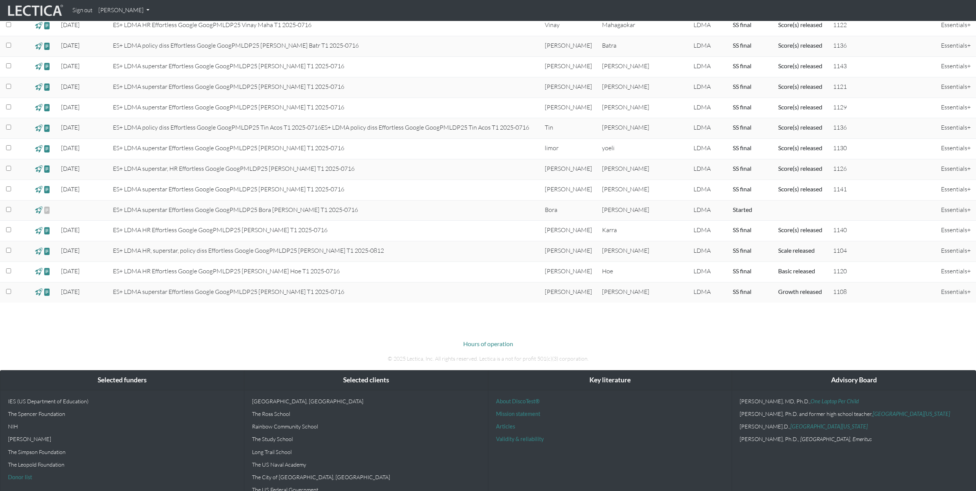
click at [40, 252] on span at bounding box center [38, 251] width 7 height 9
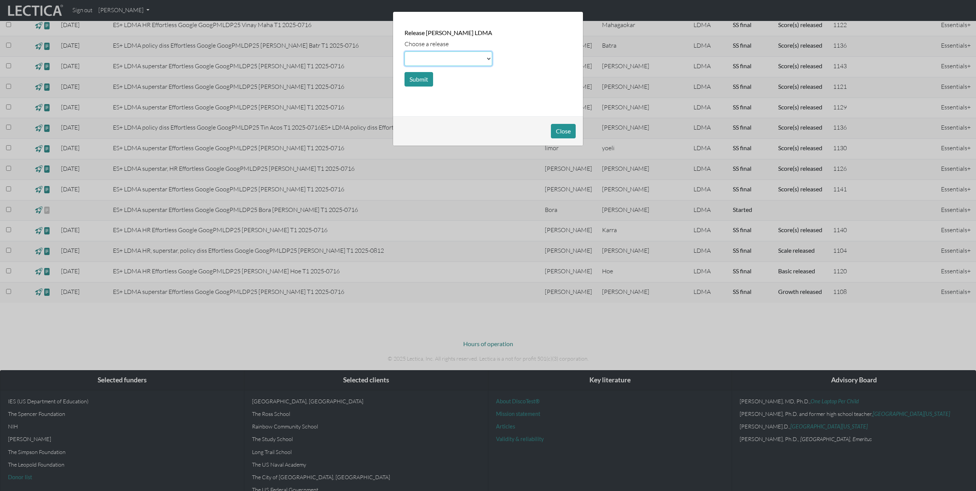
click at [460, 55] on select at bounding box center [448, 58] width 88 height 14
select select "score"
click at [404, 51] on select at bounding box center [448, 58] width 88 height 14
click at [417, 78] on button "Submit" at bounding box center [418, 79] width 29 height 14
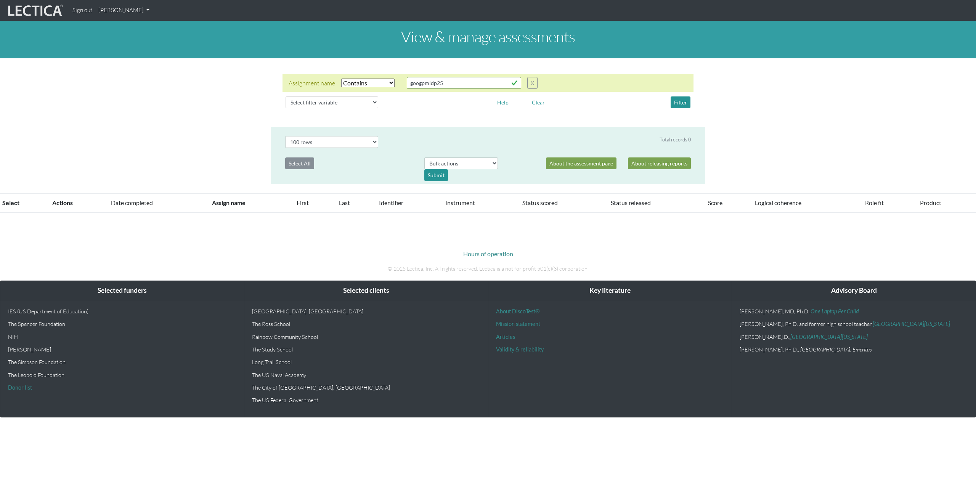
select select "icontains"
select select "100"
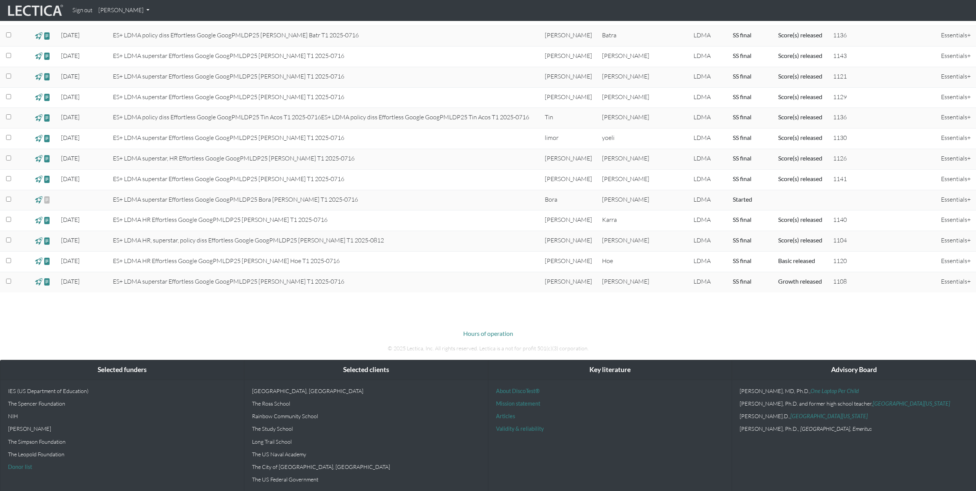
scroll to position [415, 0]
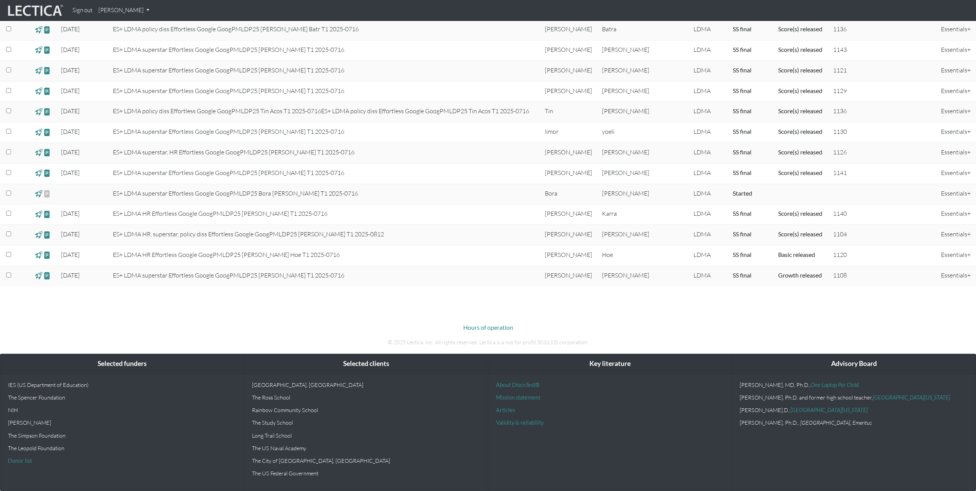
click at [40, 253] on span at bounding box center [38, 255] width 7 height 9
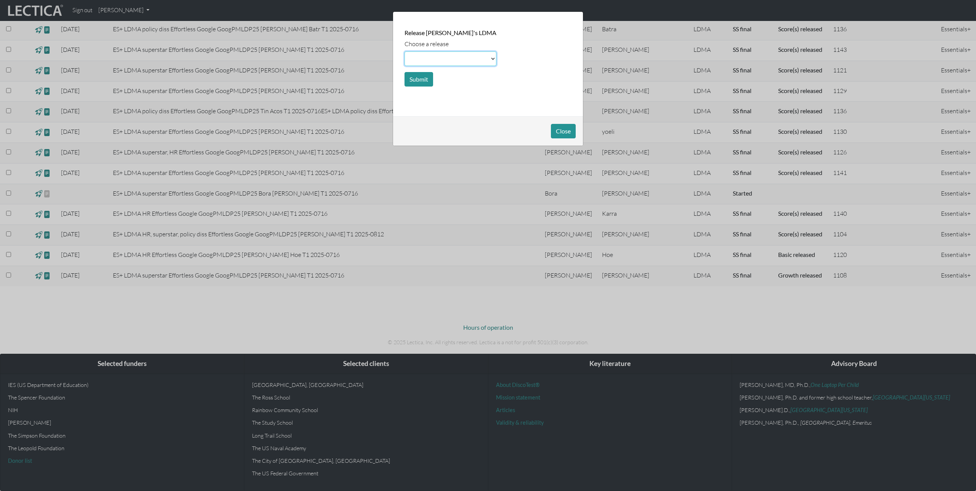
click at [431, 57] on select at bounding box center [450, 58] width 92 height 14
select select "scale"
click at [404, 51] on select at bounding box center [450, 58] width 92 height 14
click at [420, 78] on button "Submit" at bounding box center [418, 79] width 29 height 14
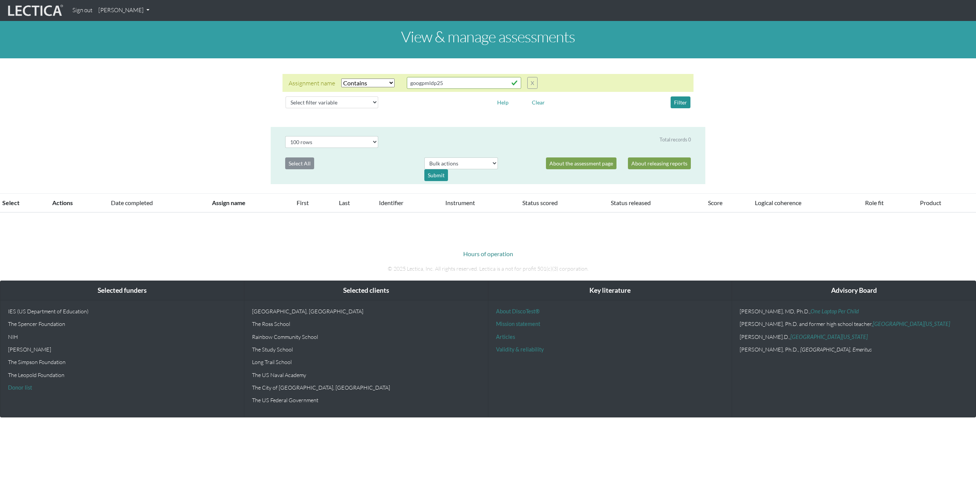
select select "icontains"
select select "100"
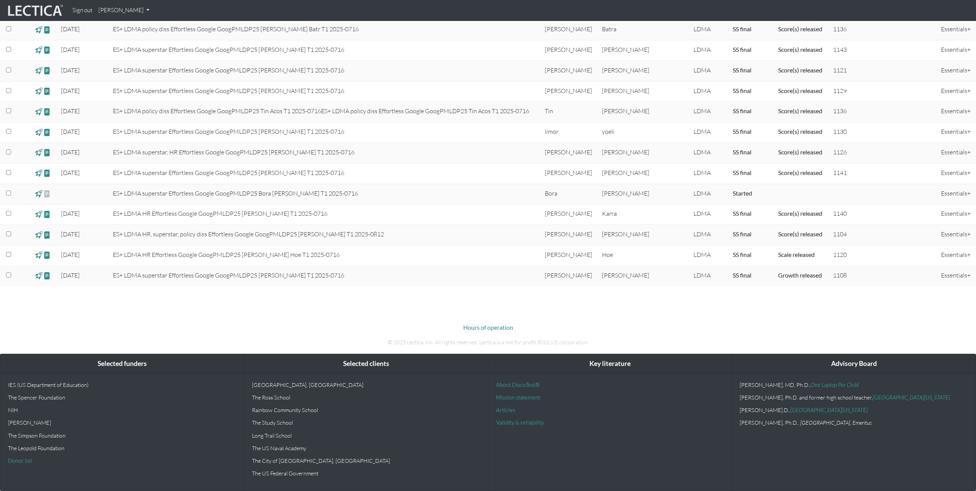
click at [39, 254] on span at bounding box center [38, 255] width 7 height 9
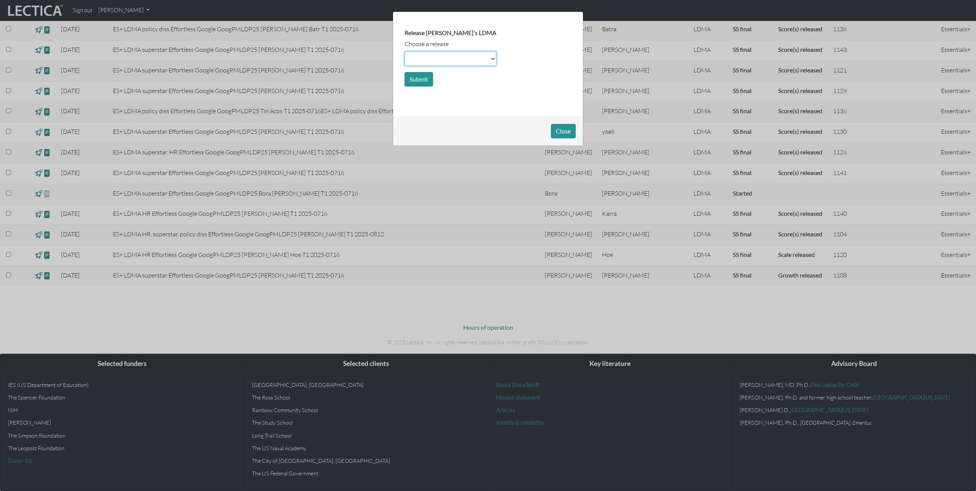
click at [438, 54] on select at bounding box center [450, 58] width 92 height 14
select select "score"
click at [404, 51] on select at bounding box center [450, 58] width 92 height 14
click at [420, 79] on button "Submit" at bounding box center [418, 79] width 29 height 14
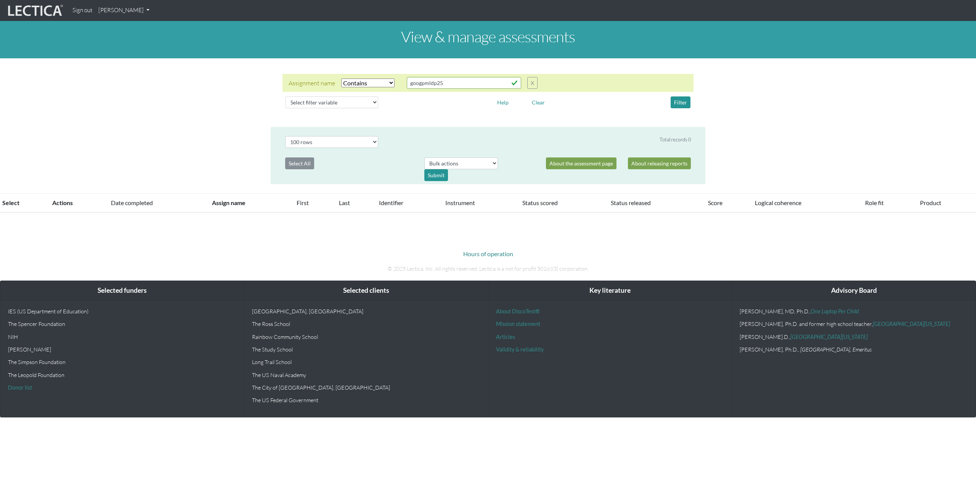
select select "icontains"
select select "100"
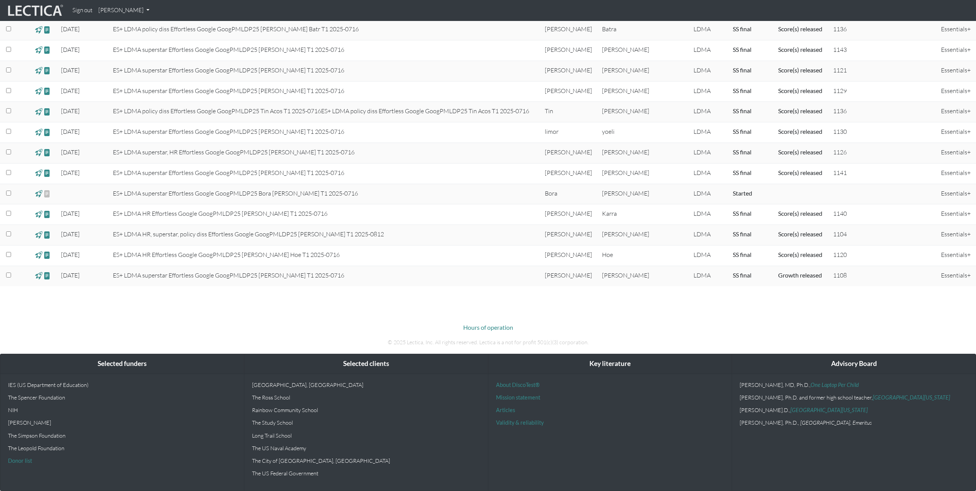
click at [39, 276] on span at bounding box center [38, 275] width 7 height 9
select select
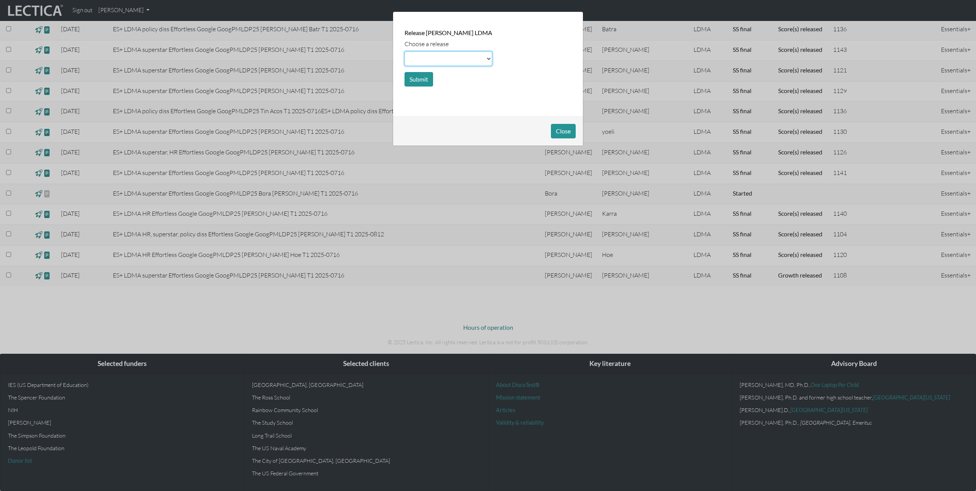
click at [438, 59] on select at bounding box center [448, 58] width 88 height 14
click at [559, 133] on button "Close" at bounding box center [563, 131] width 25 height 14
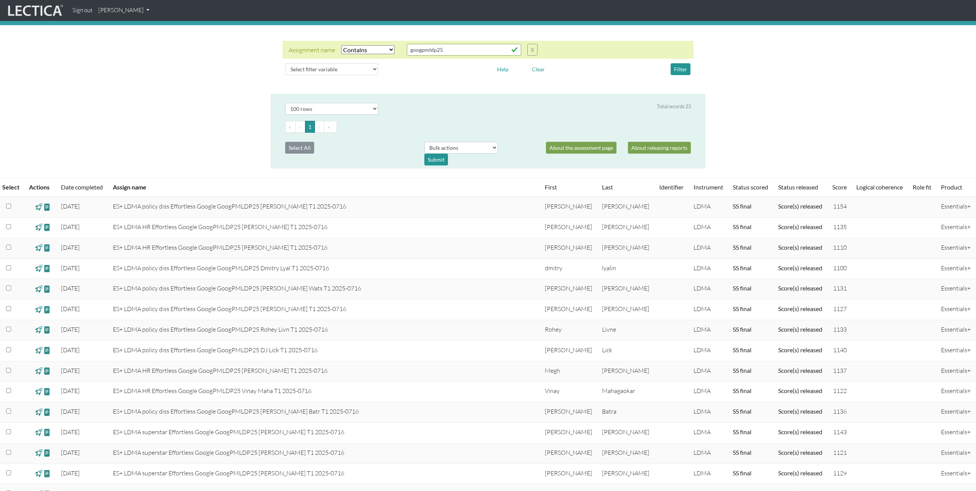
scroll to position [0, 0]
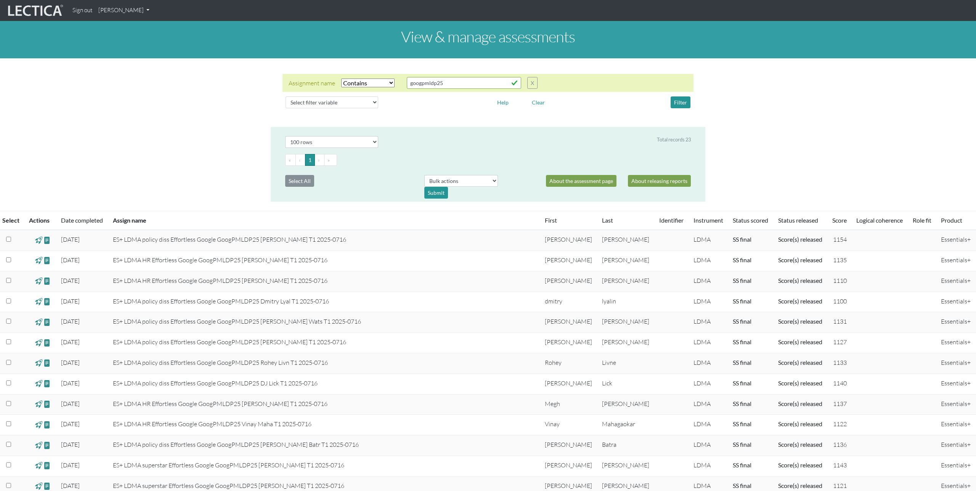
click at [134, 12] on link "[PERSON_NAME]" at bounding box center [123, 10] width 57 height 15
click at [127, 26] on link "My Profile" at bounding box center [133, 28] width 61 height 10
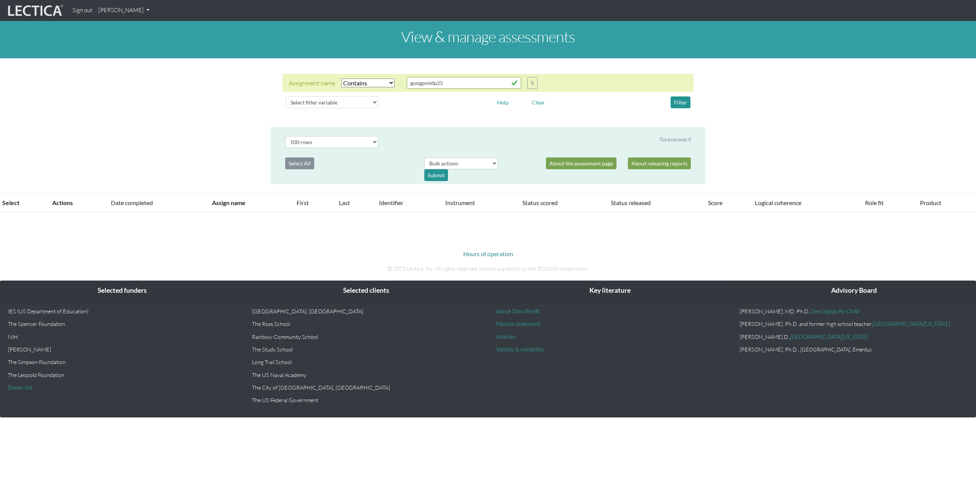
select select "icontains"
select select "100"
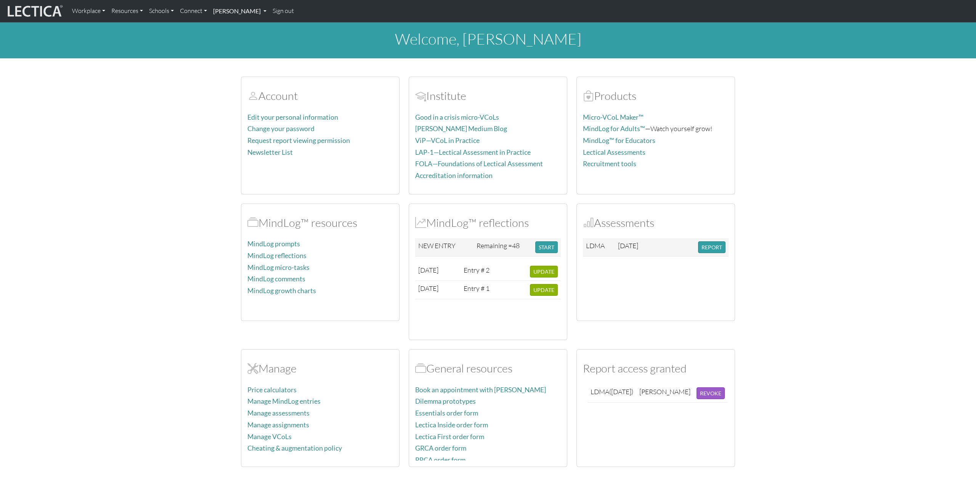
click at [232, 14] on link "[PERSON_NAME]" at bounding box center [239, 11] width 59 height 16
click at [229, 106] on link "MindLog entries" at bounding box center [248, 105] width 63 height 10
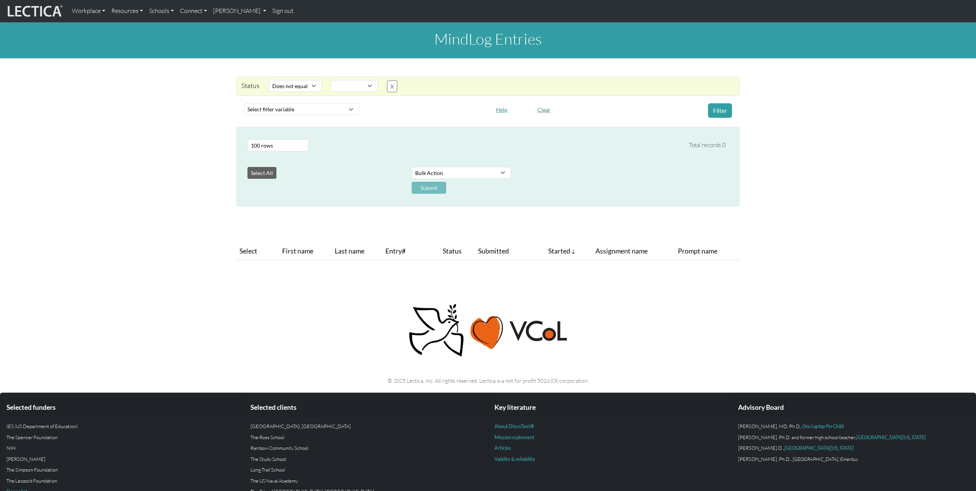
select select "not_iexact"
select select
select select "100"
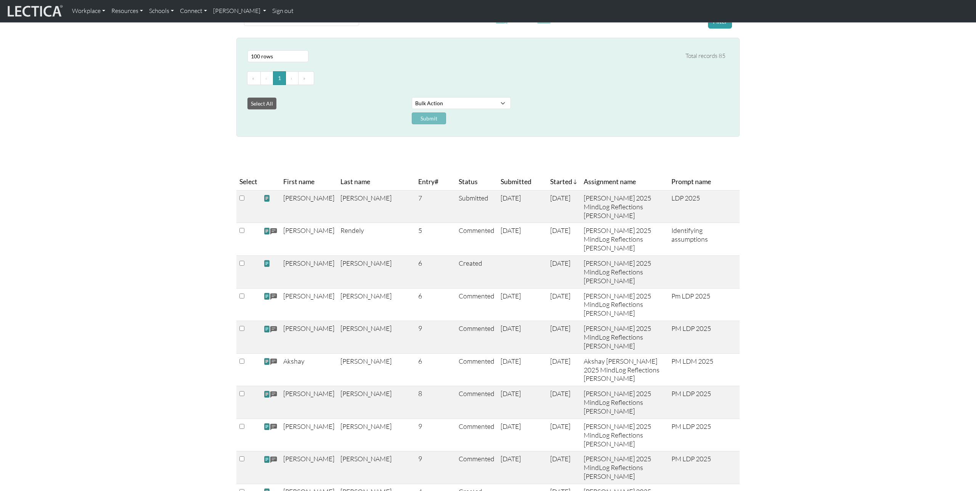
scroll to position [103, 0]
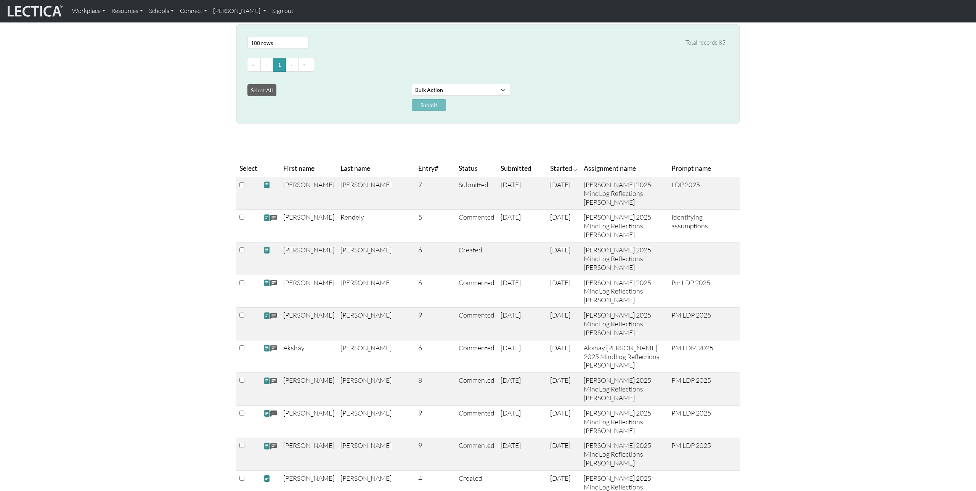
click at [572, 169] on icon at bounding box center [574, 168] width 5 height 6
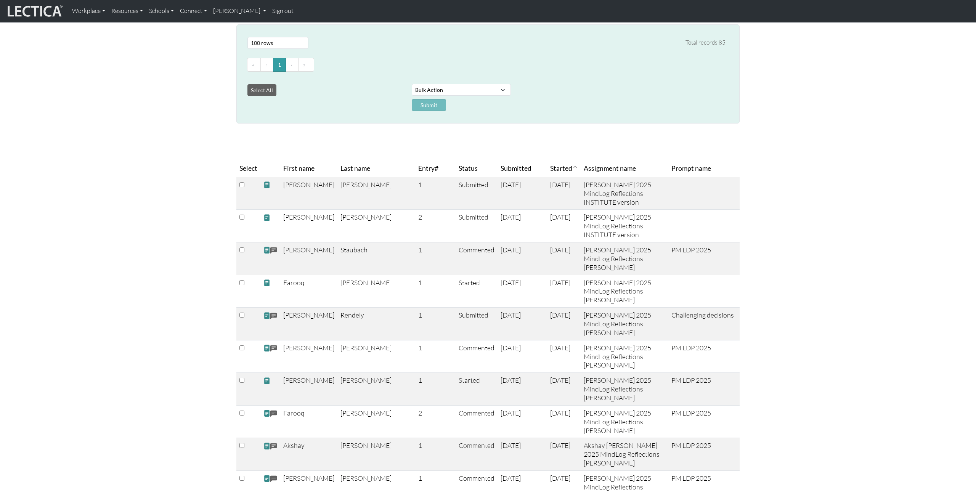
click at [572, 169] on icon at bounding box center [574, 168] width 5 height 6
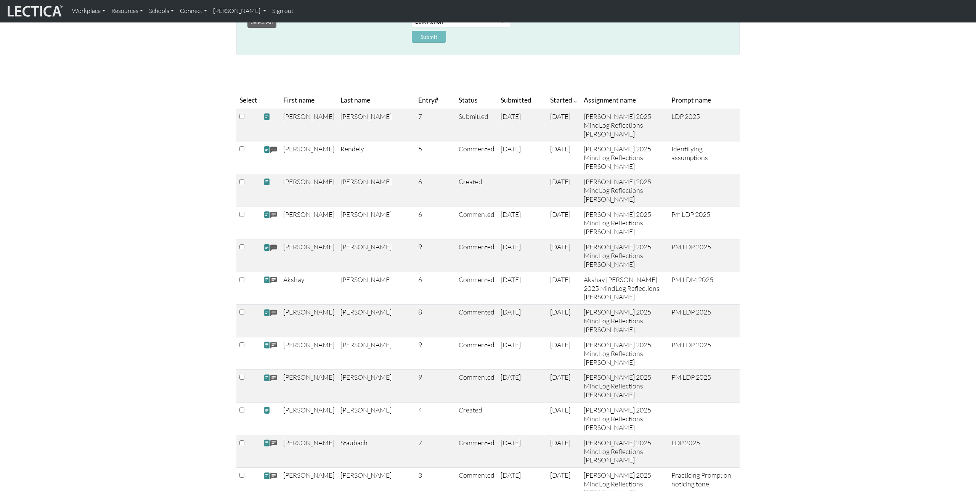
scroll to position [125, 0]
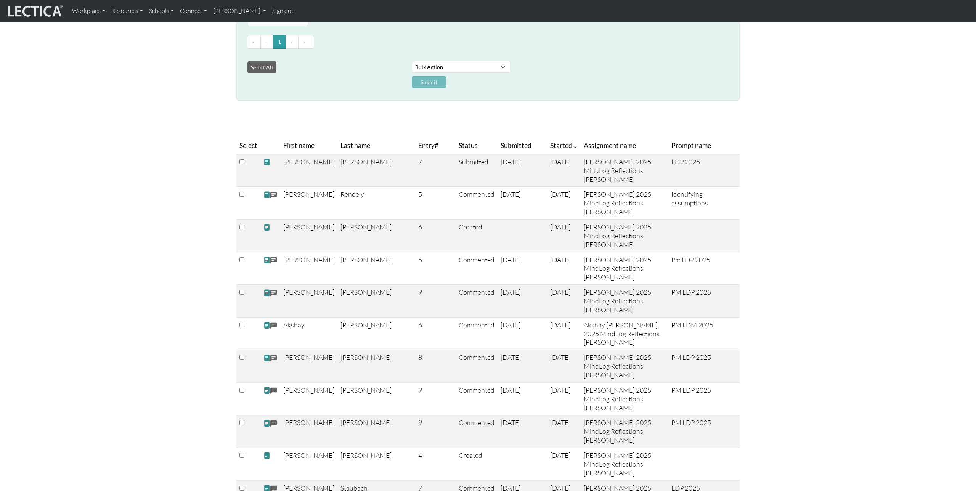
click at [298, 143] on span "First name" at bounding box center [298, 145] width 31 height 11
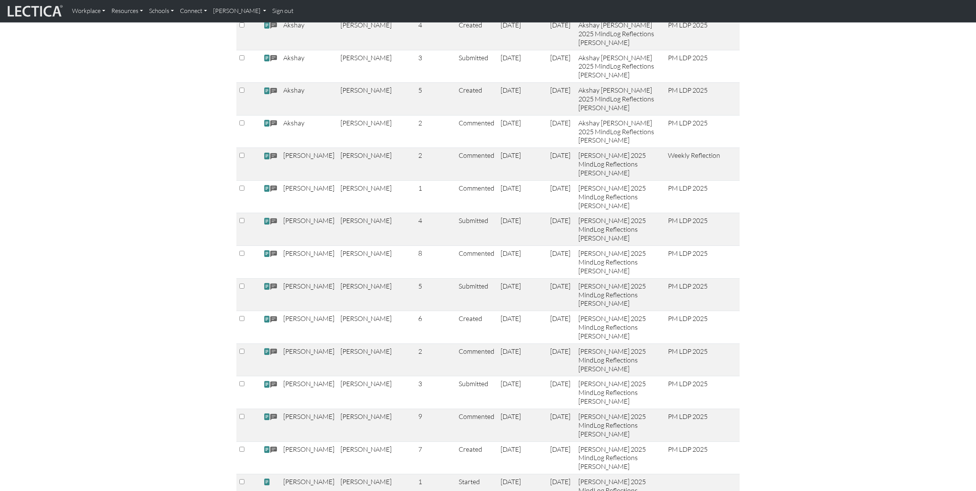
scroll to position [0, 0]
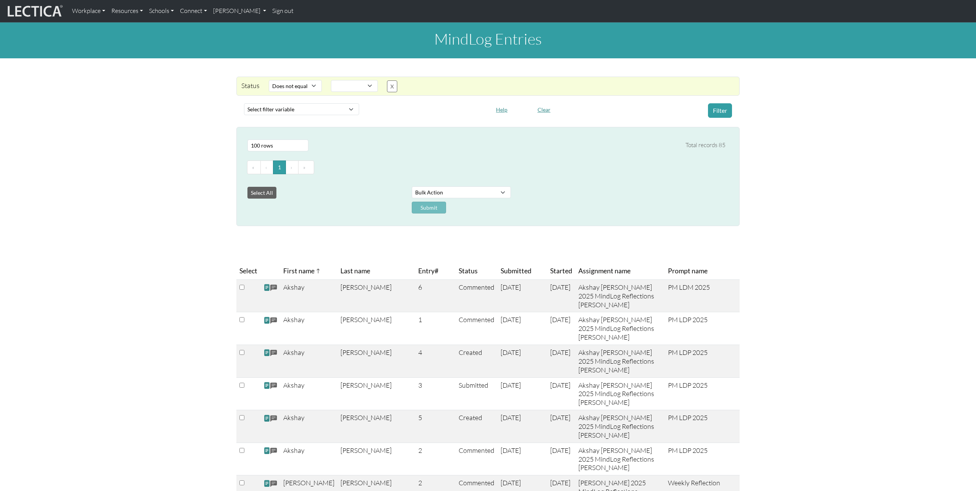
click at [547, 271] on th "Started" at bounding box center [561, 271] width 28 height 17
click at [547, 271] on th "Started" at bounding box center [564, 271] width 34 height 17
click at [266, 290] on span at bounding box center [266, 288] width 7 height 8
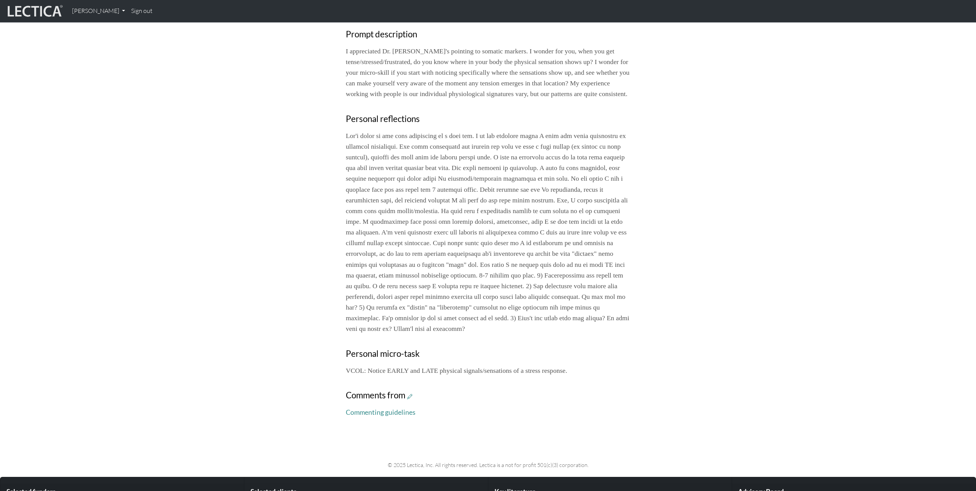
scroll to position [279, 0]
